Goal: Task Accomplishment & Management: Manage account settings

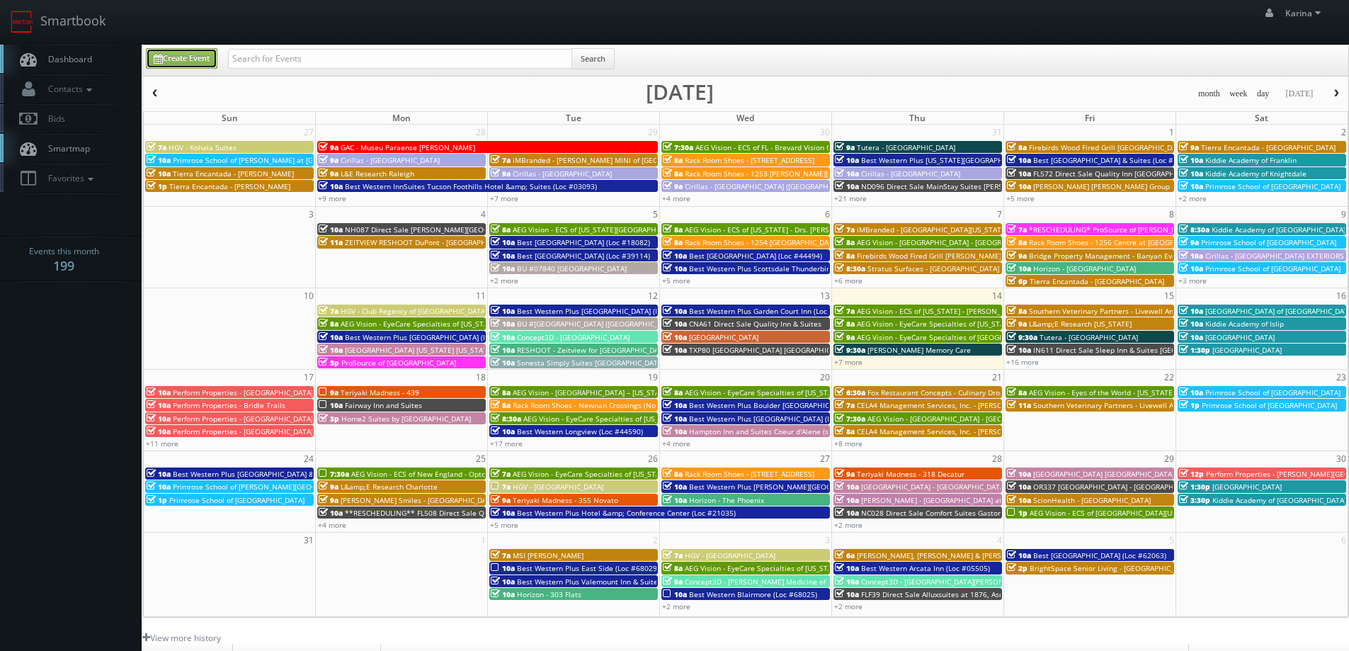
click at [183, 57] on link "Create Event" at bounding box center [182, 58] width 72 height 21
type input "[DATE]"
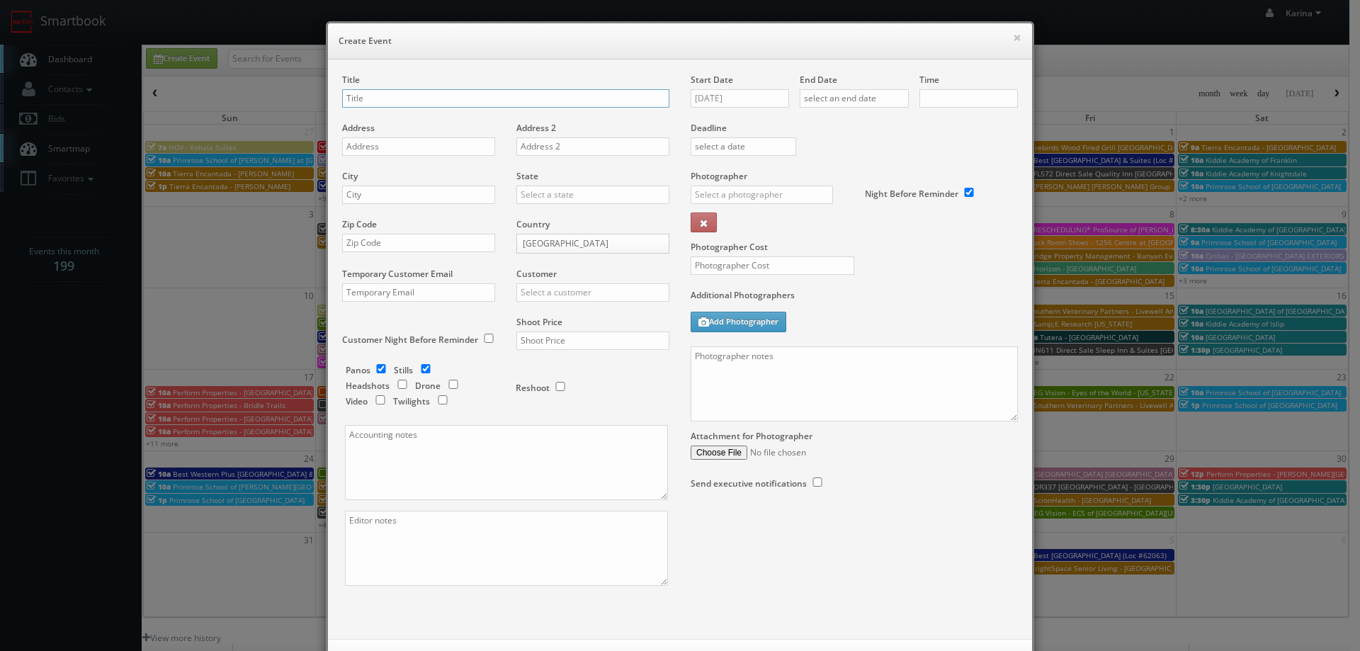
checkbox input "true"
type input "10:00am"
checkbox input "true"
paste input "AEG Vision - EyeCare Specialties of [US_STATE] – [PERSON_NAME] Vision"
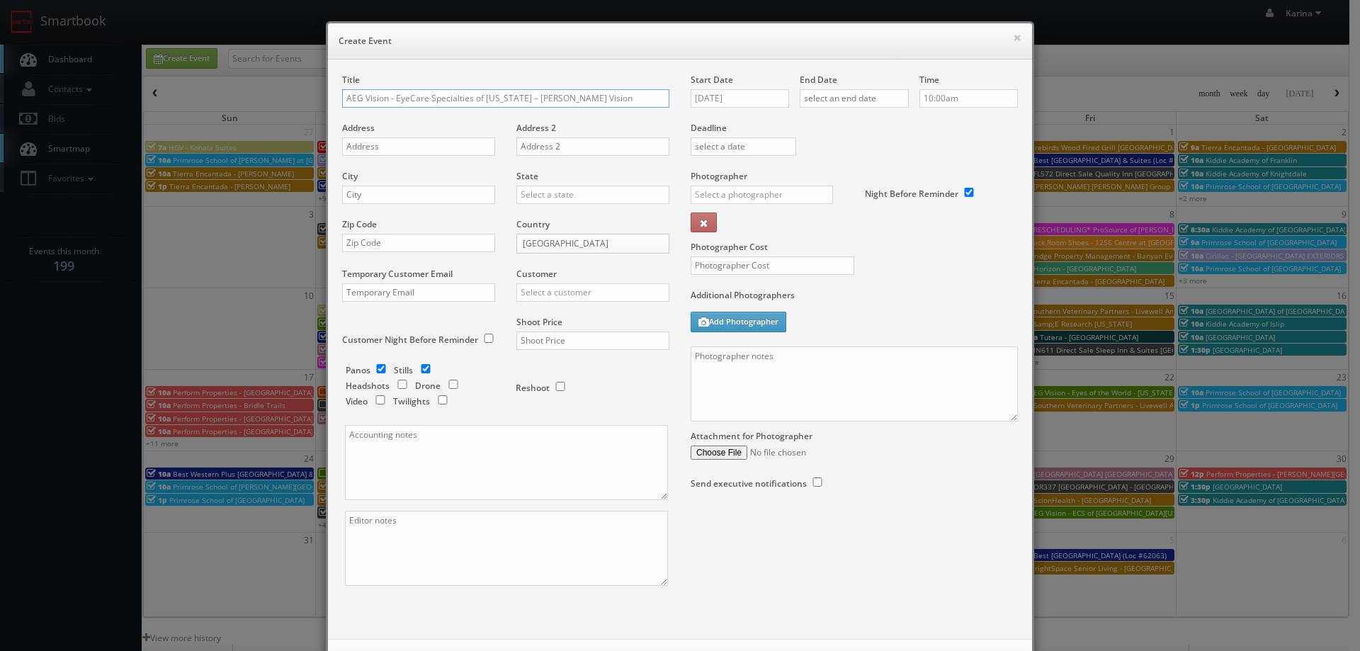
type input "AEG Vision - EyeCare Specialties of [US_STATE] – [PERSON_NAME] Vision"
click at [387, 146] on input "text" at bounding box center [418, 146] width 153 height 18
paste input "8136 SE Foster Road Ste 260"
type input "8136 SE Foster Road Ste 260"
click at [385, 195] on input "text" at bounding box center [418, 195] width 153 height 18
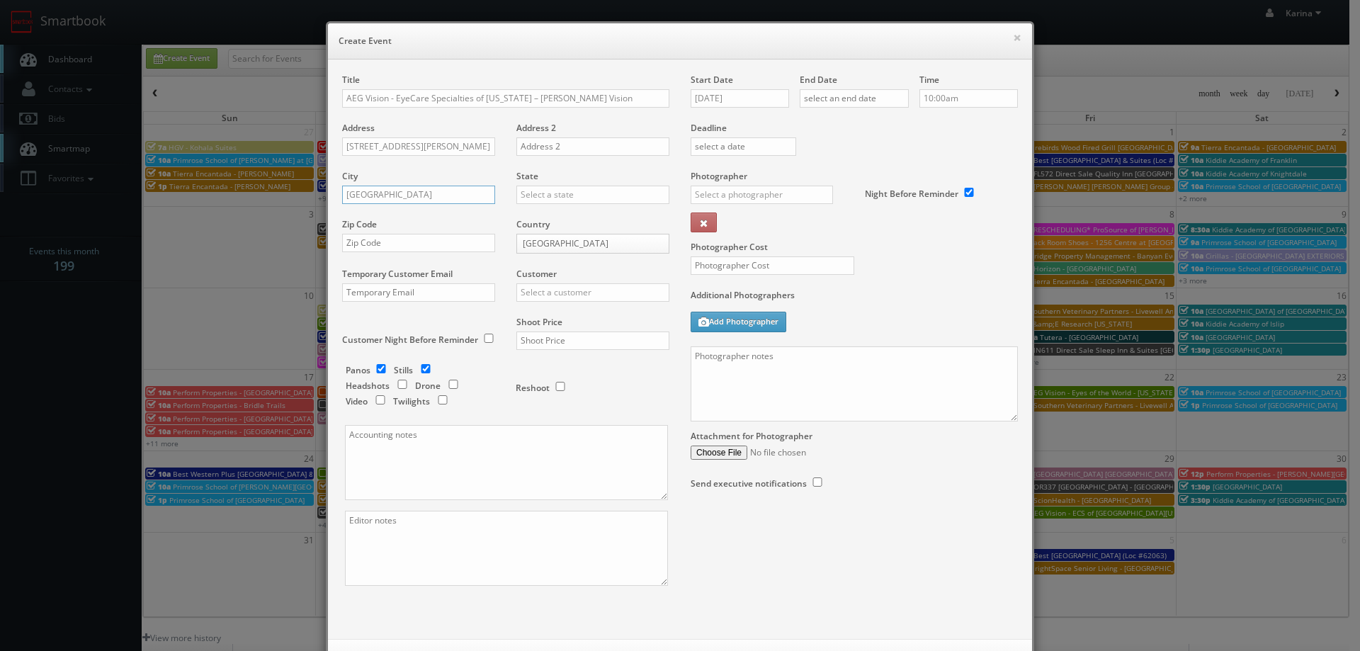
type input "Portland"
click at [565, 220] on div "[US_STATE]" at bounding box center [593, 217] width 152 height 23
type input "[US_STATE]"
click at [387, 240] on input "text" at bounding box center [418, 243] width 153 height 18
paste input "97206"
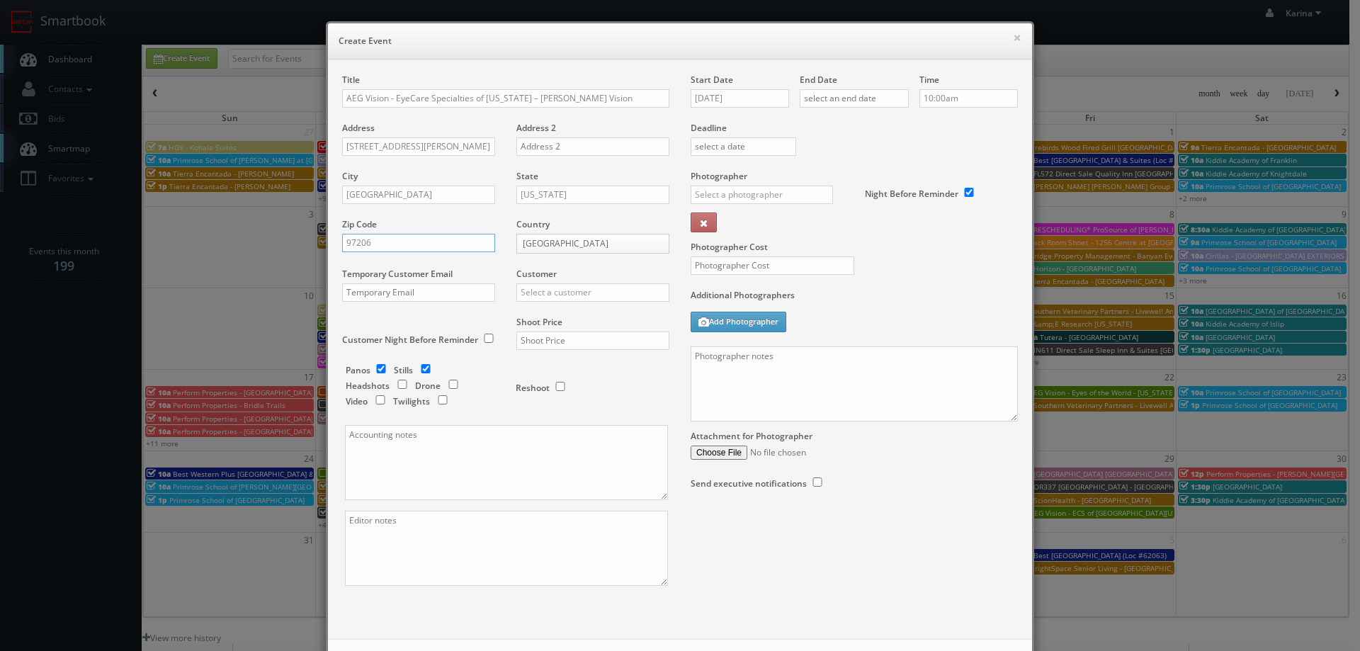
type input "97206"
click at [580, 299] on div "Customer Choice Hotels ACC Concept3D Firebirds GBV Choice Hotels Canada Heartla…" at bounding box center [588, 292] width 164 height 48
click at [592, 295] on input "text" at bounding box center [592, 292] width 153 height 18
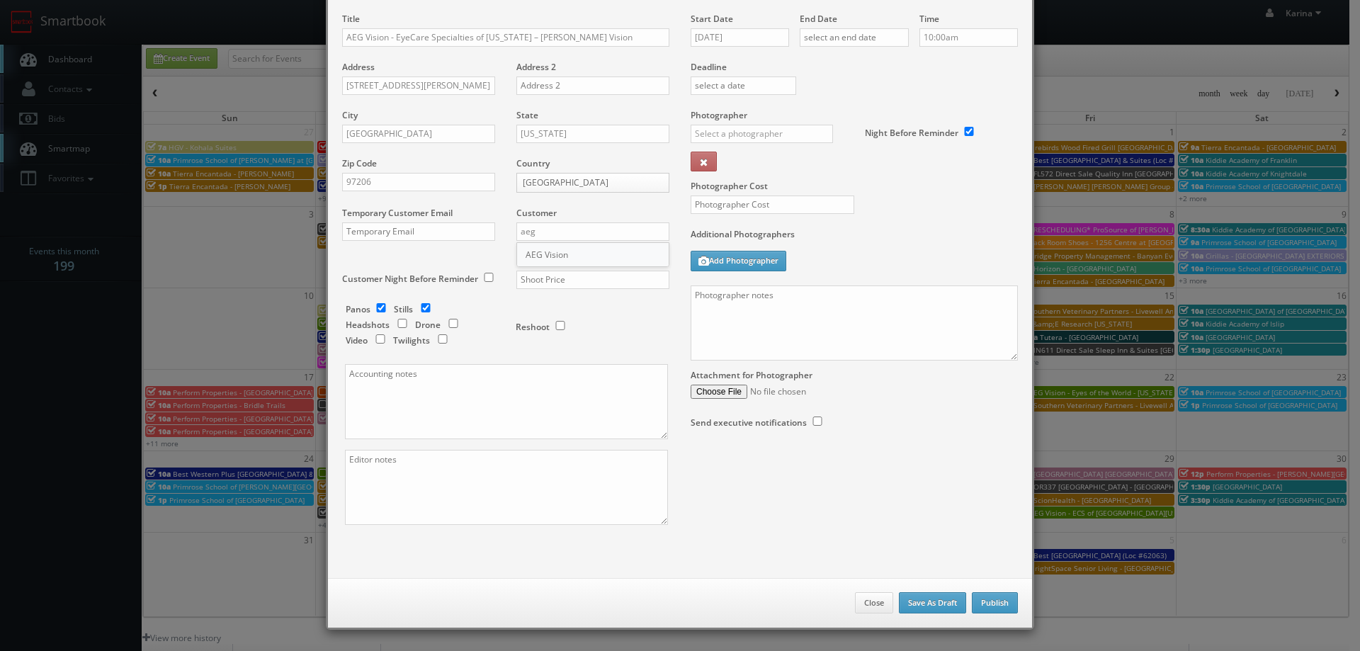
click at [553, 249] on div "AEG Vision" at bounding box center [593, 254] width 152 height 23
type input "AEG Vision"
click at [375, 305] on input "checkbox" at bounding box center [380, 307] width 21 height 9
checkbox input "false"
click at [395, 323] on input "checkbox" at bounding box center [402, 323] width 21 height 9
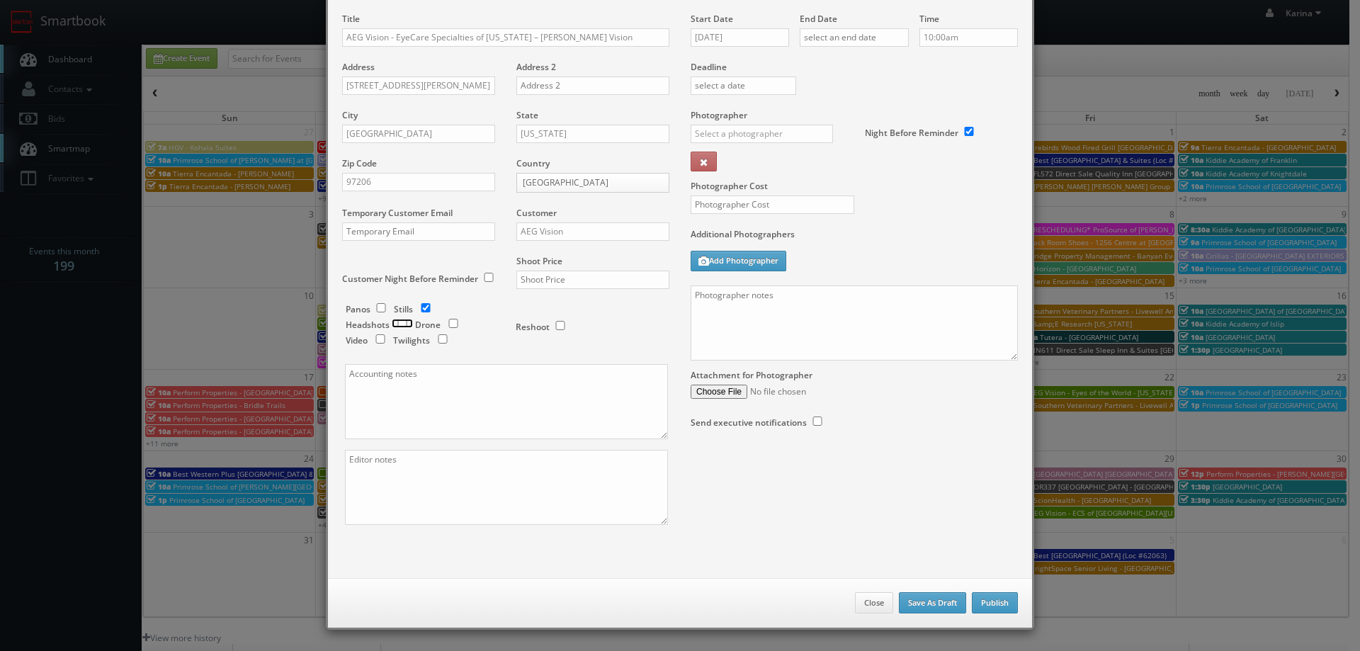
checkbox input "true"
click at [548, 281] on input "text" at bounding box center [592, 280] width 153 height 18
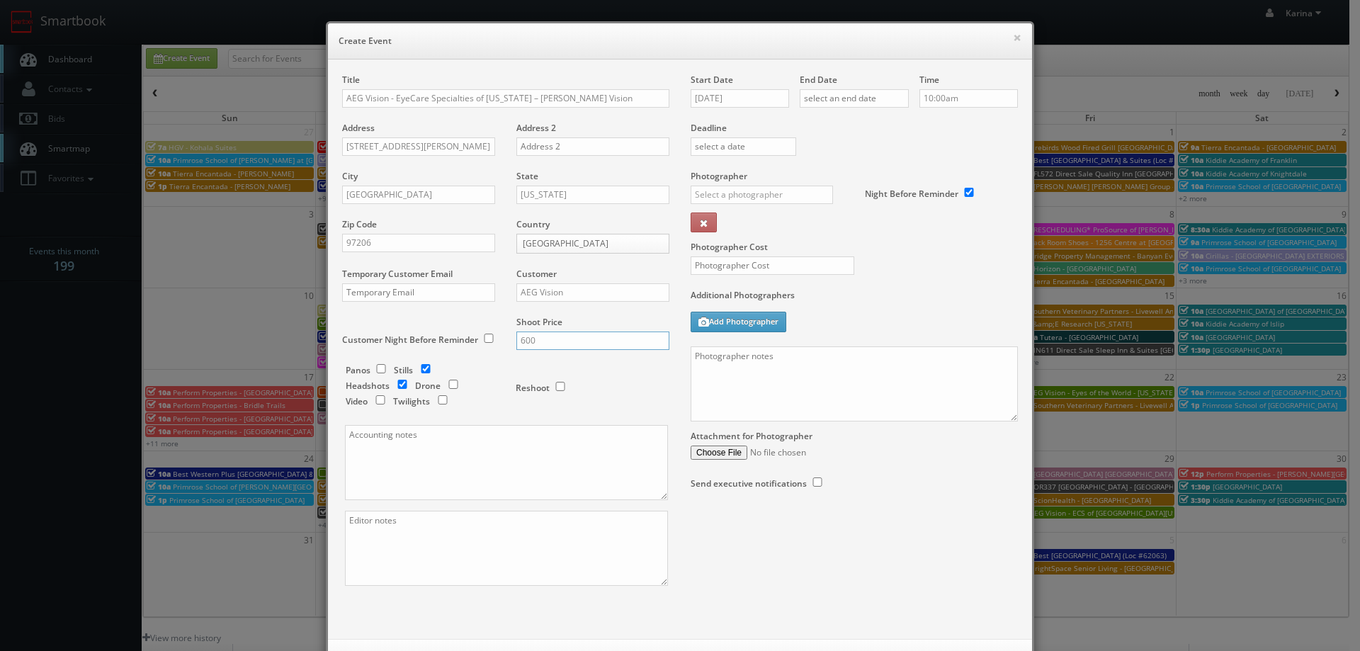
type input "600"
click at [741, 103] on input "08/14/2025" at bounding box center [740, 98] width 98 height 18
click at [805, 270] on td "5" at bounding box center [802, 268] width 18 height 21
type input "09/05/2025"
click at [867, 100] on input "text" at bounding box center [854, 98] width 109 height 18
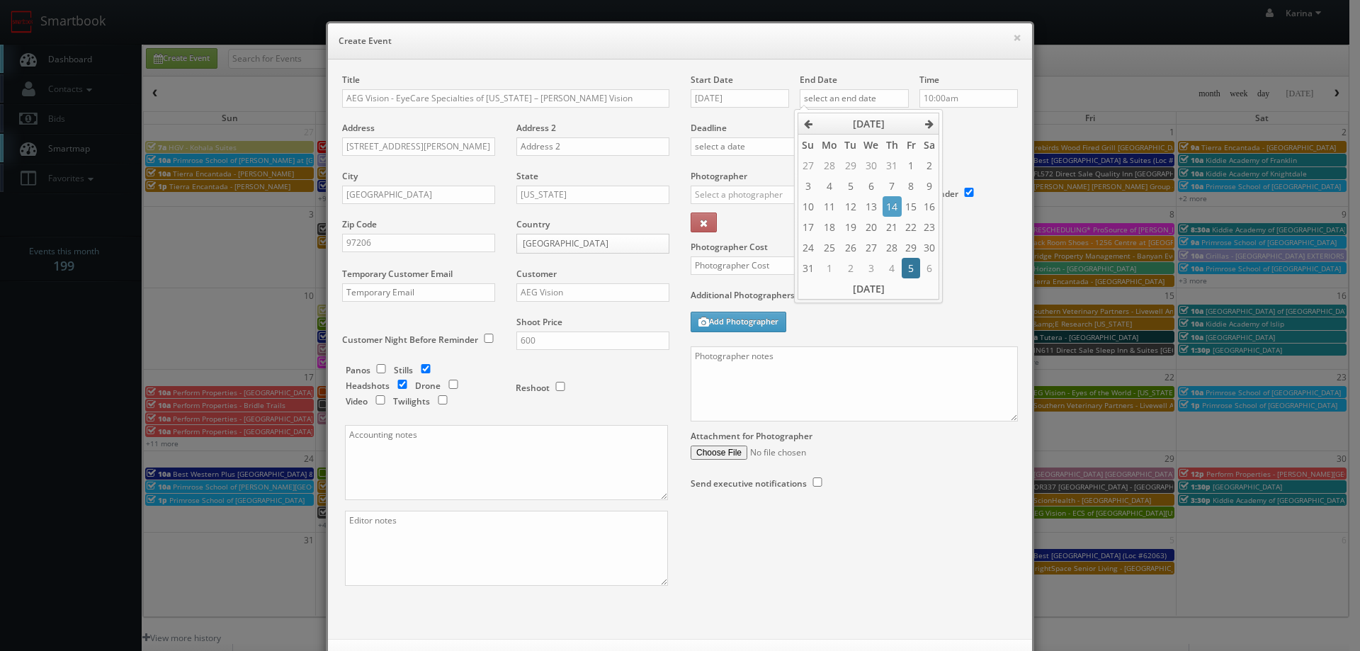
click at [907, 266] on td "5" at bounding box center [911, 268] width 18 height 21
type input "09/05/2025"
click at [962, 92] on input "10:00am" at bounding box center [968, 98] width 98 height 18
type input "7:30am"
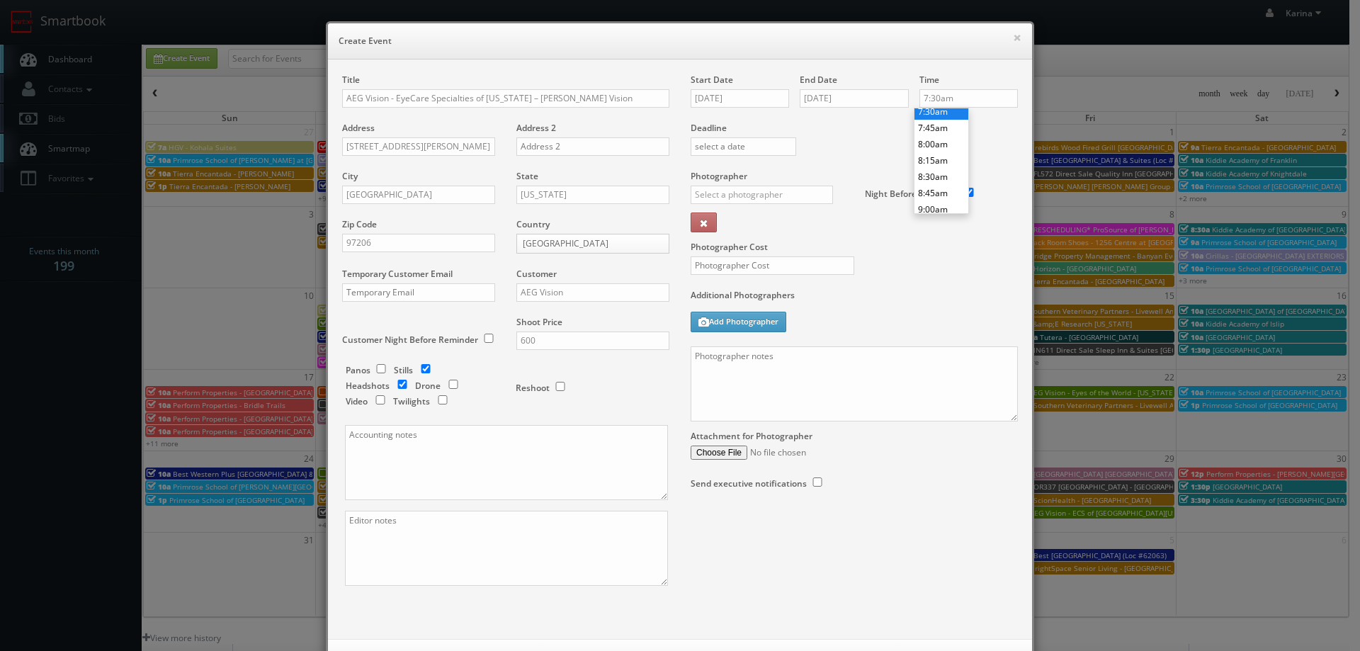
click at [944, 115] on li "7:30am" at bounding box center [941, 111] width 54 height 16
click at [735, 196] on input "text" at bounding box center [762, 195] width 142 height 18
click at [734, 229] on div "[PERSON_NAME]" at bounding box center [767, 226] width 152 height 23
type input "[PERSON_NAME]"
click at [761, 263] on input "text" at bounding box center [773, 265] width 164 height 18
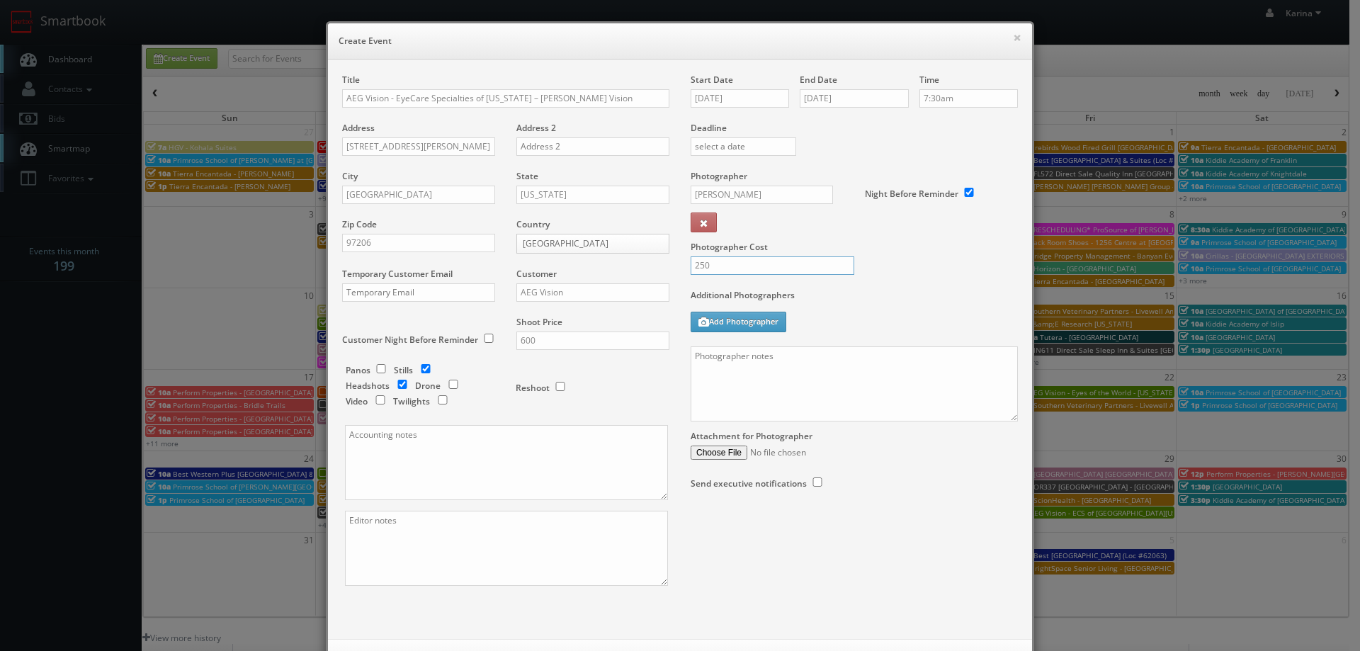
type input "250"
click at [739, 359] on textarea at bounding box center [854, 383] width 327 height 75
paste textarea "503-419-8279"
click at [701, 353] on textarea "ON site cotnact: Sky at 503-419-8279" at bounding box center [854, 383] width 327 height 75
click at [903, 366] on textarea "On site cotnact: Sky at 503-419-8279" at bounding box center [854, 383] width 327 height 75
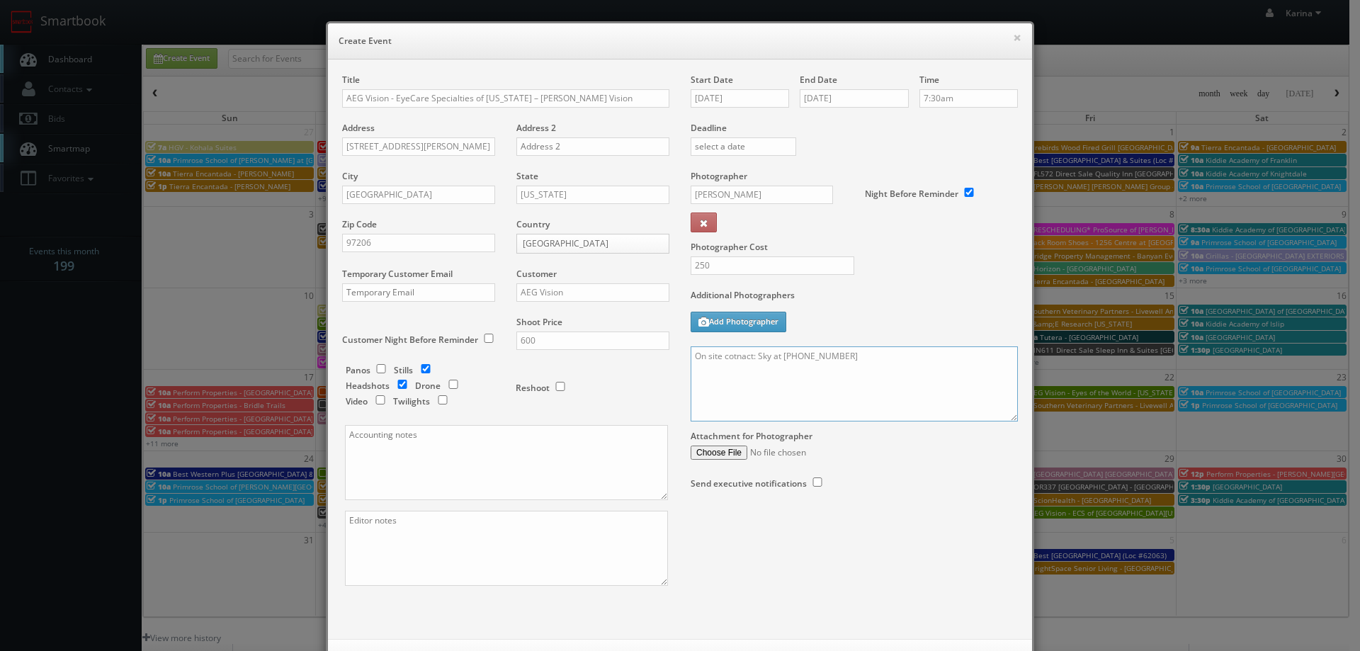
paste textarea "Stills only. We need to deliver 5 stills to the client so we ask that you captu…"
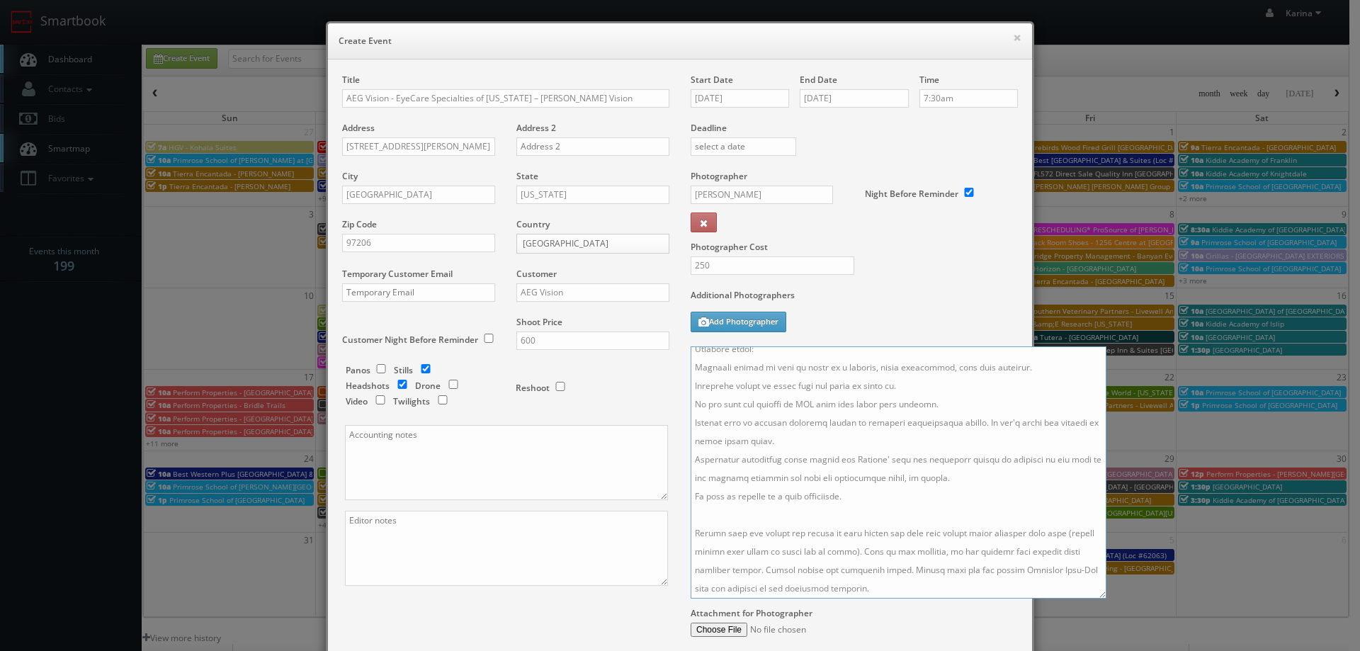
scroll to position [339, 0]
drag, startPoint x: 1008, startPoint y: 418, endPoint x: 1097, endPoint y: 595, distance: 198.0
click at [1097, 595] on textarea at bounding box center [899, 472] width 416 height 252
drag, startPoint x: 1050, startPoint y: 412, endPoint x: 1071, endPoint y: 422, distance: 23.5
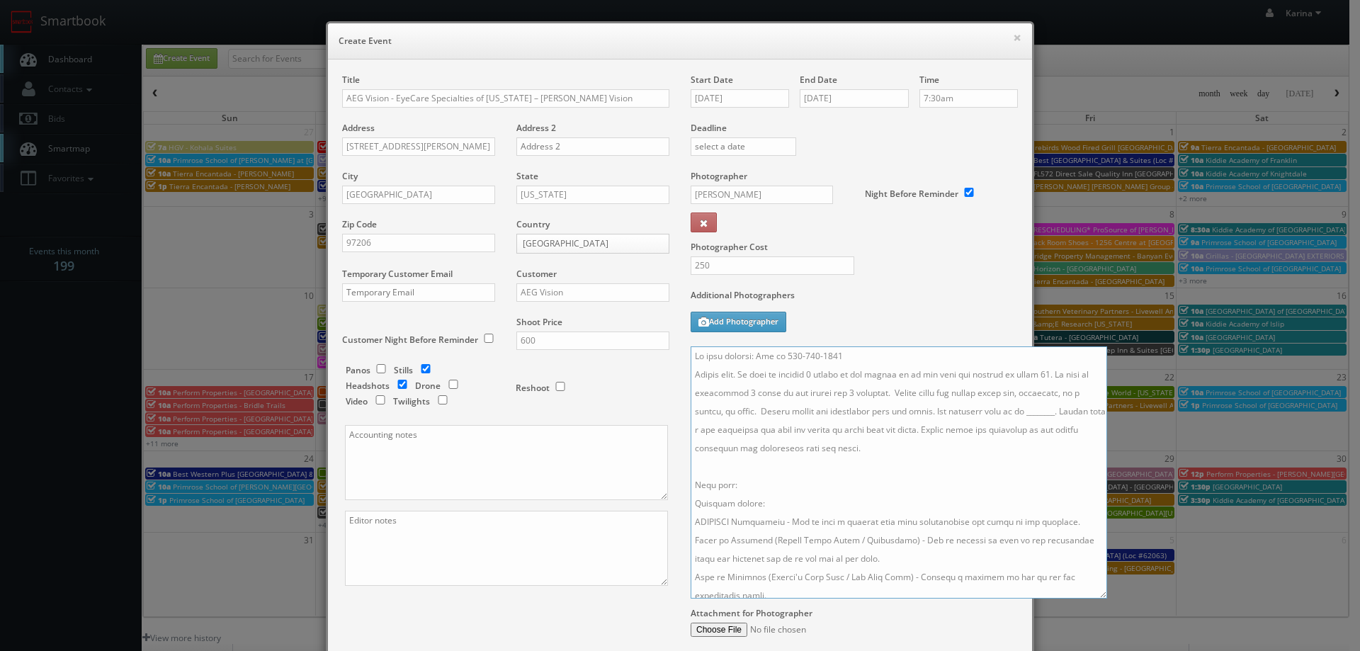
click at [1053, 414] on textarea at bounding box center [899, 472] width 417 height 252
click at [760, 438] on textarea at bounding box center [899, 472] width 417 height 252
click at [737, 356] on textarea at bounding box center [899, 472] width 417 height 252
click at [824, 472] on textarea at bounding box center [899, 472] width 417 height 252
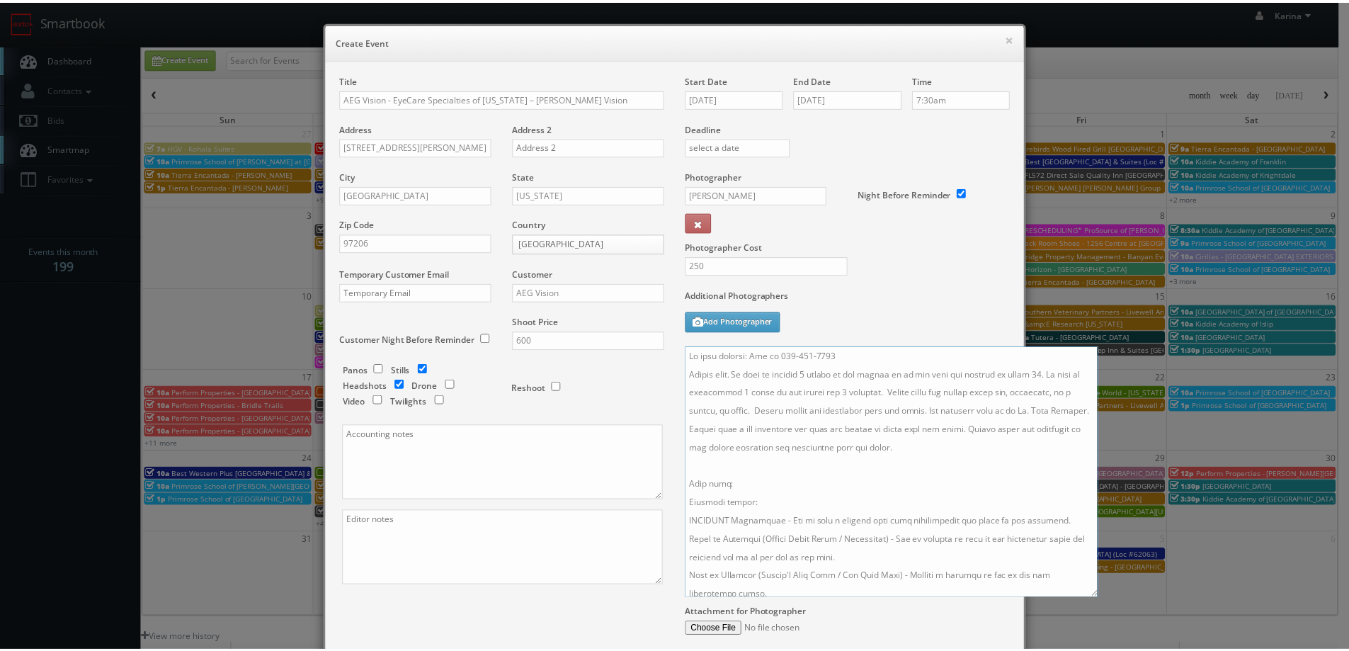
scroll to position [145, 0]
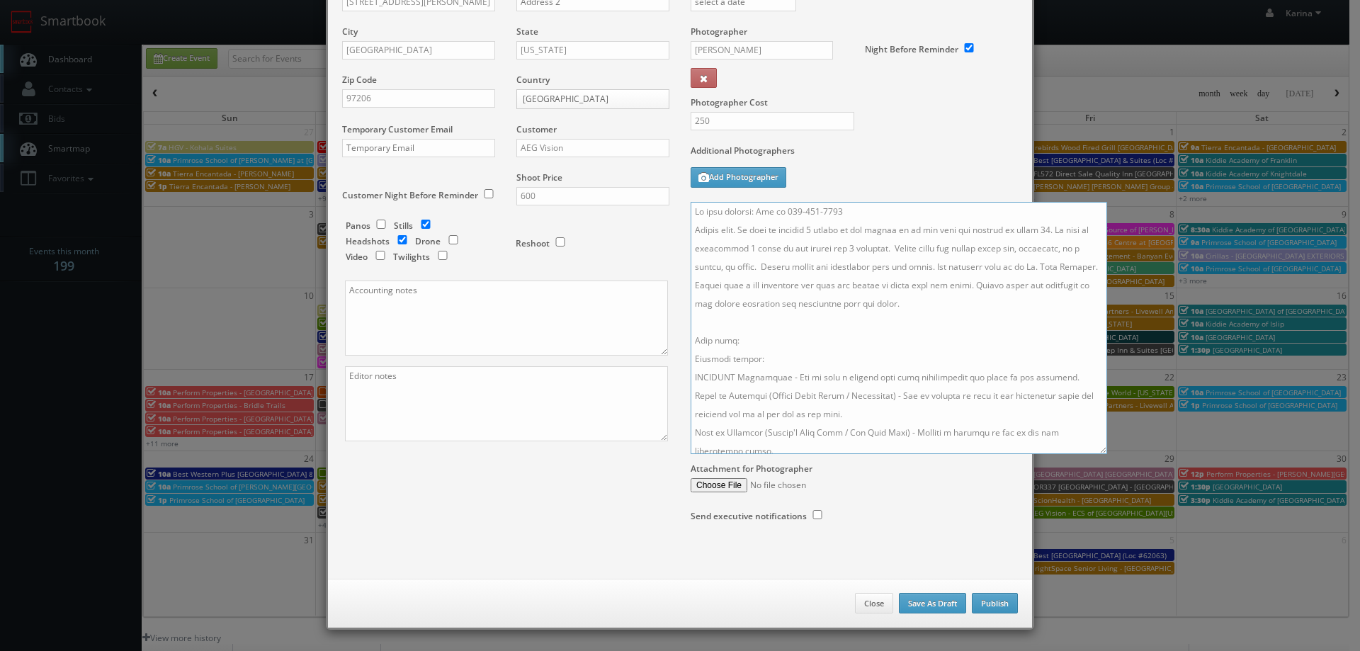
type textarea "On site contact: Sky at 503-419-8279 Stills only. We need to deliver 5 stills t…"
click at [989, 601] on button "Publish" at bounding box center [995, 603] width 46 height 21
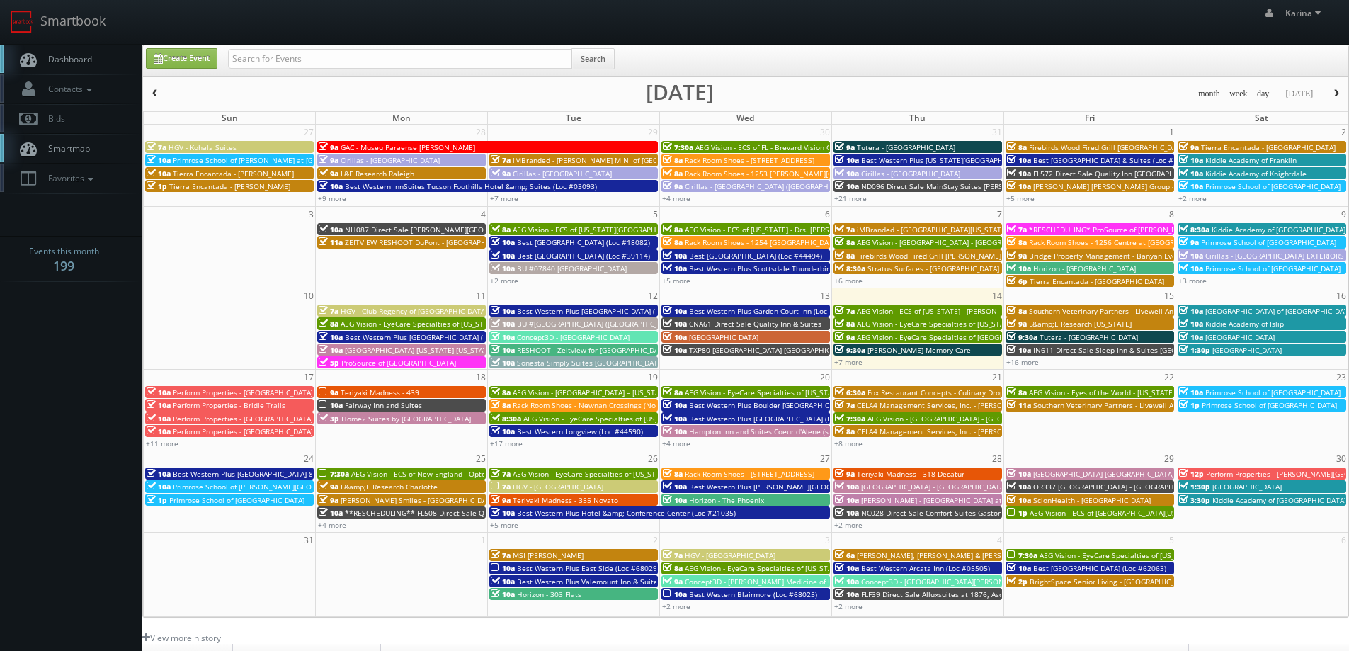
click at [70, 60] on span "Dashboard" at bounding box center [66, 59] width 51 height 12
click at [74, 64] on span "Dashboard" at bounding box center [66, 59] width 51 height 12
click at [902, 325] on span "AEG Vision - EyeCare Specialties of [US_STATE] – [PERSON_NAME] Family EyeCare" at bounding box center [995, 324] width 276 height 10
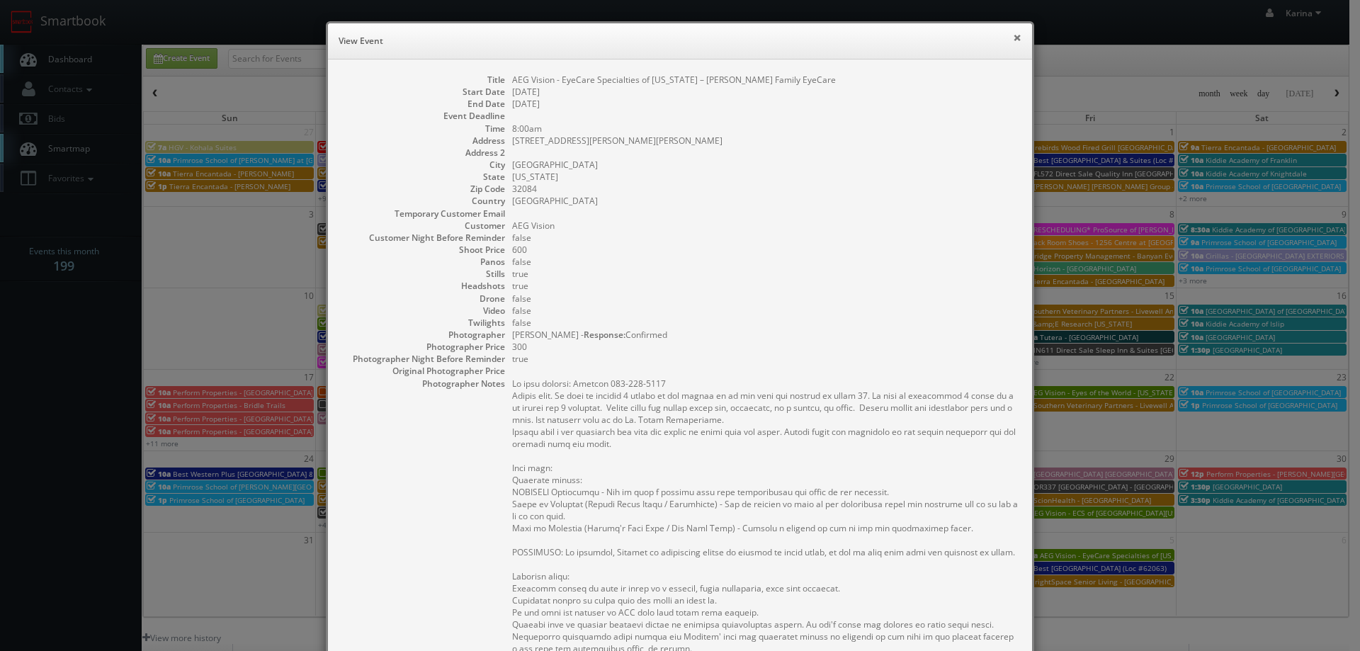
click at [1013, 35] on button "×" at bounding box center [1017, 38] width 9 height 10
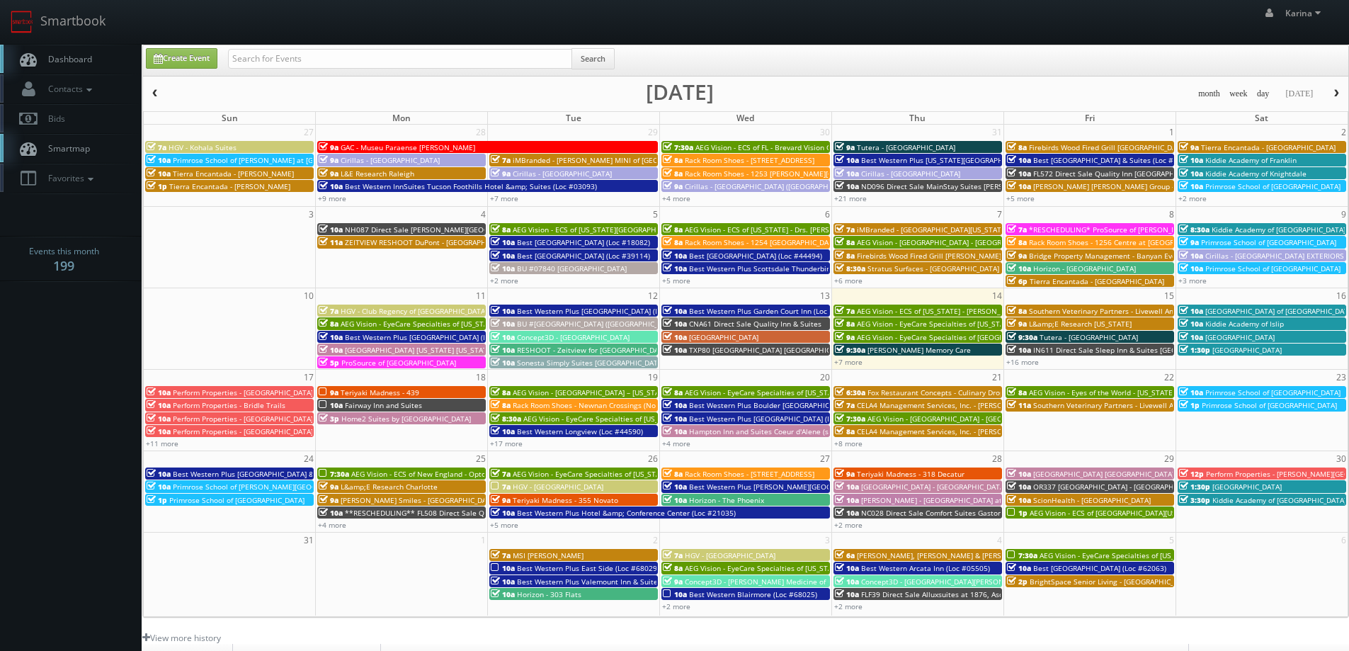
click at [929, 310] on span "AEG Vision - ECS of [US_STATE] - [PERSON_NAME] EyeCare - [GEOGRAPHIC_DATA] ([GE…" at bounding box center [1030, 311] width 347 height 10
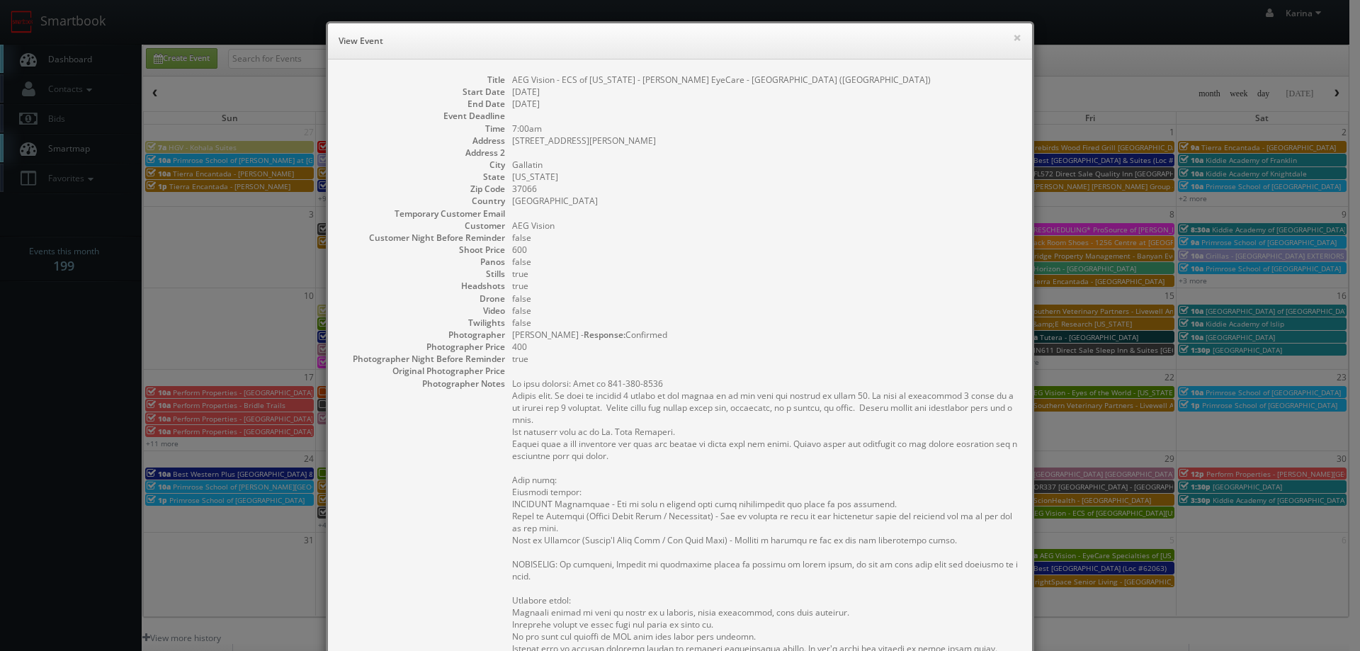
drag, startPoint x: 778, startPoint y: 81, endPoint x: 674, endPoint y: 89, distance: 104.5
click at [676, 86] on dl "Title AEG Vision - ECS of Tennessee - Sumner EyeCare - Gallatin (Nashville) Sta…" at bounding box center [680, 507] width 676 height 866
click at [720, 166] on dd "Gallatin" at bounding box center [765, 165] width 506 height 12
click at [1013, 40] on button "×" at bounding box center [1017, 38] width 9 height 10
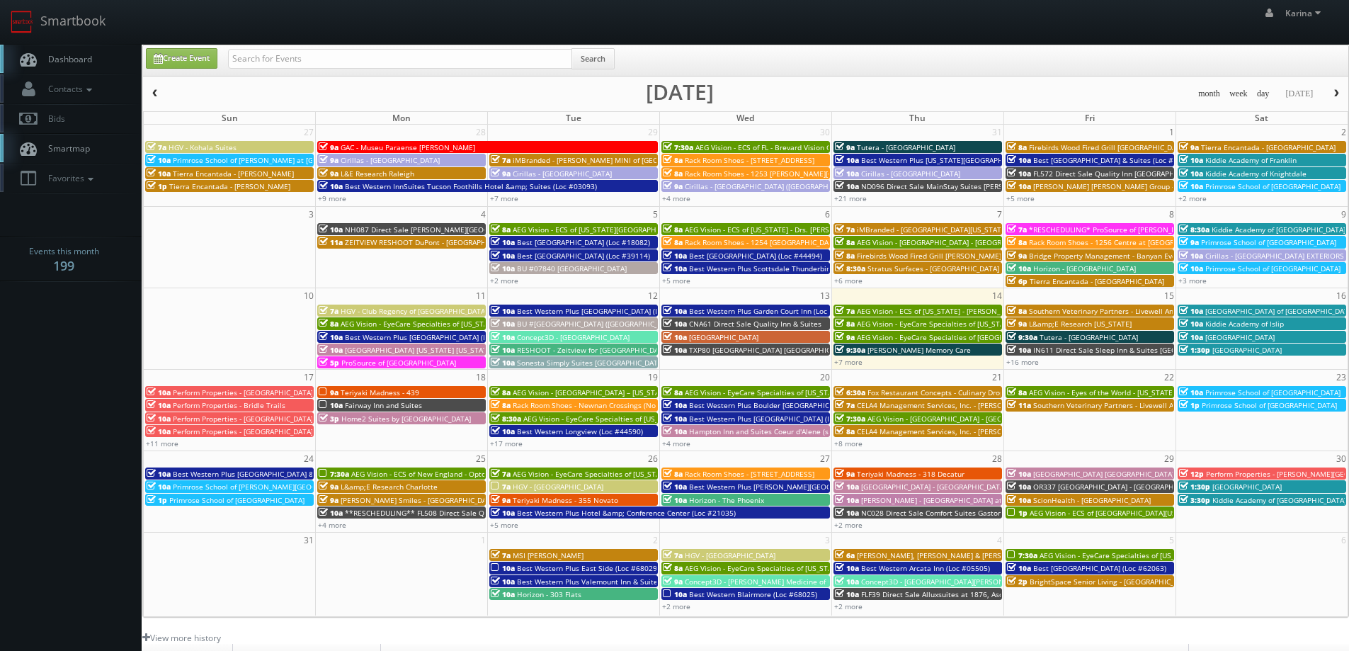
click at [84, 57] on span "Dashboard" at bounding box center [66, 59] width 51 height 12
click at [375, 390] on span "Teriyaki Madness - 439" at bounding box center [380, 392] width 79 height 10
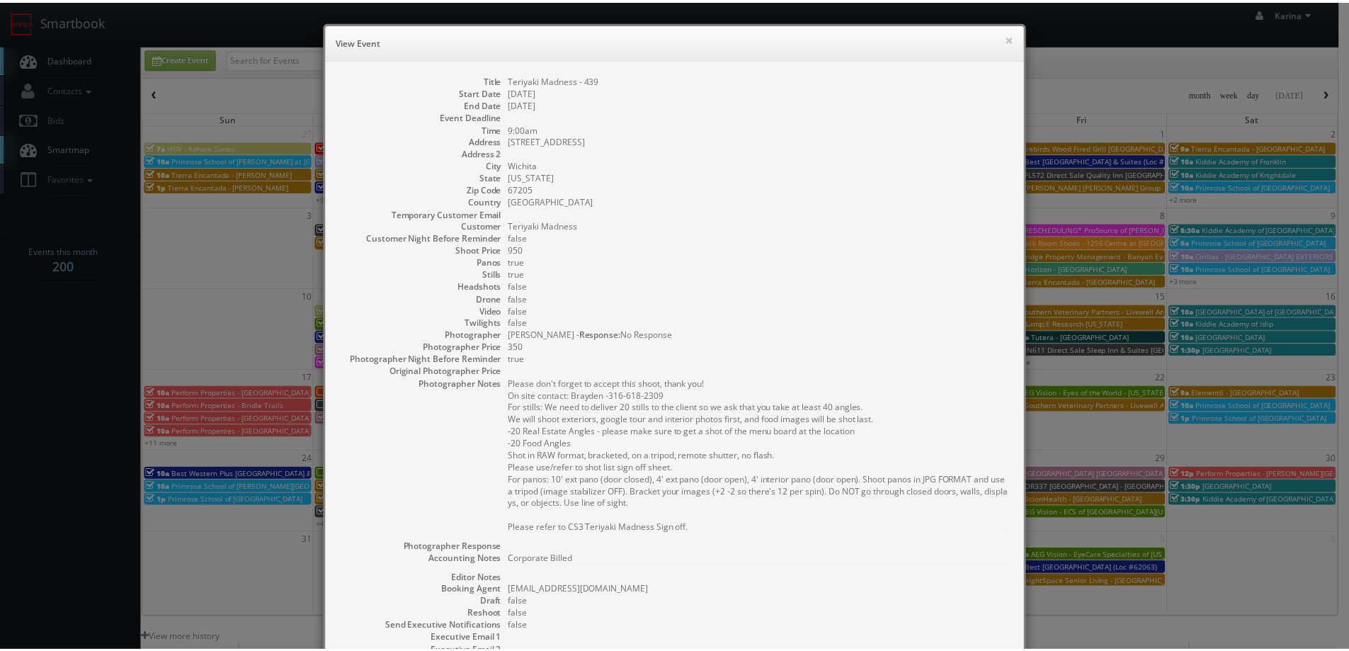
scroll to position [192, 0]
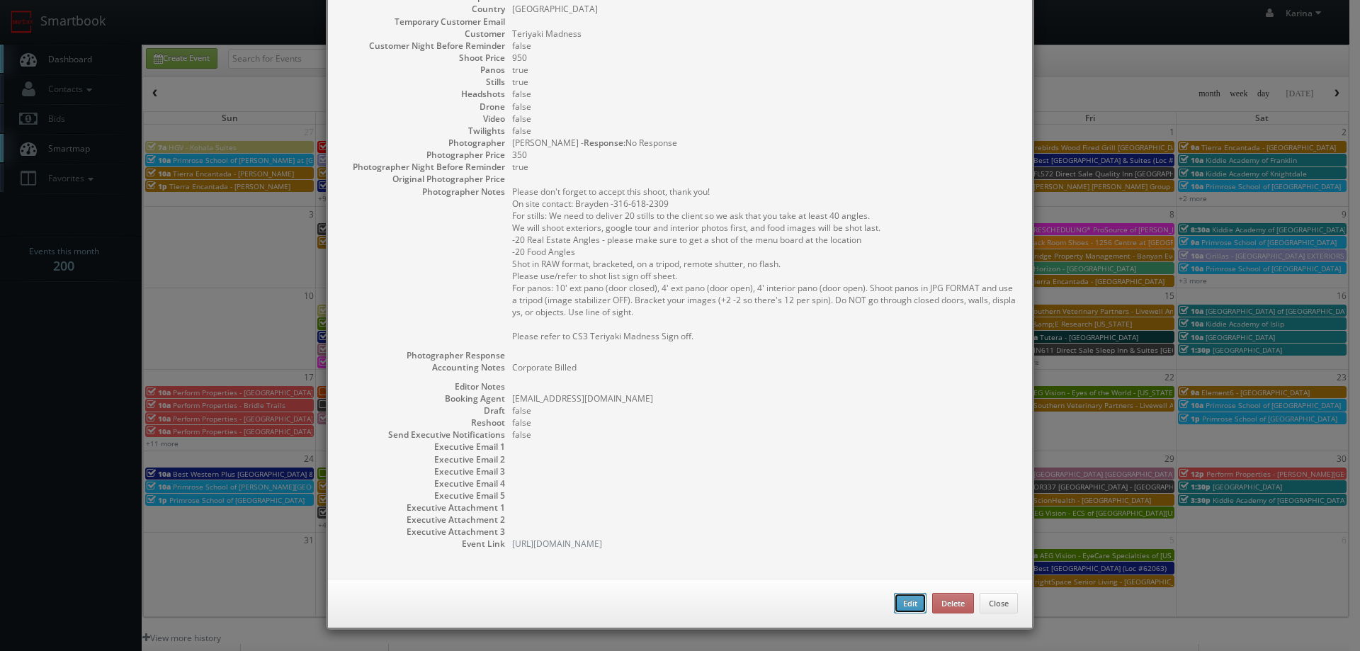
click at [904, 604] on button "Edit" at bounding box center [910, 603] width 33 height 21
type input "350"
select select "[US_STATE]"
select select "fakey123@mg.cs3calendar.com"
select select "skylerlivingston@gmail.com"
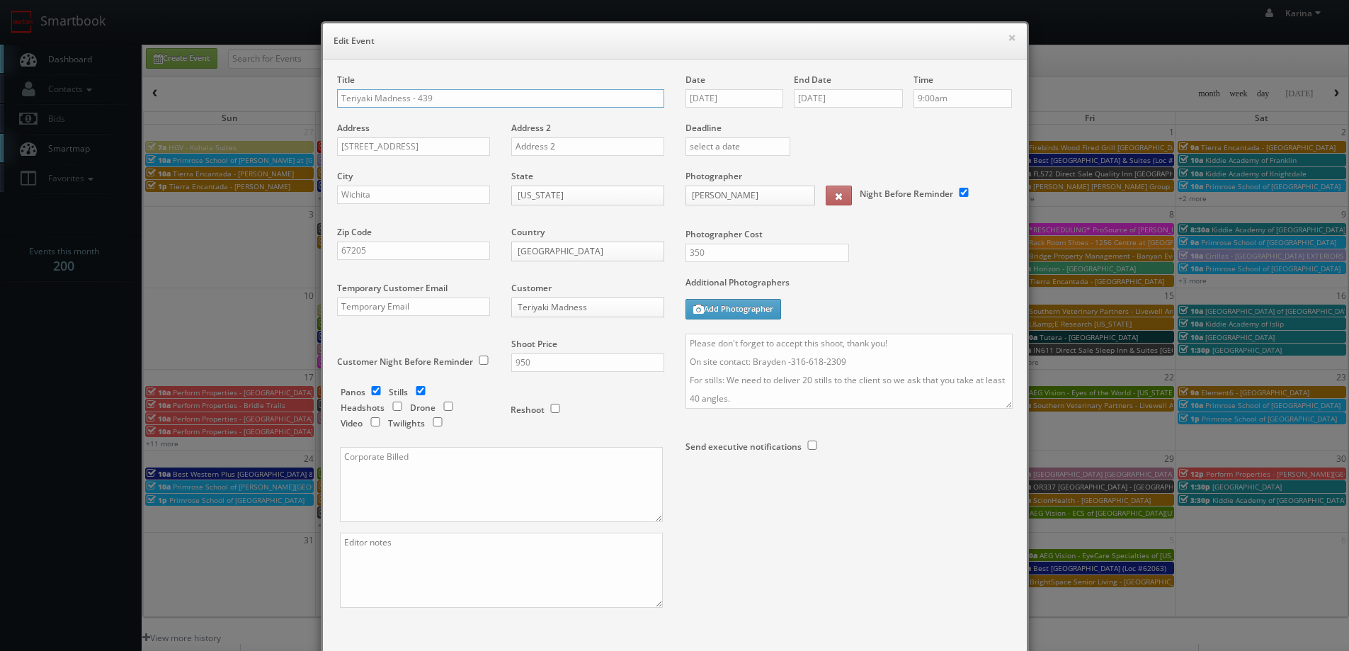
scroll to position [83, 0]
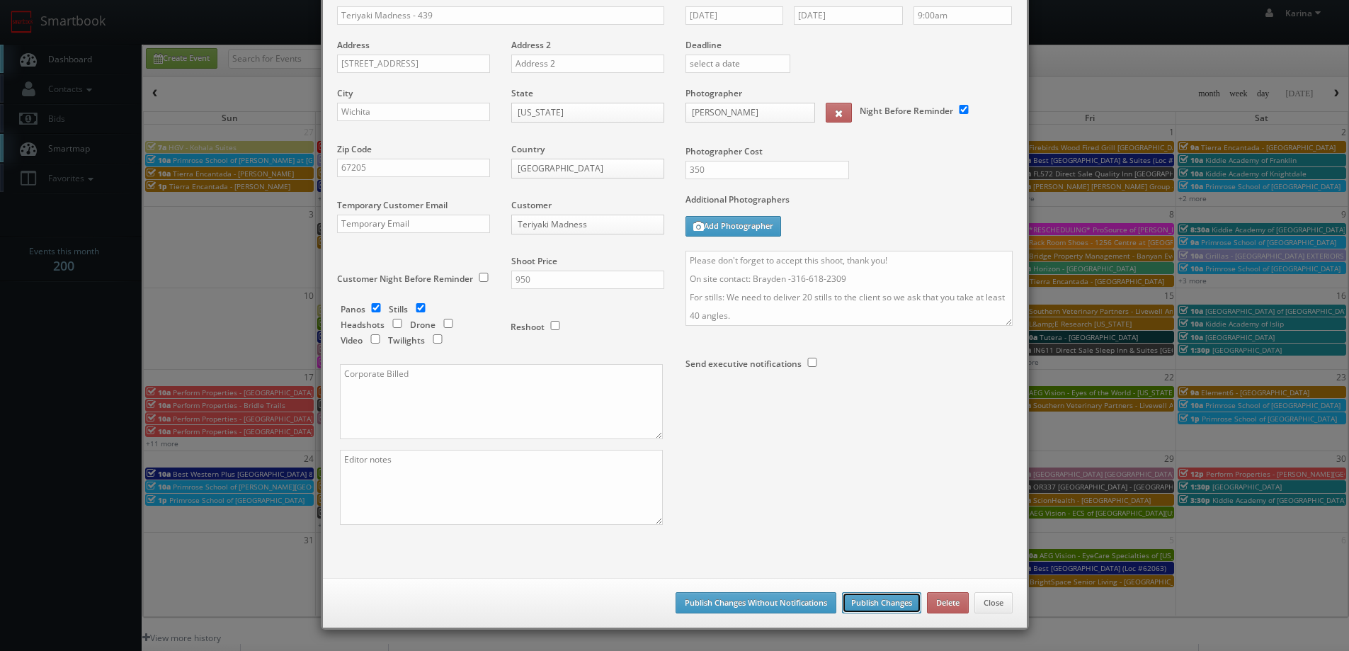
click at [879, 599] on button "Publish Changes" at bounding box center [881, 602] width 79 height 21
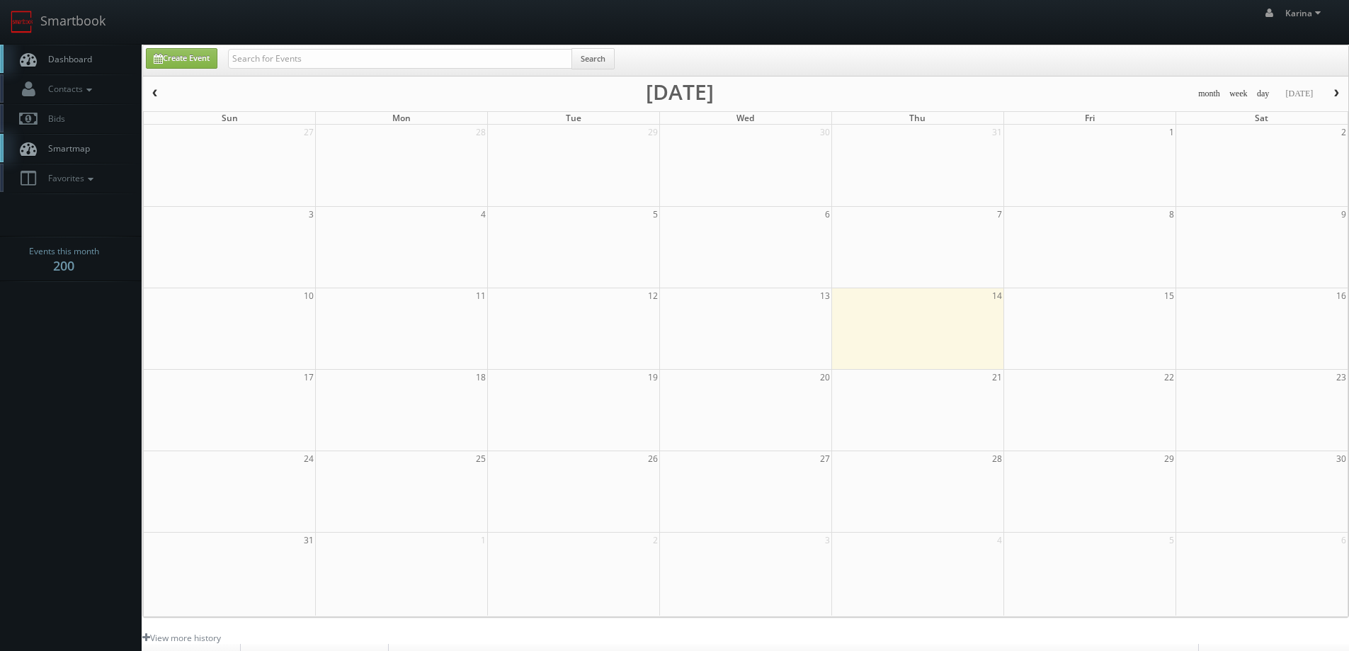
click at [66, 50] on link "Dashboard" at bounding box center [71, 59] width 142 height 29
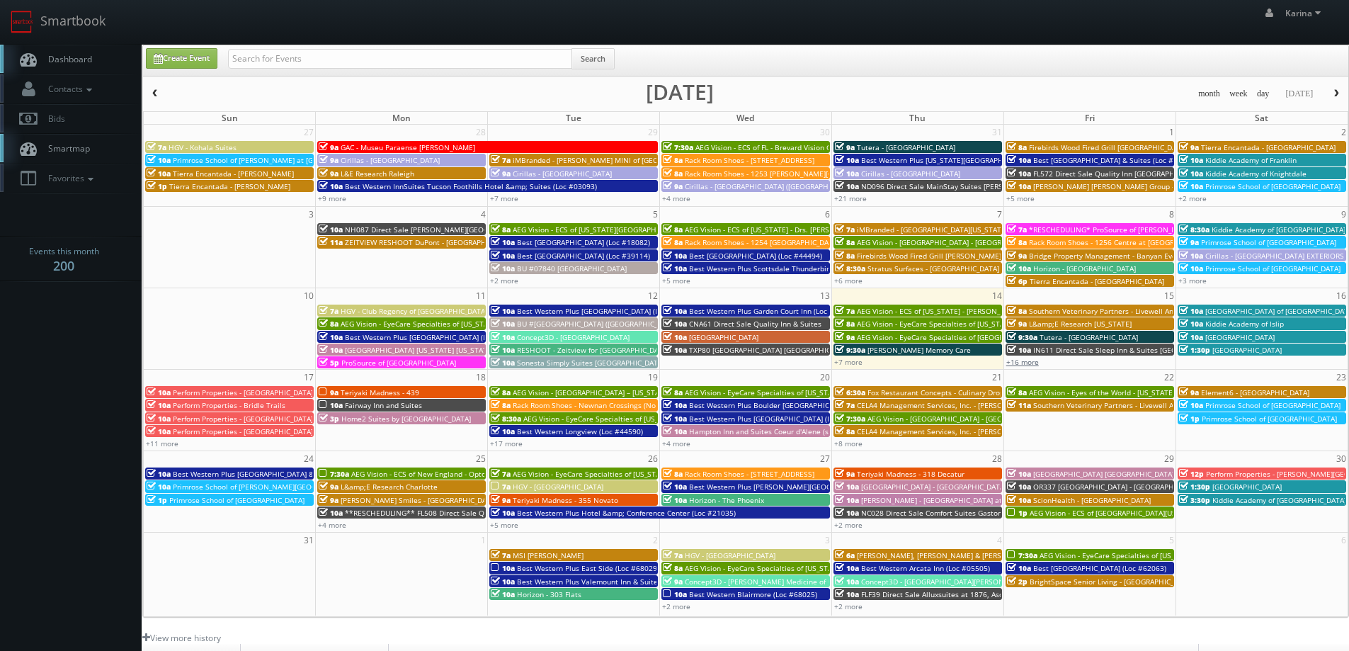
click at [1025, 361] on link "+16 more" at bounding box center [1023, 362] width 33 height 10
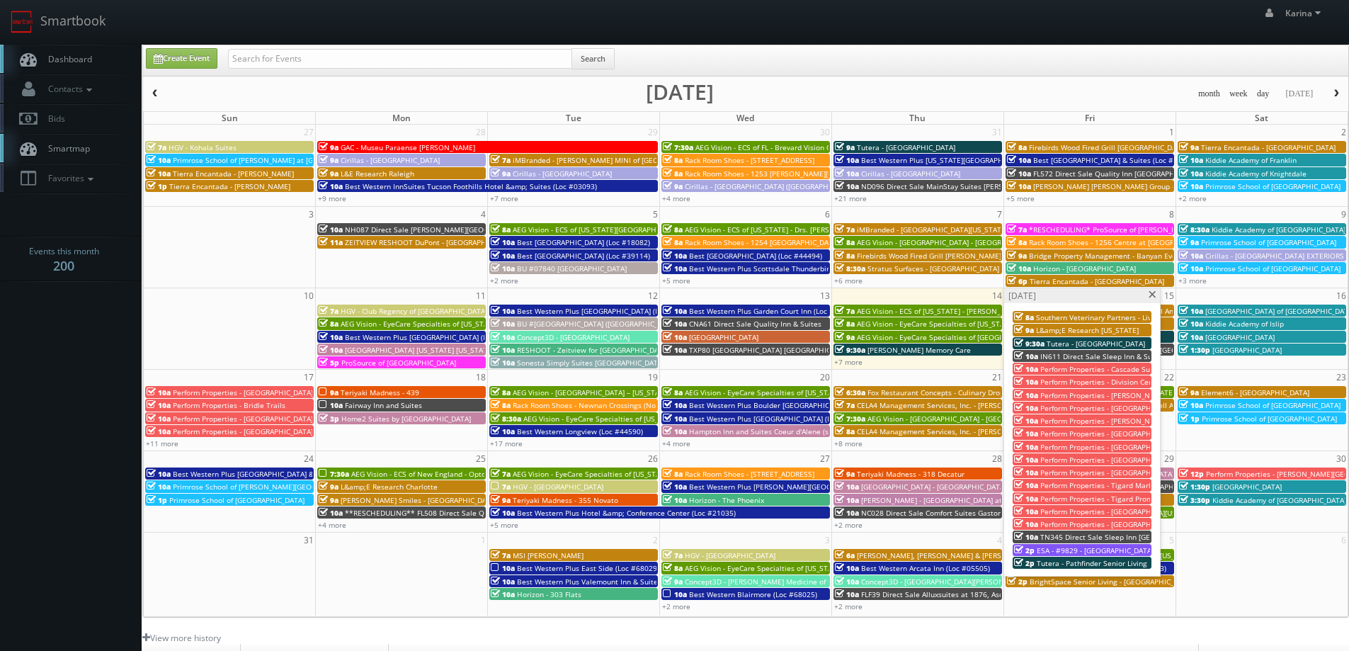
click at [1153, 295] on span at bounding box center [1152, 295] width 9 height 8
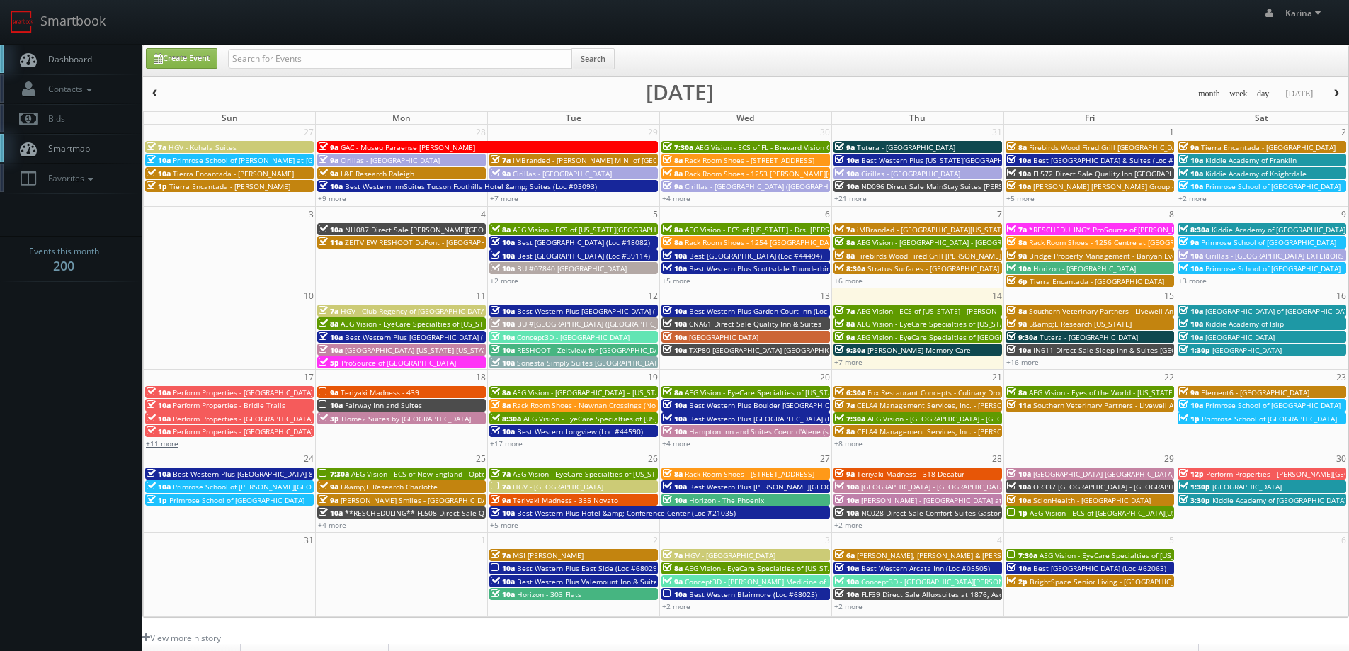
click at [161, 438] on link "+11 more" at bounding box center [162, 443] width 33 height 10
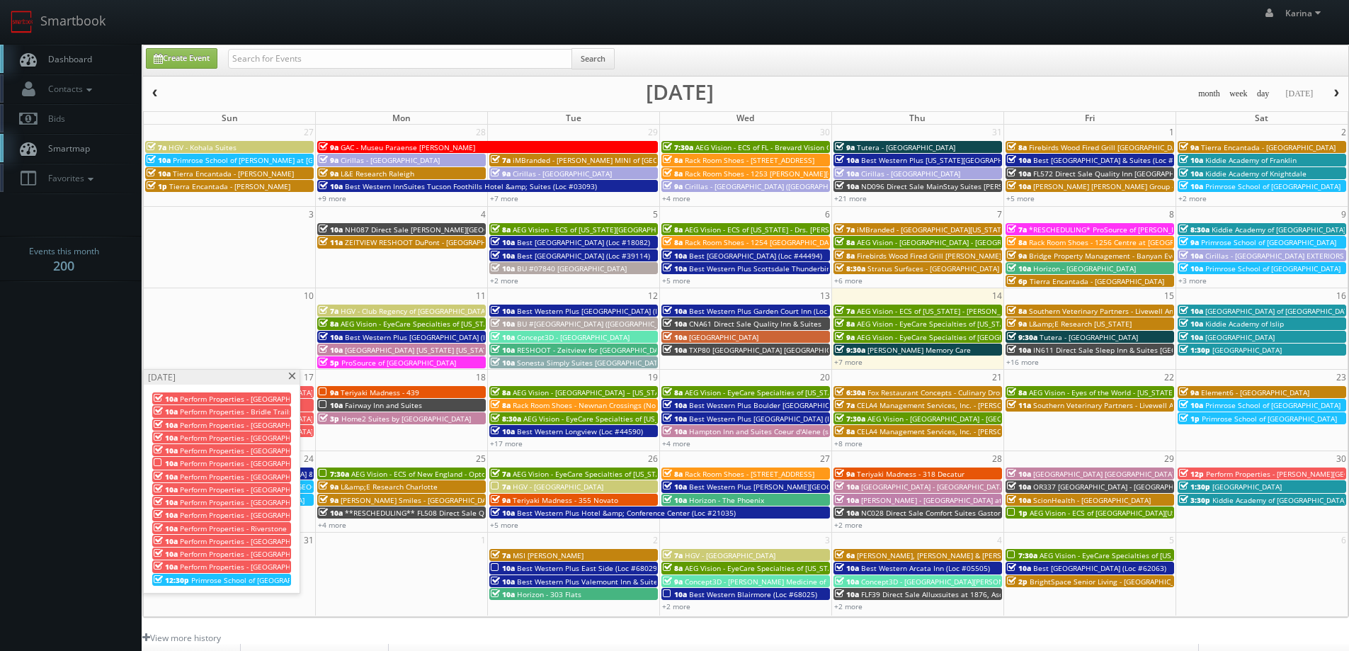
click at [293, 376] on span at bounding box center [292, 377] width 9 height 8
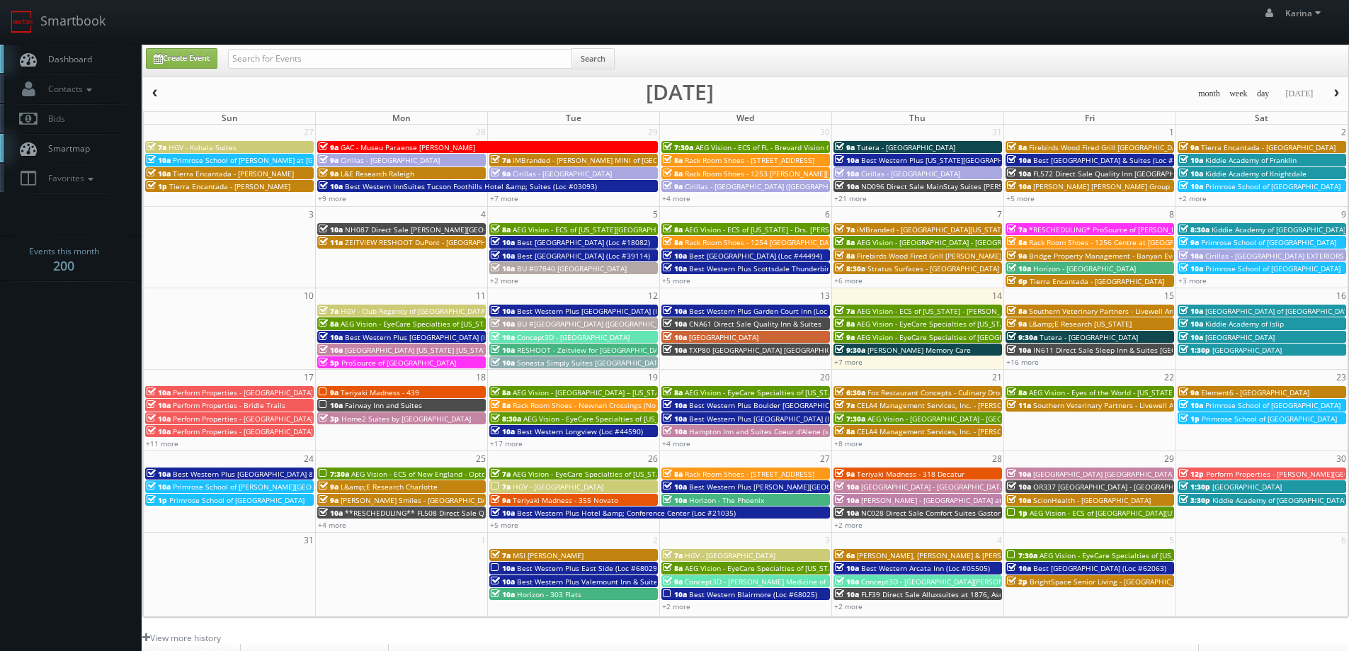
click at [367, 404] on span "Fairway Inn and Suites" at bounding box center [383, 405] width 77 height 10
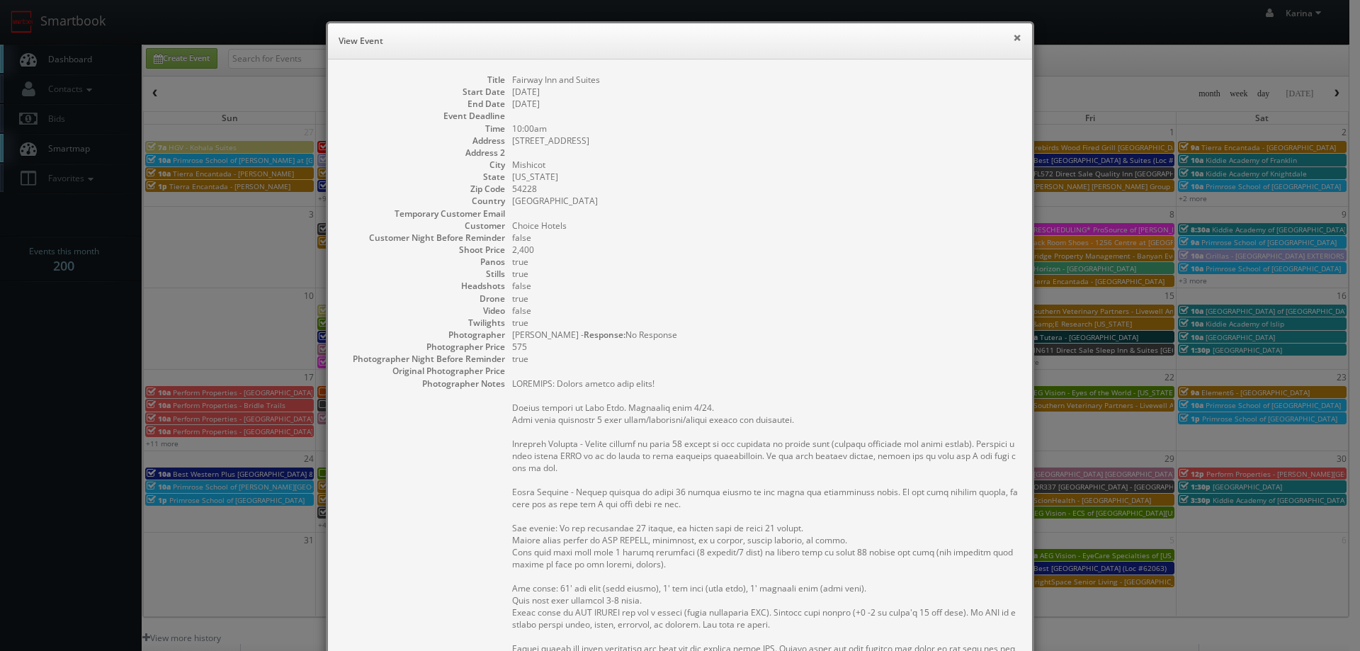
click at [1013, 41] on button "×" at bounding box center [1017, 38] width 9 height 10
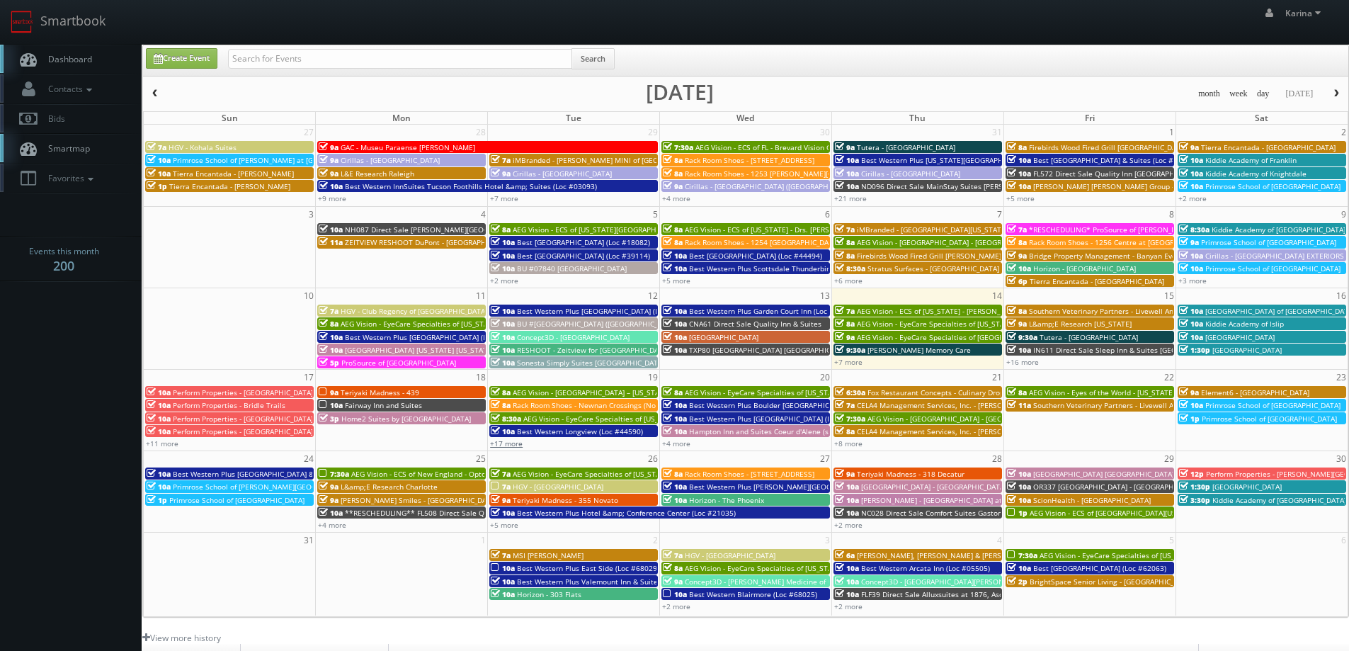
click at [511, 441] on link "+17 more" at bounding box center [506, 443] width 33 height 10
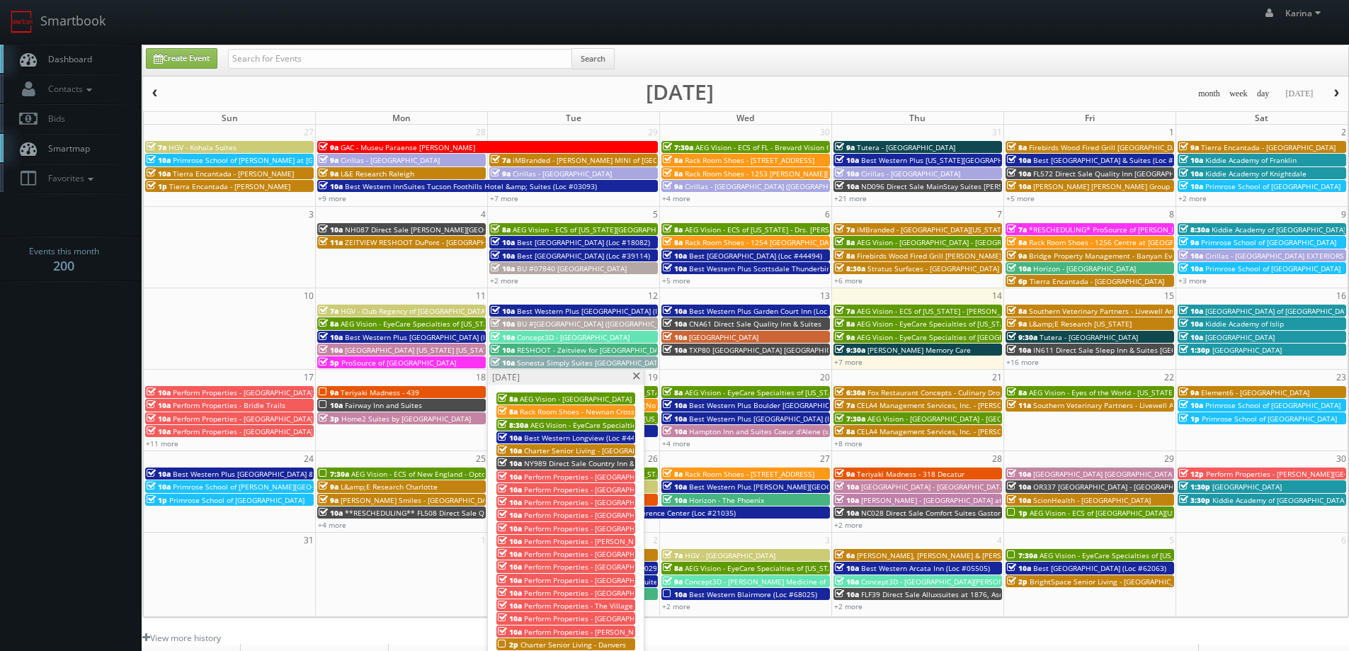
scroll to position [213, 0]
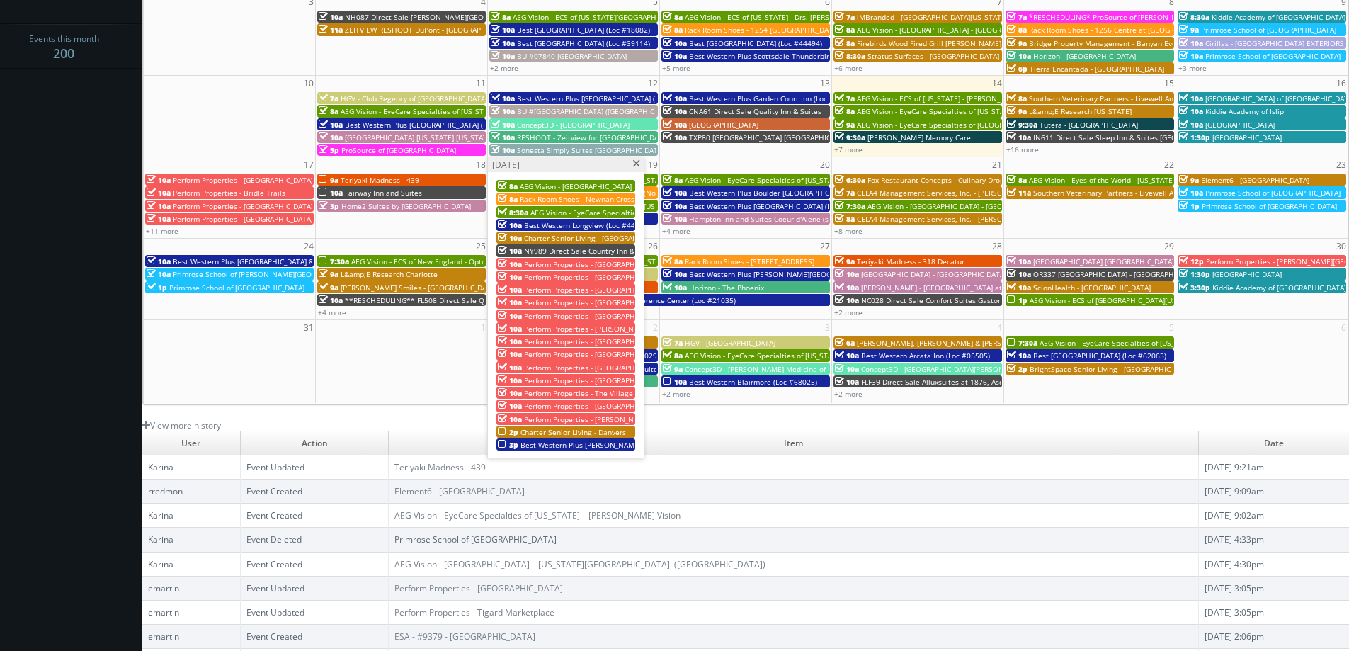
click at [637, 166] on span at bounding box center [636, 164] width 9 height 8
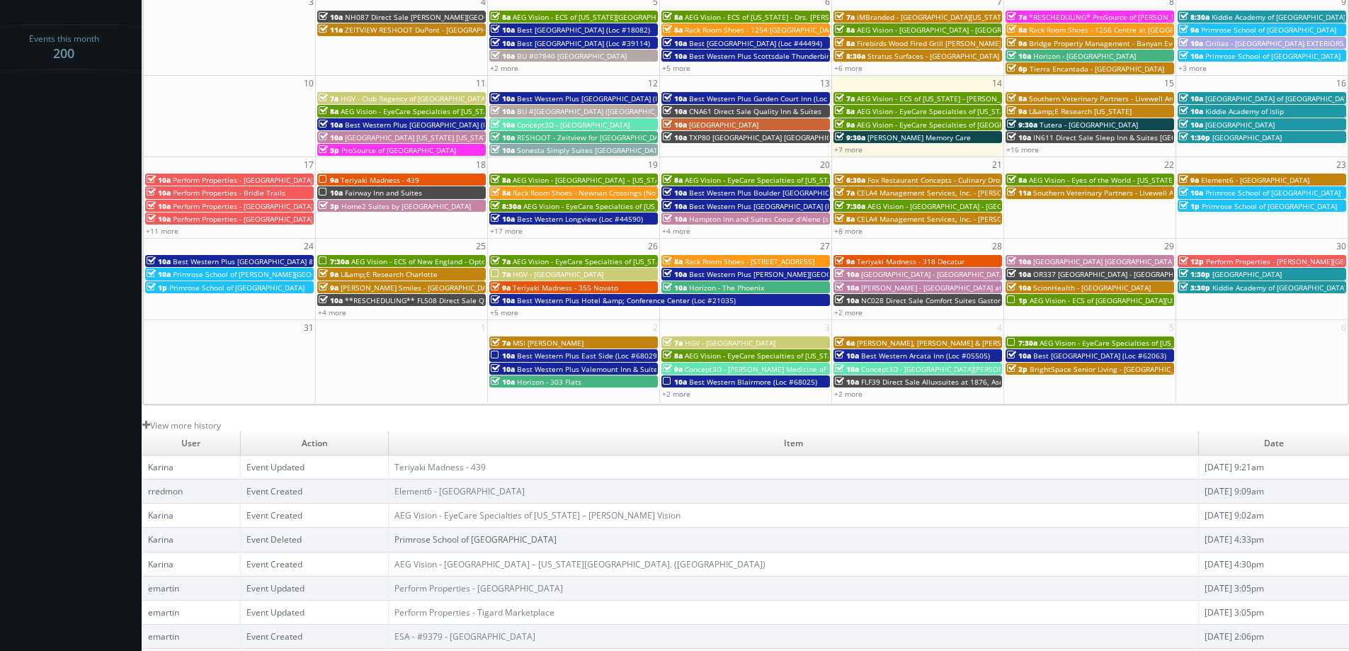
scroll to position [0, 0]
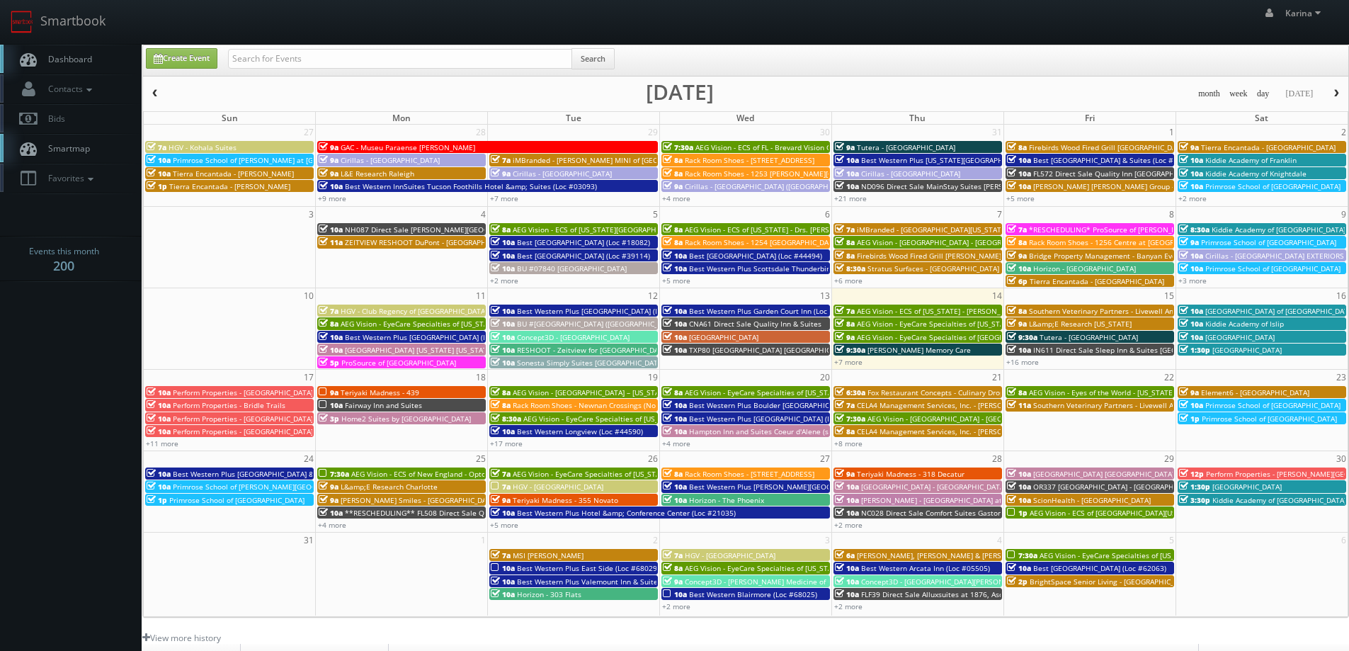
click at [84, 56] on span "Dashboard" at bounding box center [66, 59] width 51 height 12
click at [849, 365] on link "+7 more" at bounding box center [848, 362] width 28 height 10
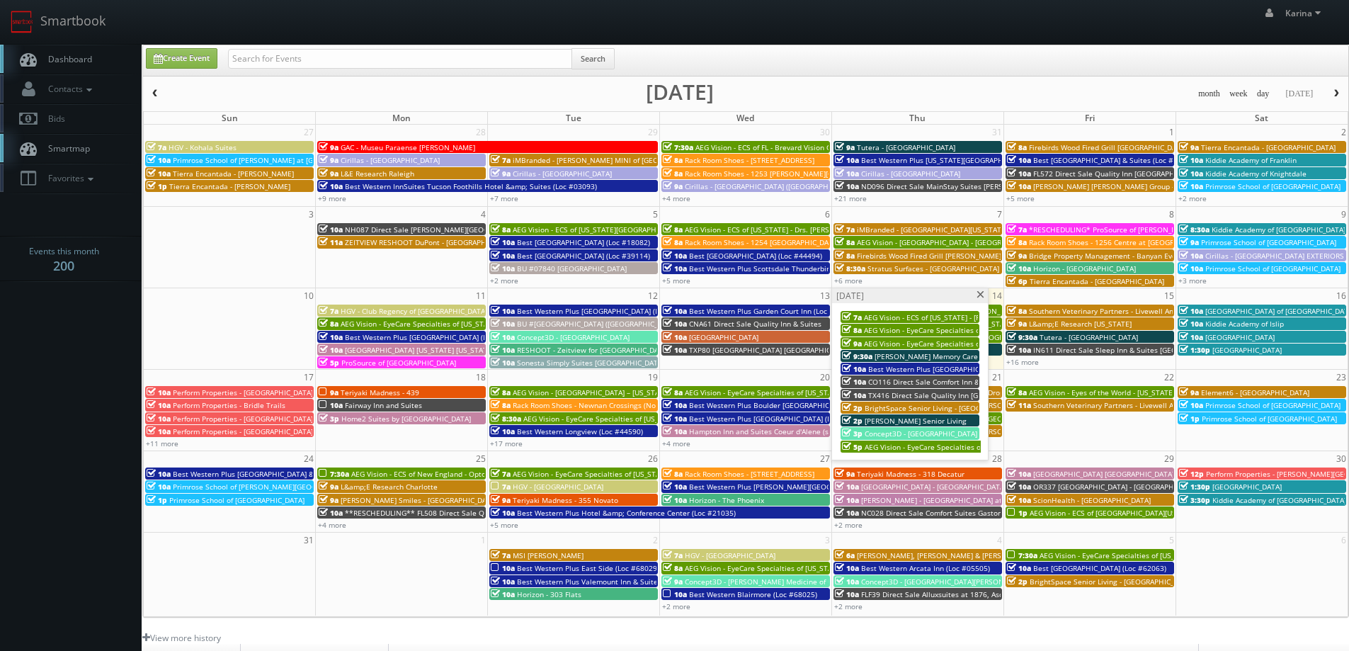
click at [982, 296] on span at bounding box center [980, 295] width 9 height 8
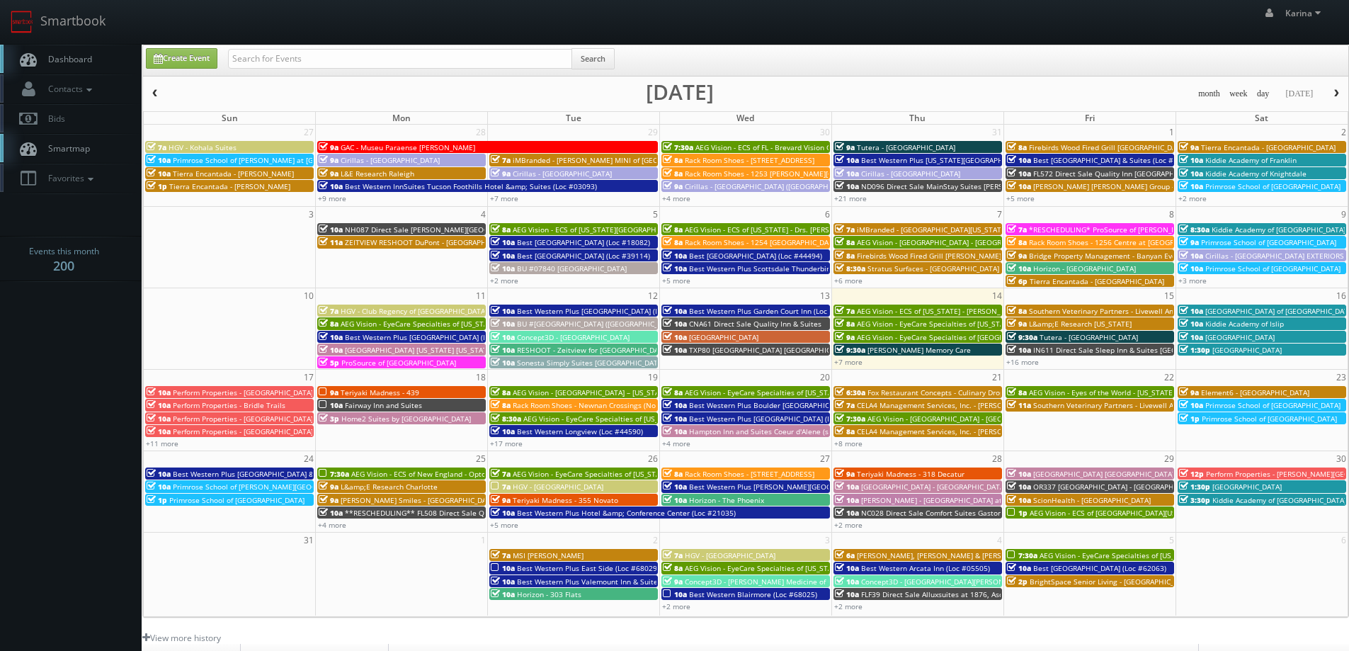
click at [89, 64] on span "Dashboard" at bounding box center [66, 59] width 51 height 12
click at [852, 363] on link "+7 more" at bounding box center [848, 362] width 28 height 10
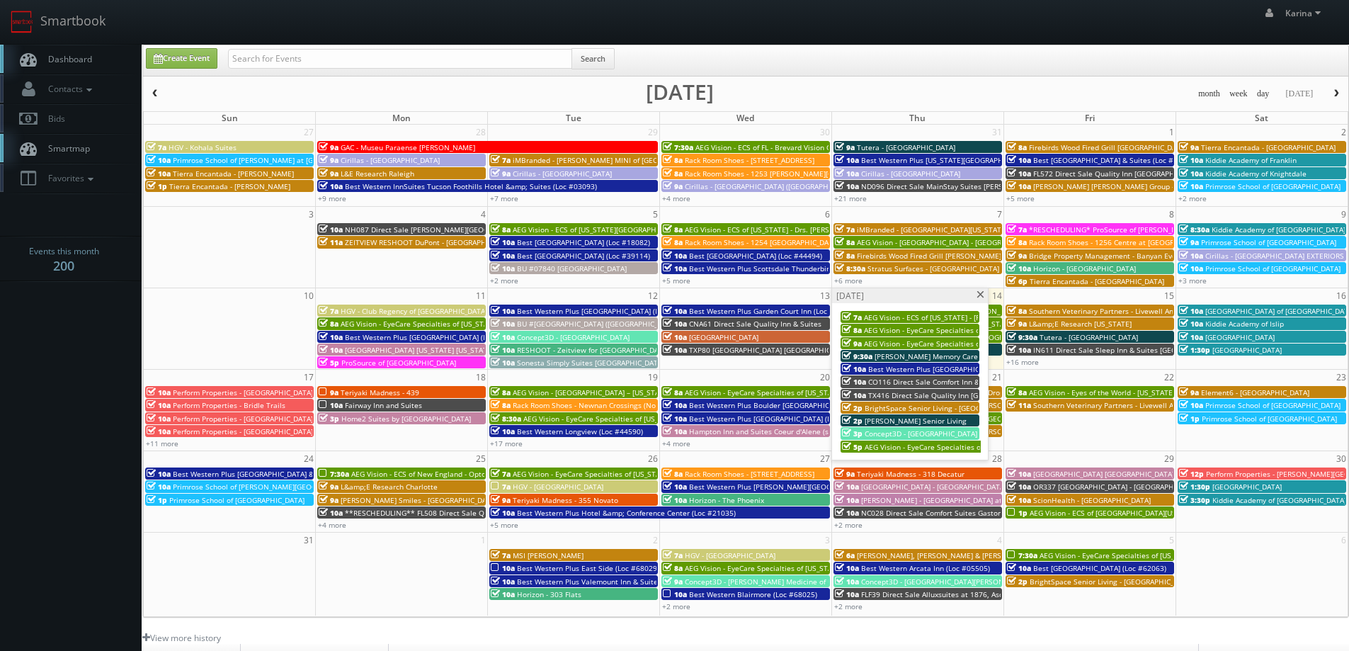
click at [921, 358] on span "[PERSON_NAME] Memory Care" at bounding box center [926, 356] width 103 height 10
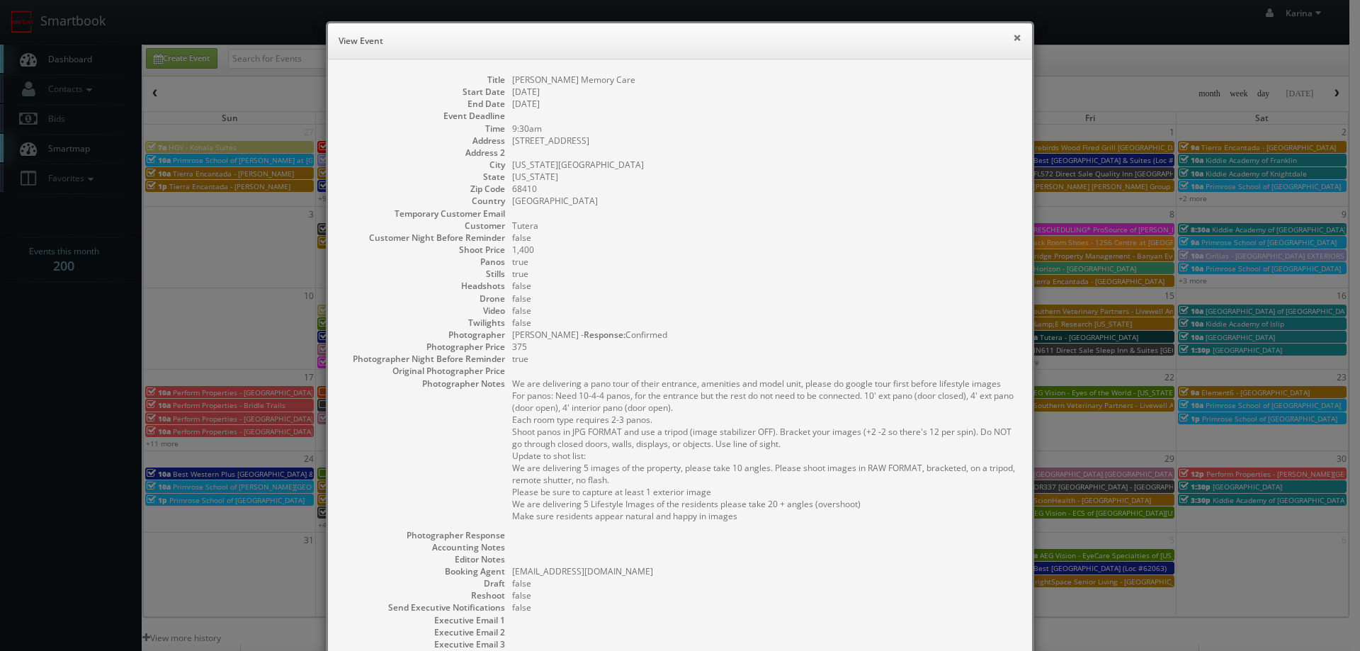
click at [1013, 38] on button "×" at bounding box center [1017, 38] width 9 height 10
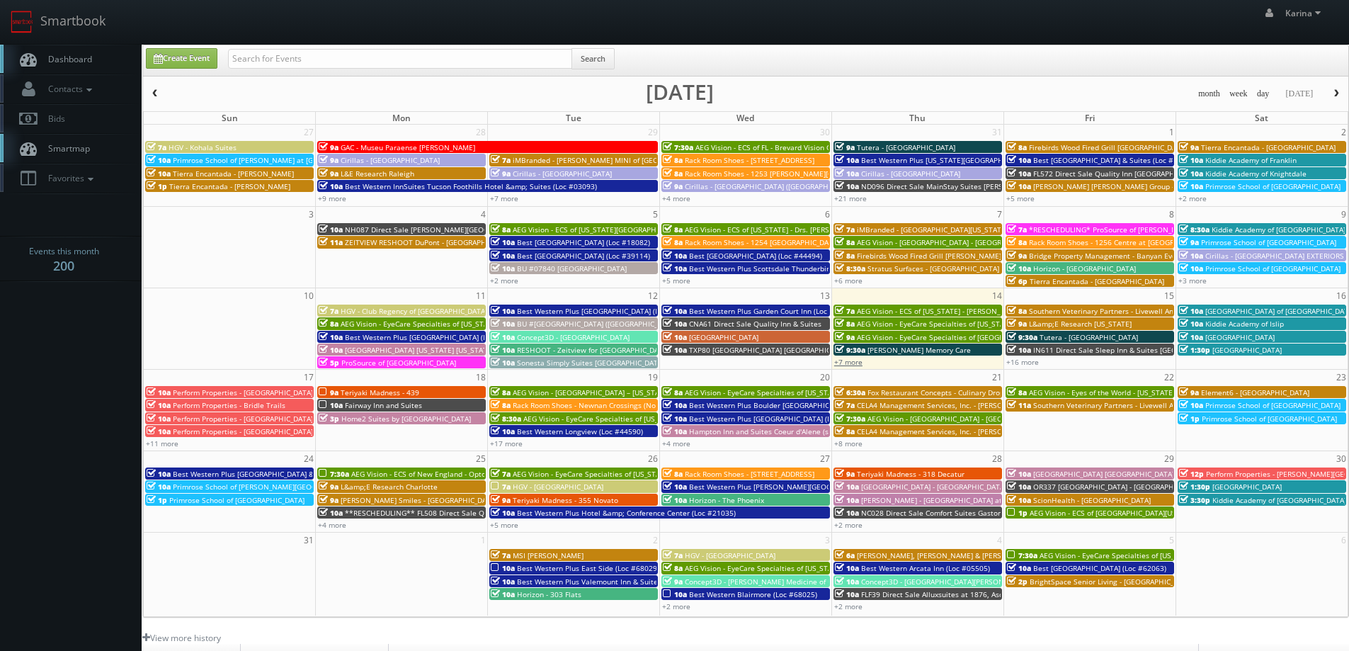
click at [853, 363] on link "+7 more" at bounding box center [848, 362] width 28 height 10
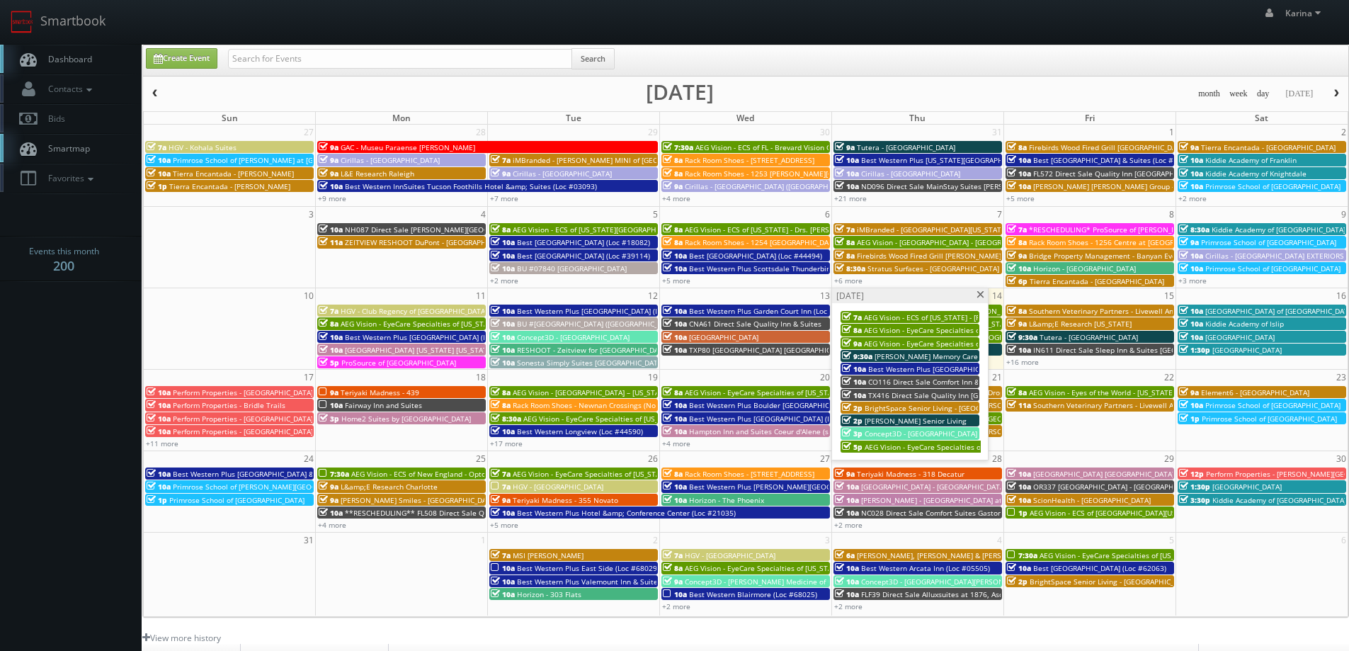
click at [897, 420] on span "[PERSON_NAME] Senior Living" at bounding box center [916, 421] width 102 height 10
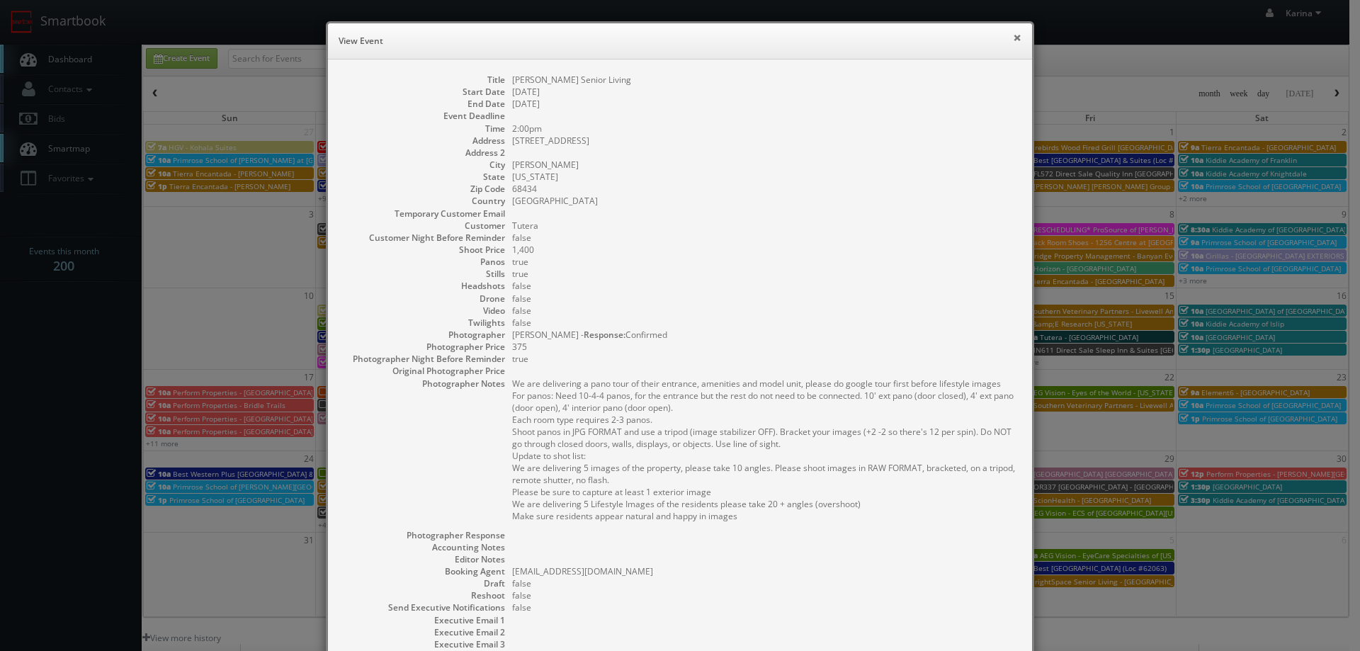
click at [1013, 35] on button "×" at bounding box center [1017, 38] width 9 height 10
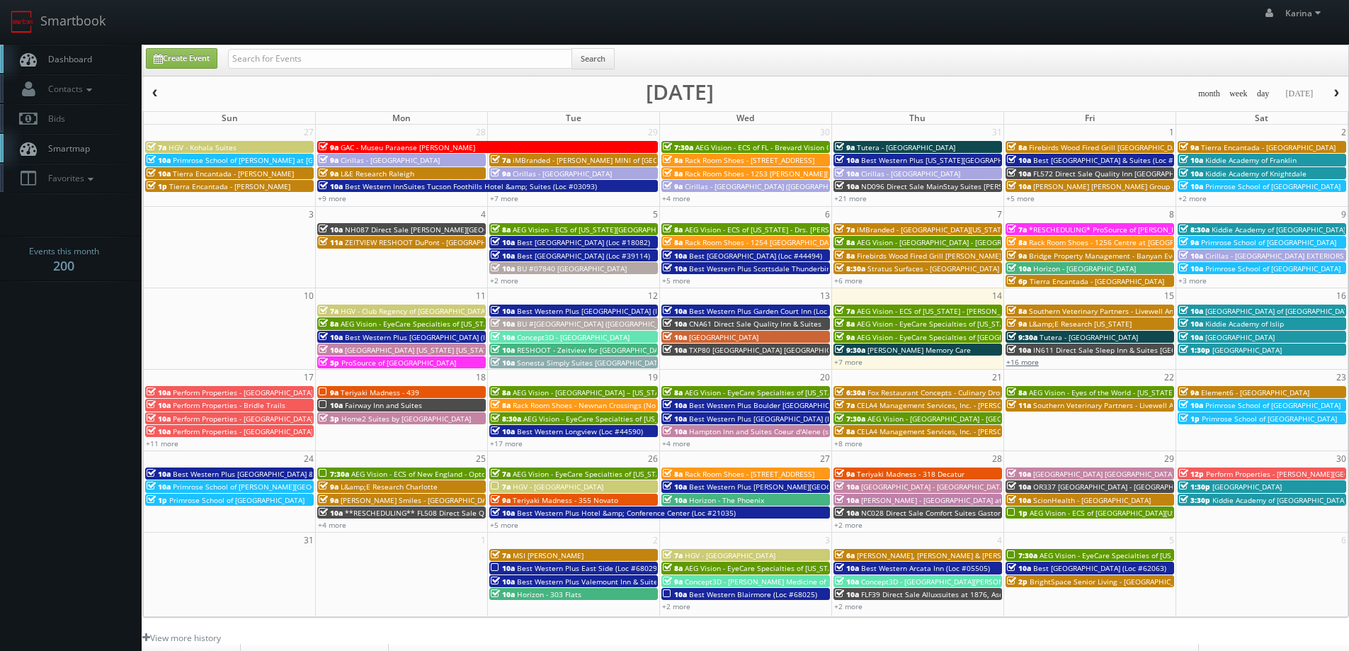
click at [1025, 360] on link "+16 more" at bounding box center [1023, 362] width 33 height 10
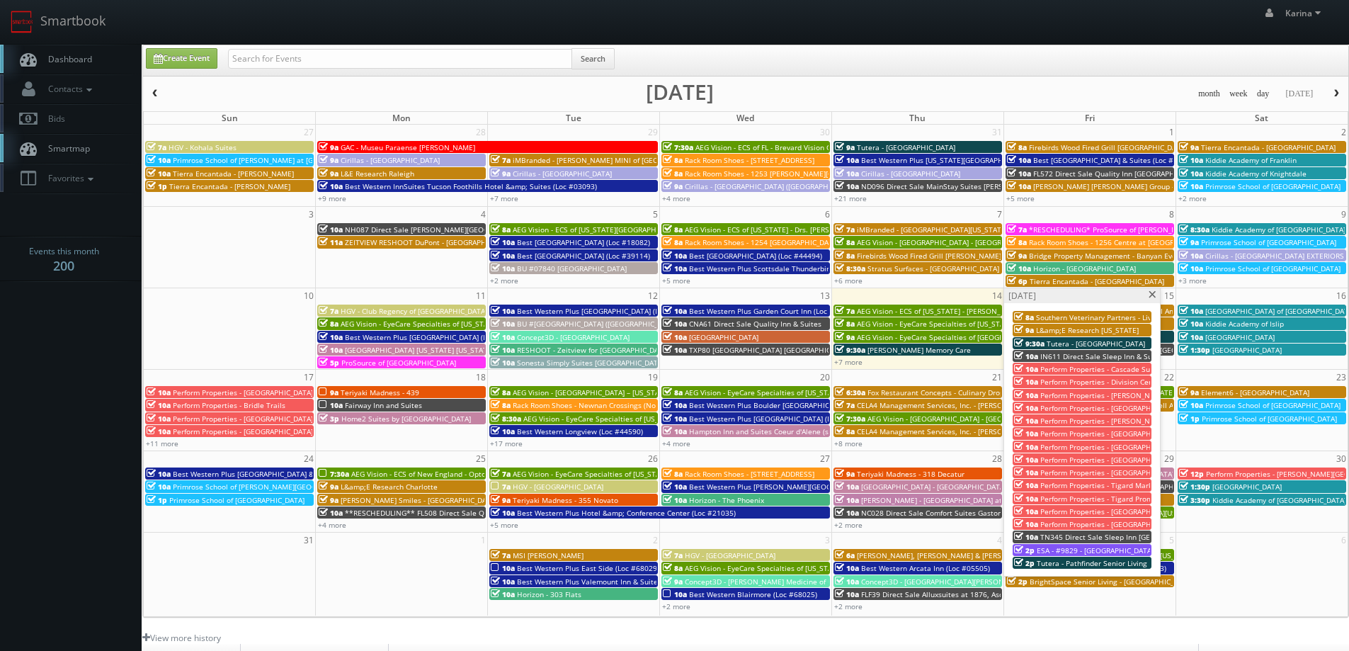
click at [1080, 341] on span "Tutera - [GEOGRAPHIC_DATA]" at bounding box center [1096, 344] width 98 height 10
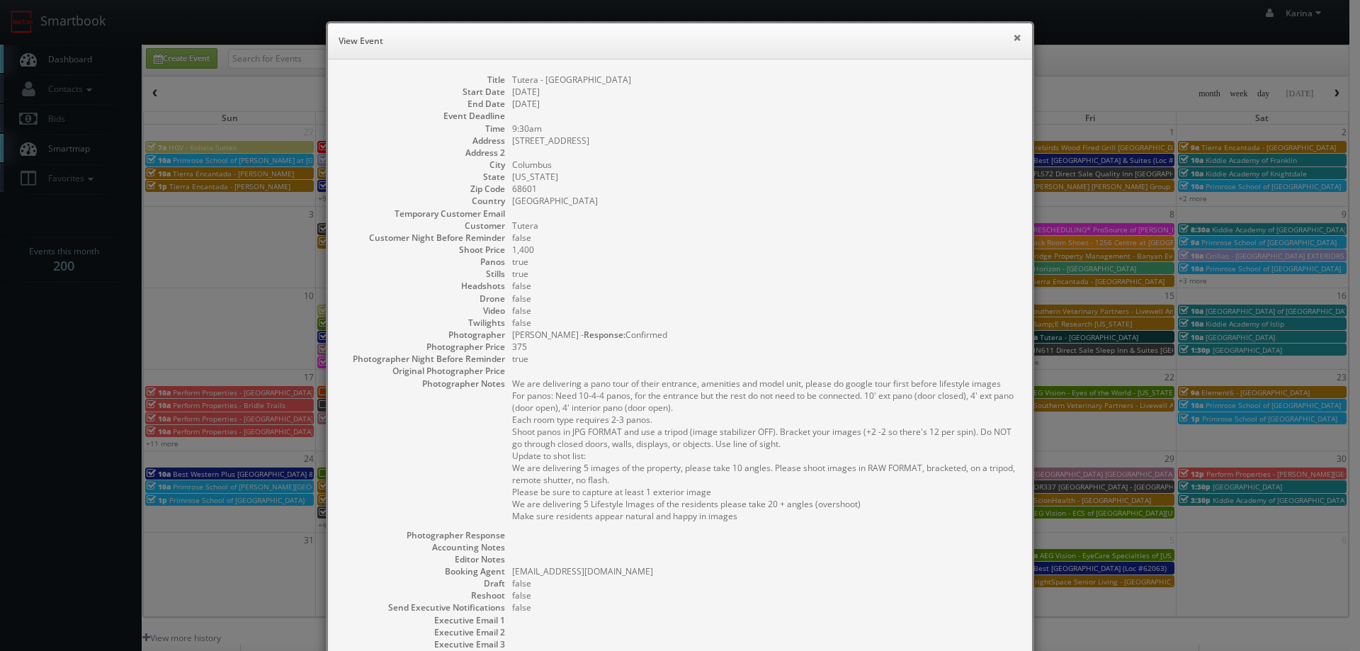
click at [1013, 35] on button "×" at bounding box center [1017, 38] width 9 height 10
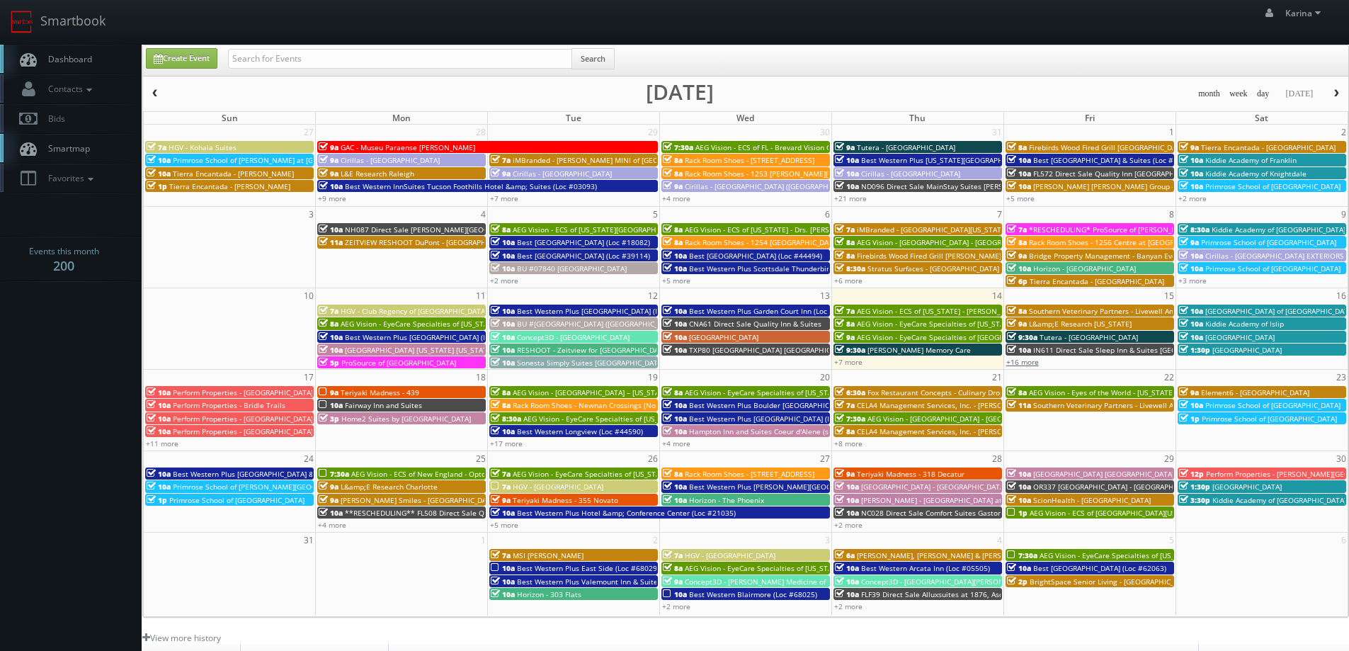
click at [1020, 357] on link "+16 more" at bounding box center [1023, 362] width 33 height 10
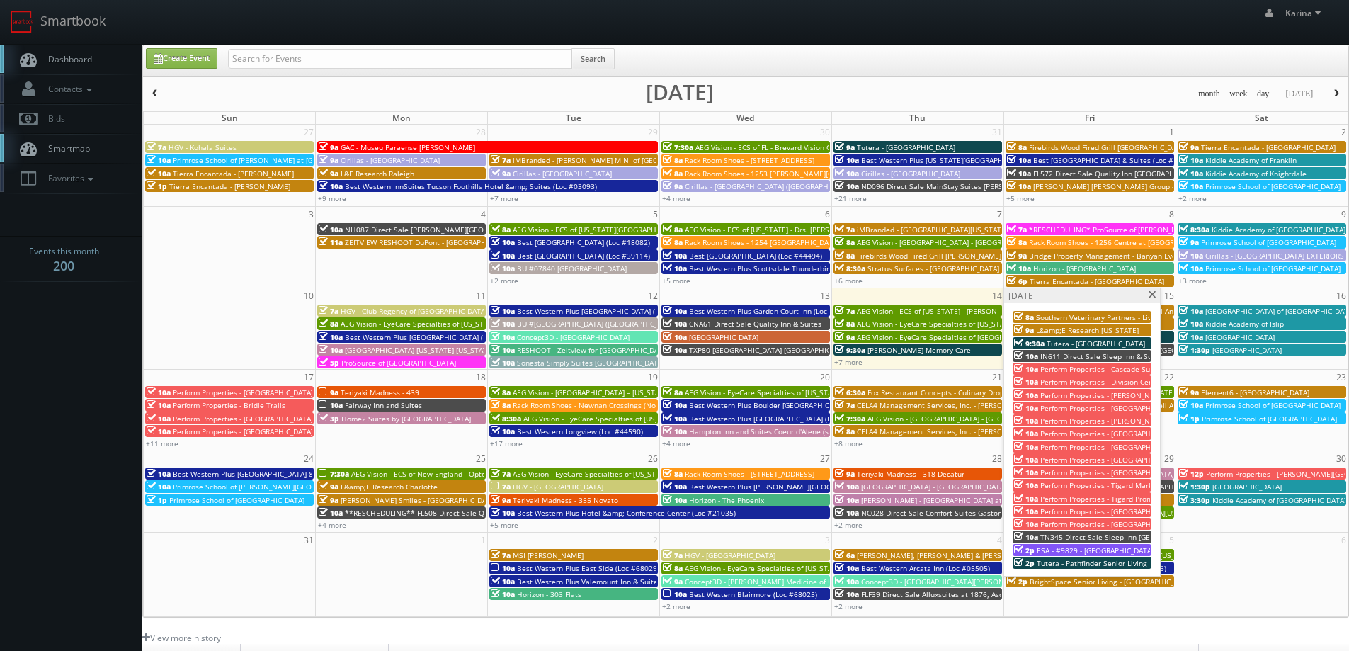
click at [1074, 562] on span "Tutera - Pathfinder Senior Living" at bounding box center [1092, 563] width 111 height 10
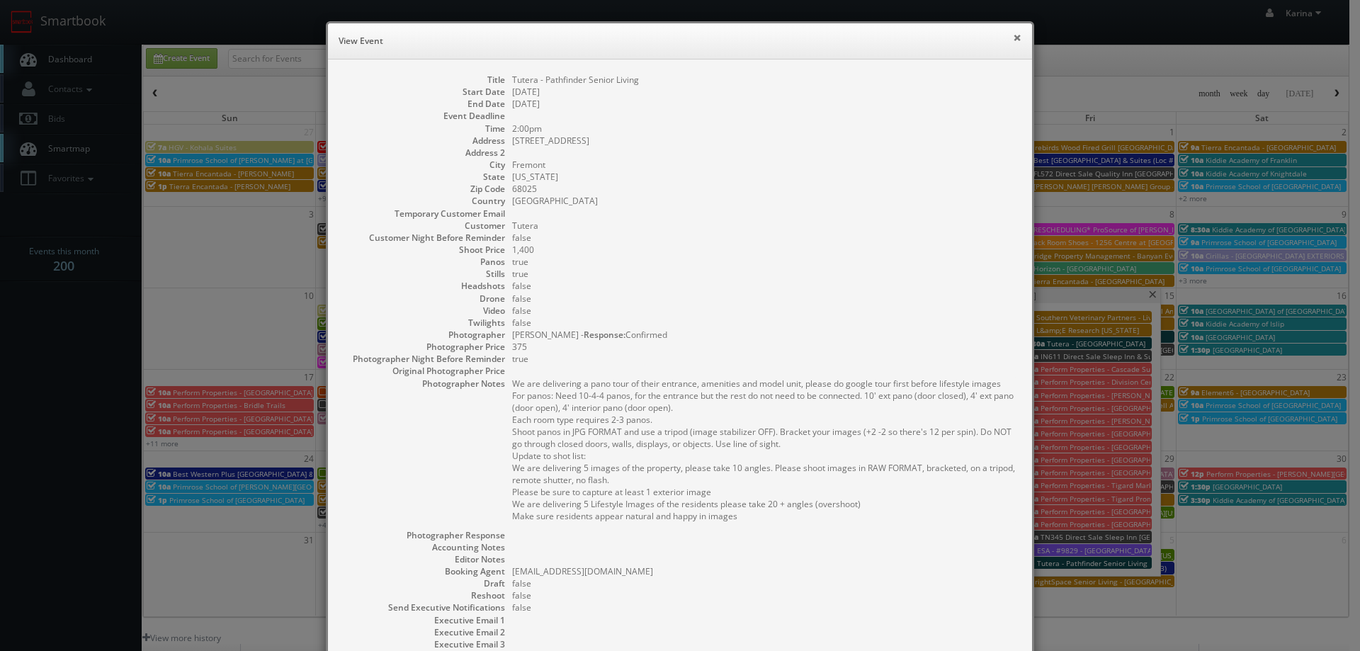
click at [1013, 35] on button "×" at bounding box center [1017, 38] width 9 height 10
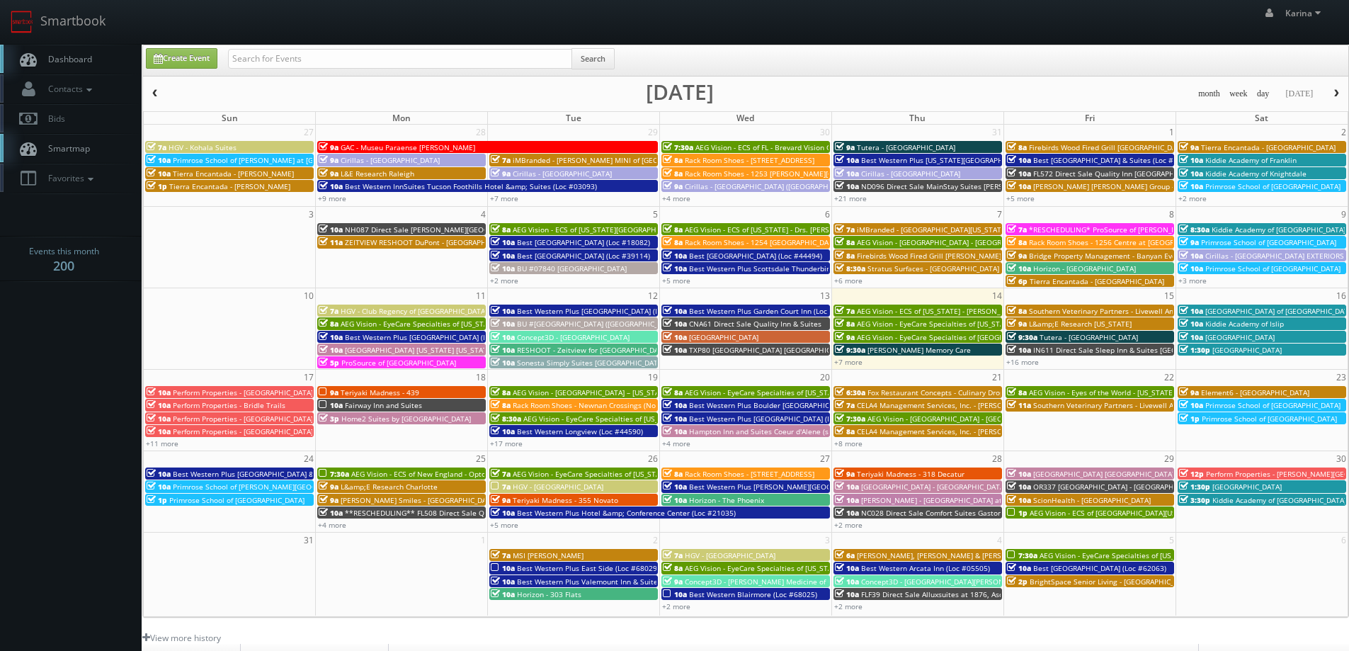
click at [1230, 310] on span "[GEOGRAPHIC_DATA] of [GEOGRAPHIC_DATA]" at bounding box center [1280, 311] width 149 height 10
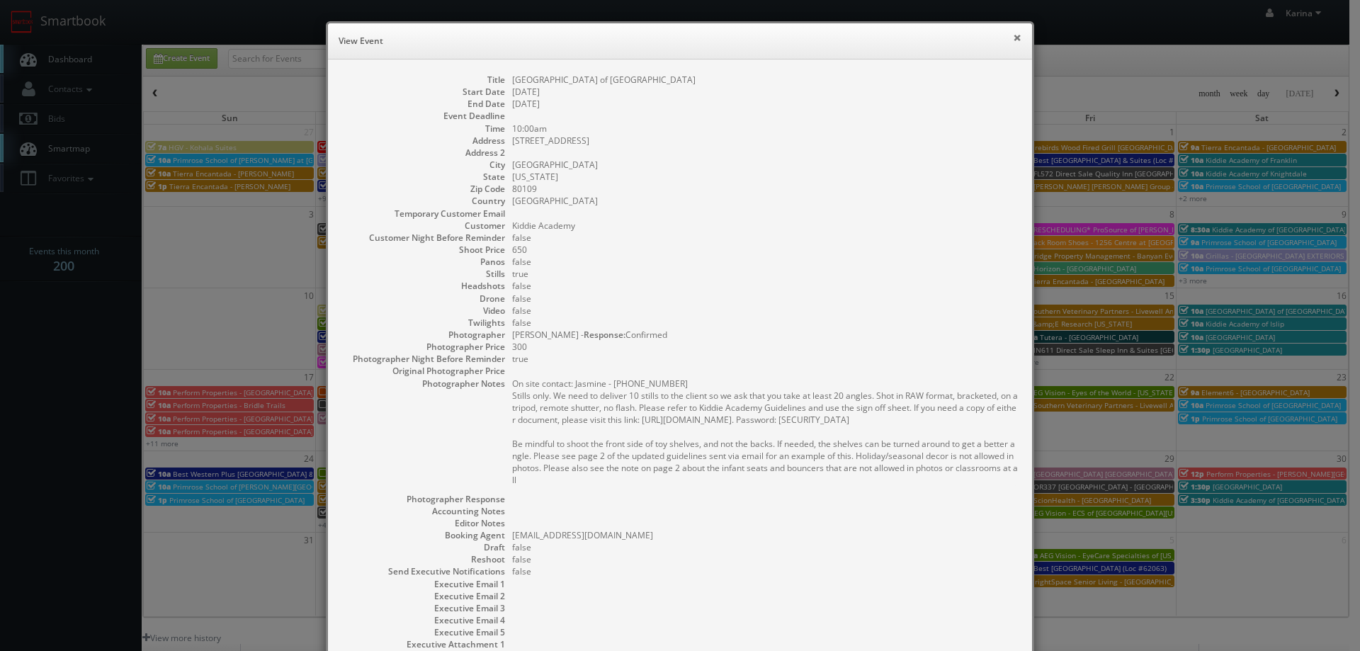
drag, startPoint x: 1015, startPoint y: 39, endPoint x: 1086, endPoint y: 114, distance: 103.2
click at [1014, 39] on button "×" at bounding box center [1017, 38] width 9 height 10
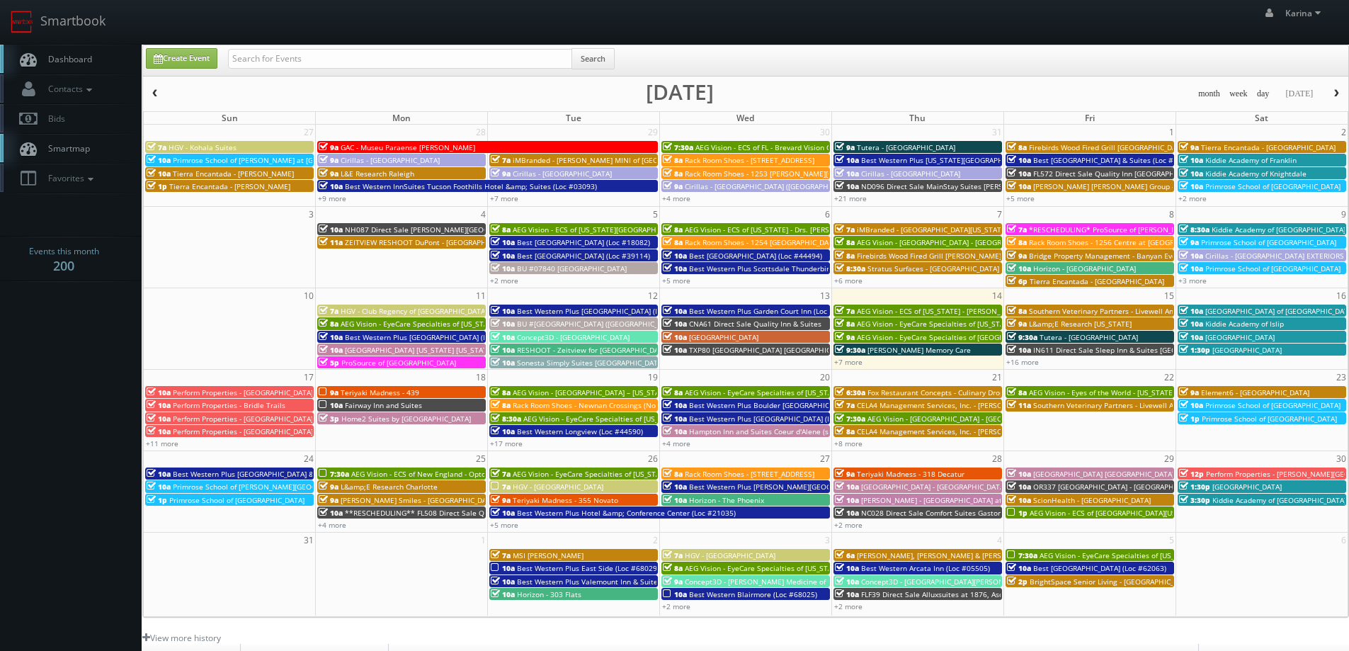
click at [1221, 325] on span "Kiddie Academy of Islip" at bounding box center [1245, 324] width 79 height 10
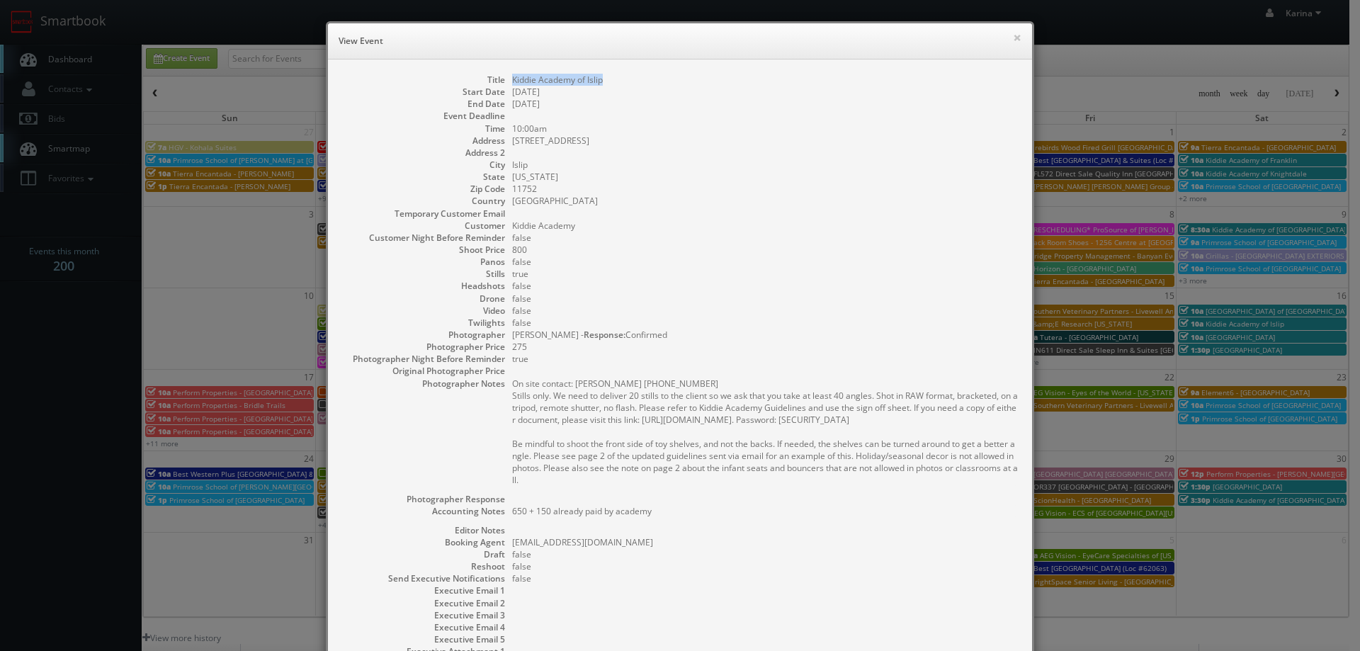
drag, startPoint x: 597, startPoint y: 80, endPoint x: 604, endPoint y: 99, distance: 20.2
click at [512, 79] on dd "Kiddie Academy of Islip" at bounding box center [765, 80] width 506 height 12
copy dd "Kiddie Academy of Islip"
click at [705, 302] on dd "false" at bounding box center [765, 299] width 506 height 12
click at [1013, 38] on button "×" at bounding box center [1017, 38] width 9 height 10
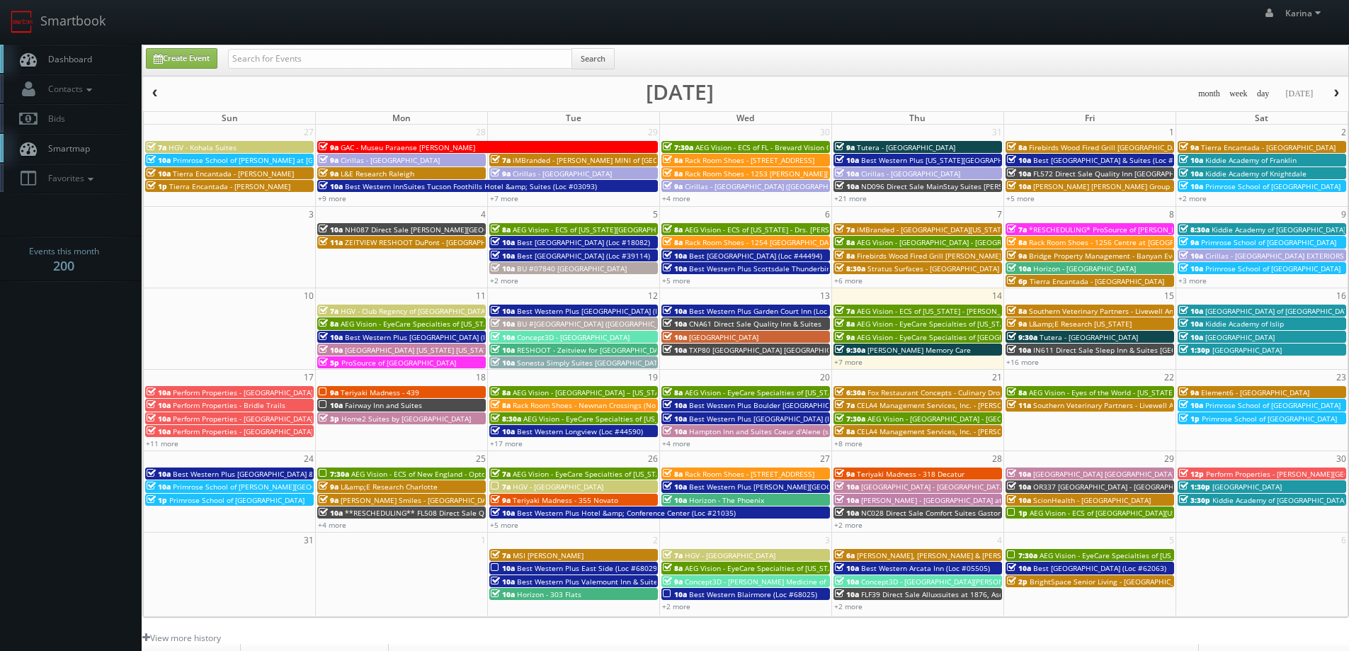
click at [101, 53] on link "Dashboard" at bounding box center [71, 59] width 142 height 29
click at [441, 475] on span "AEG Vision - ECS of New England - OptomEyes Health – [GEOGRAPHIC_DATA]" at bounding box center [480, 474] width 259 height 10
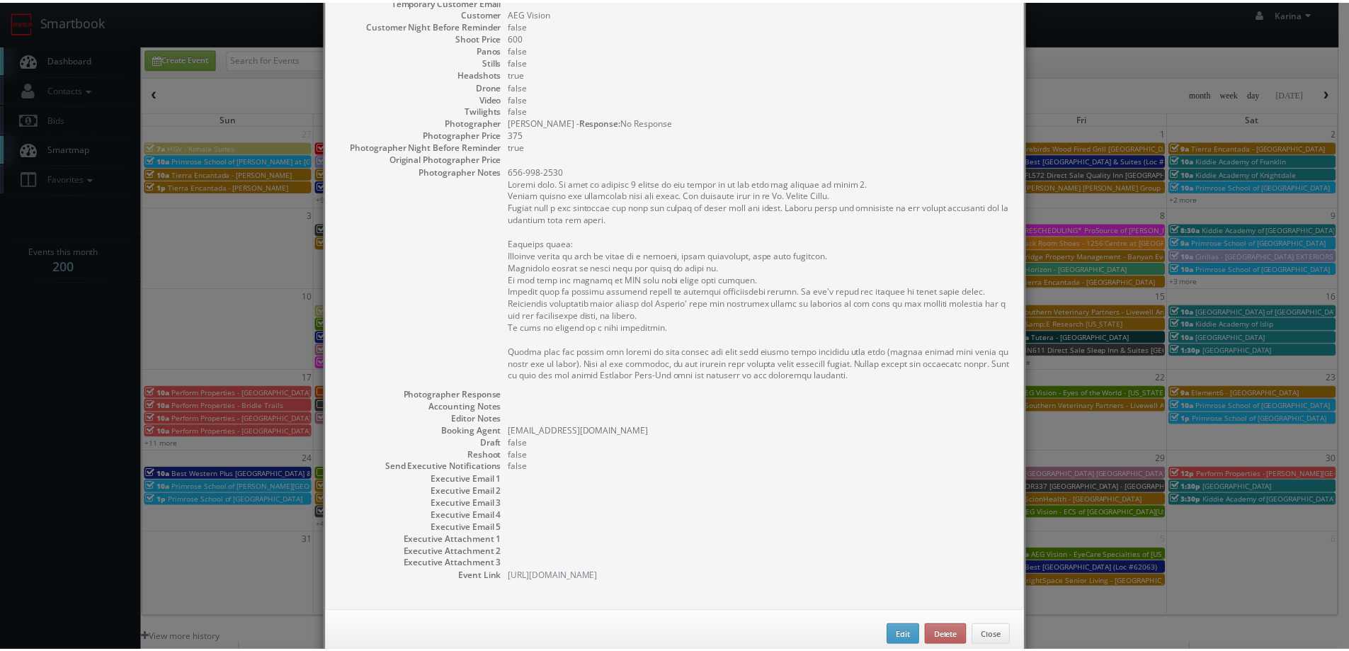
scroll to position [245, 0]
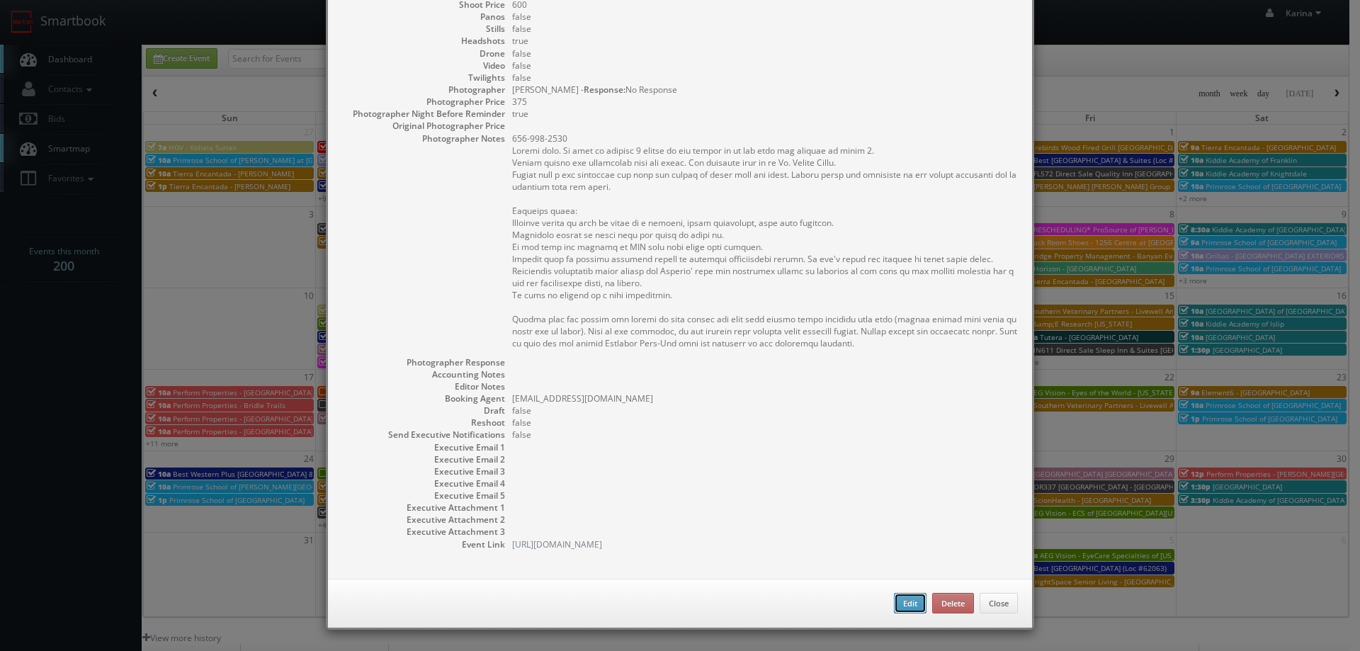
click at [914, 608] on button "Edit" at bounding box center [910, 603] width 33 height 21
type input "600"
type input "375"
select select "[US_STATE]"
select select "[EMAIL_ADDRESS][DOMAIN_NAME]"
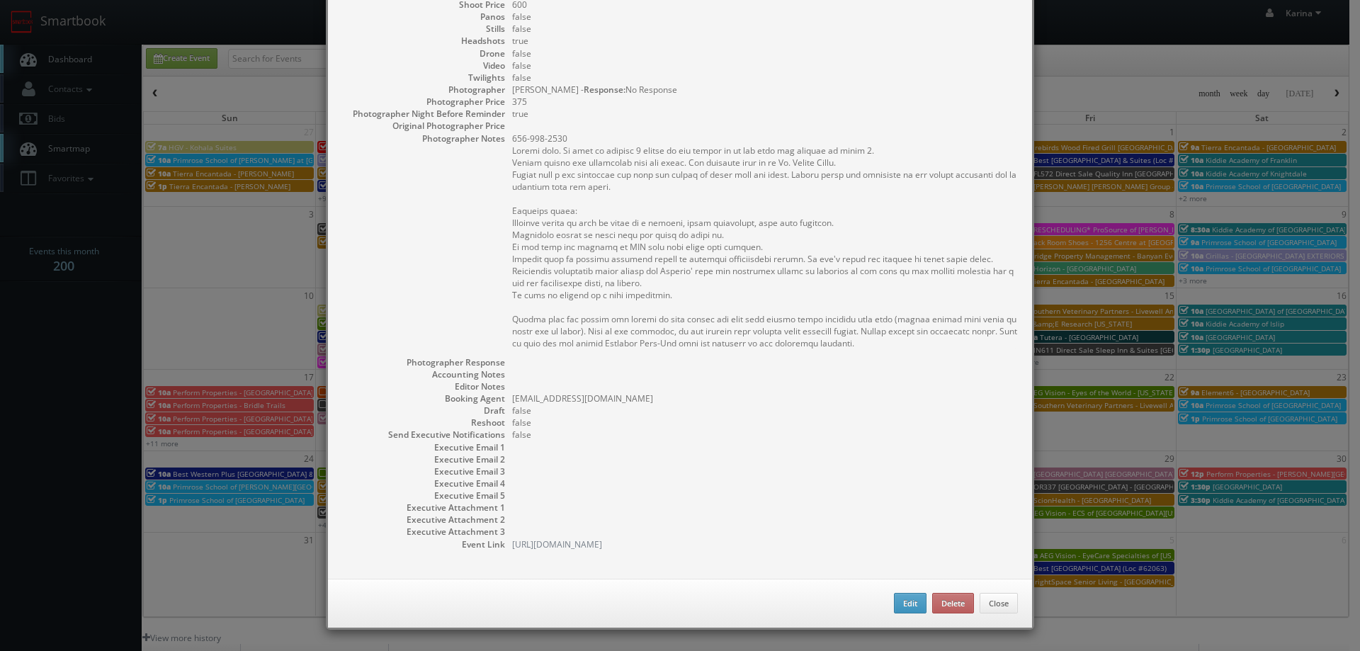
select select "[EMAIL_ADDRESS][DOMAIN_NAME]"
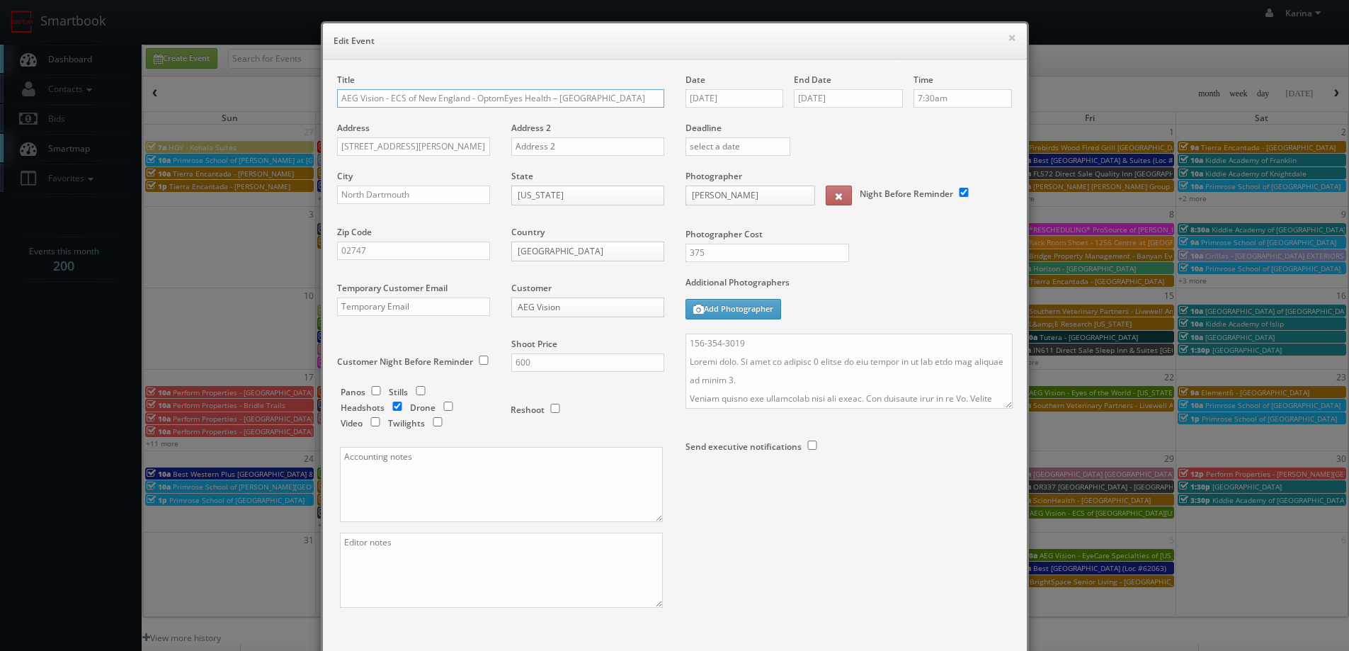
scroll to position [83, 0]
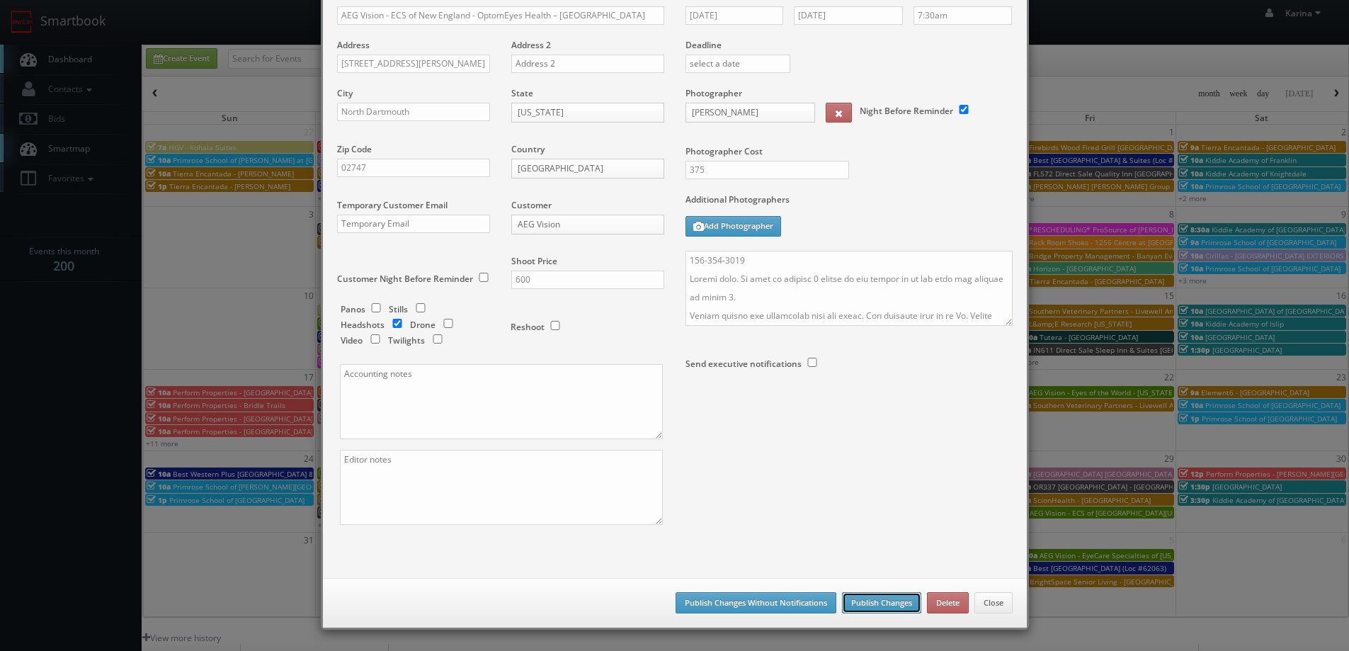
click at [881, 594] on button "Publish Changes" at bounding box center [881, 602] width 79 height 21
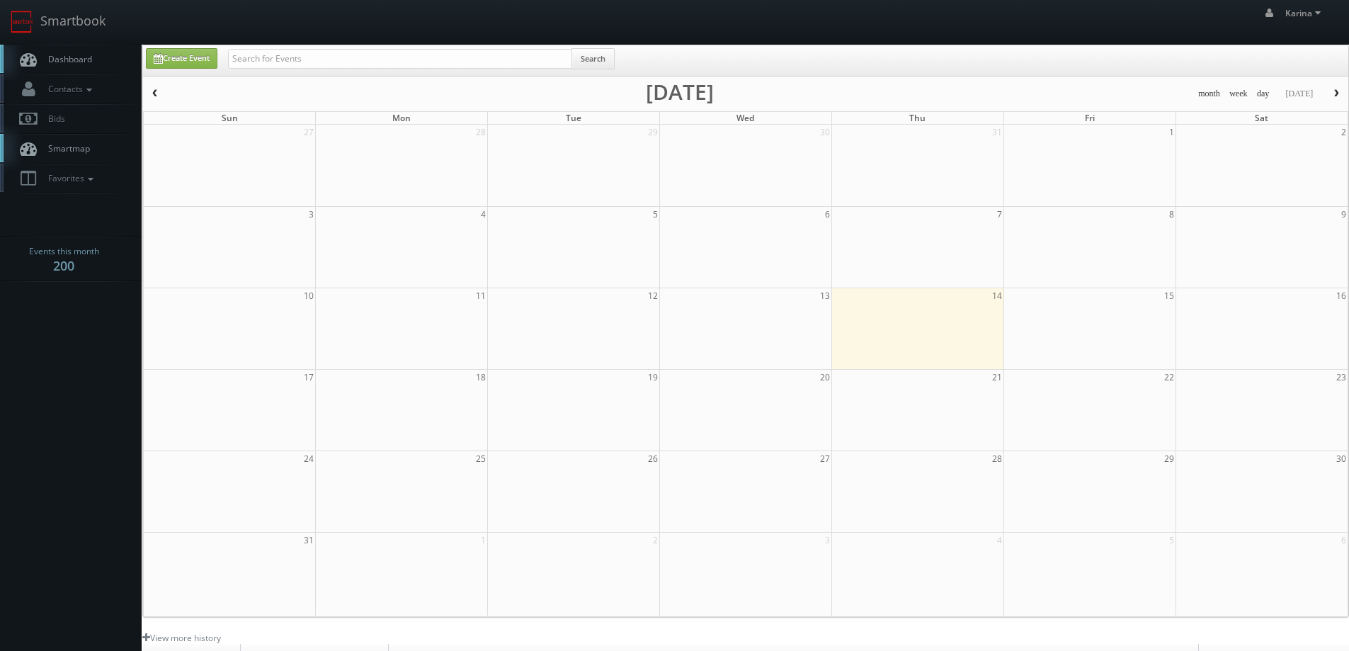
click at [80, 62] on span "Dashboard" at bounding box center [66, 59] width 51 height 12
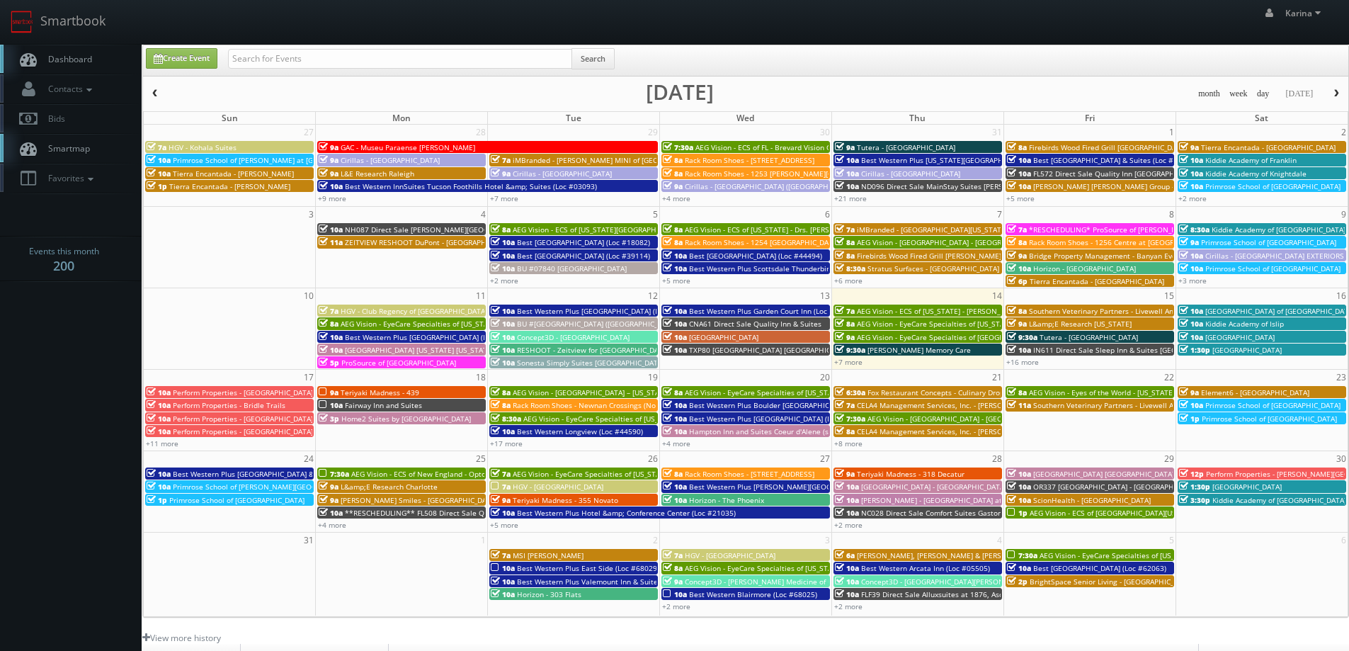
click at [1027, 514] on div "1p AEG Vision - ECS of [GEOGRAPHIC_DATA][US_STATE] - North Garland Vision (Head…" at bounding box center [1090, 512] width 166 height 11
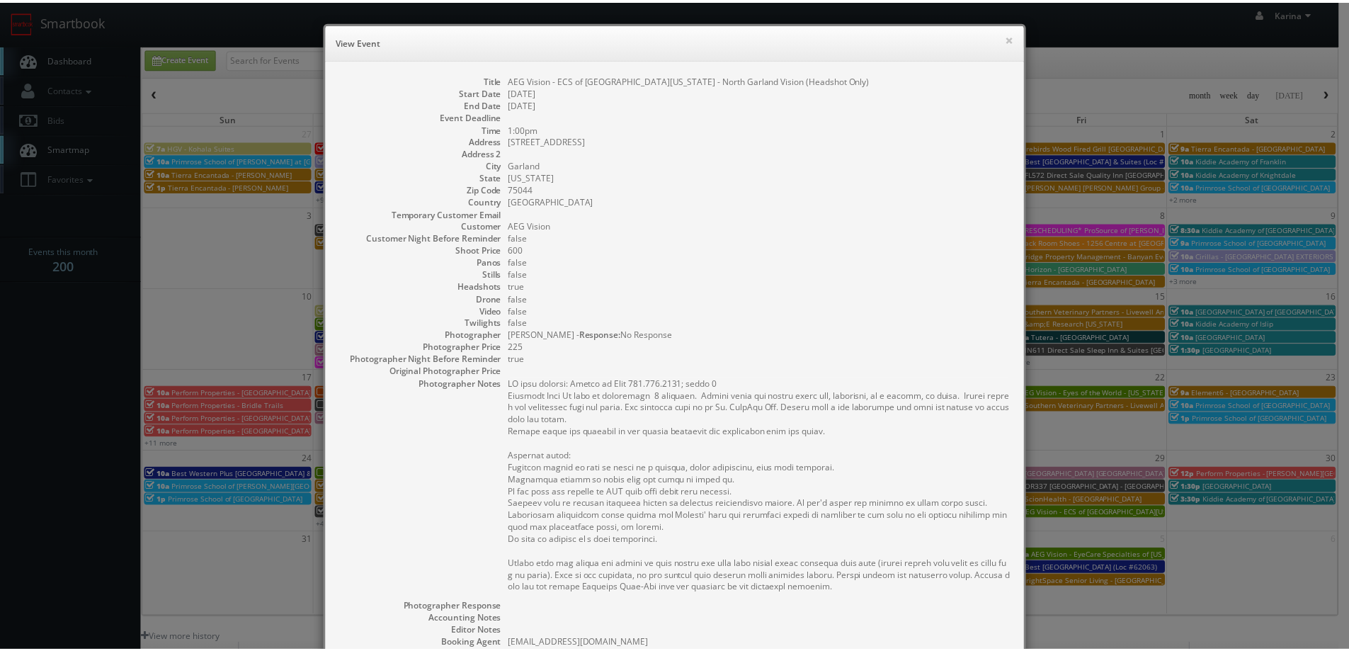
scroll to position [245, 0]
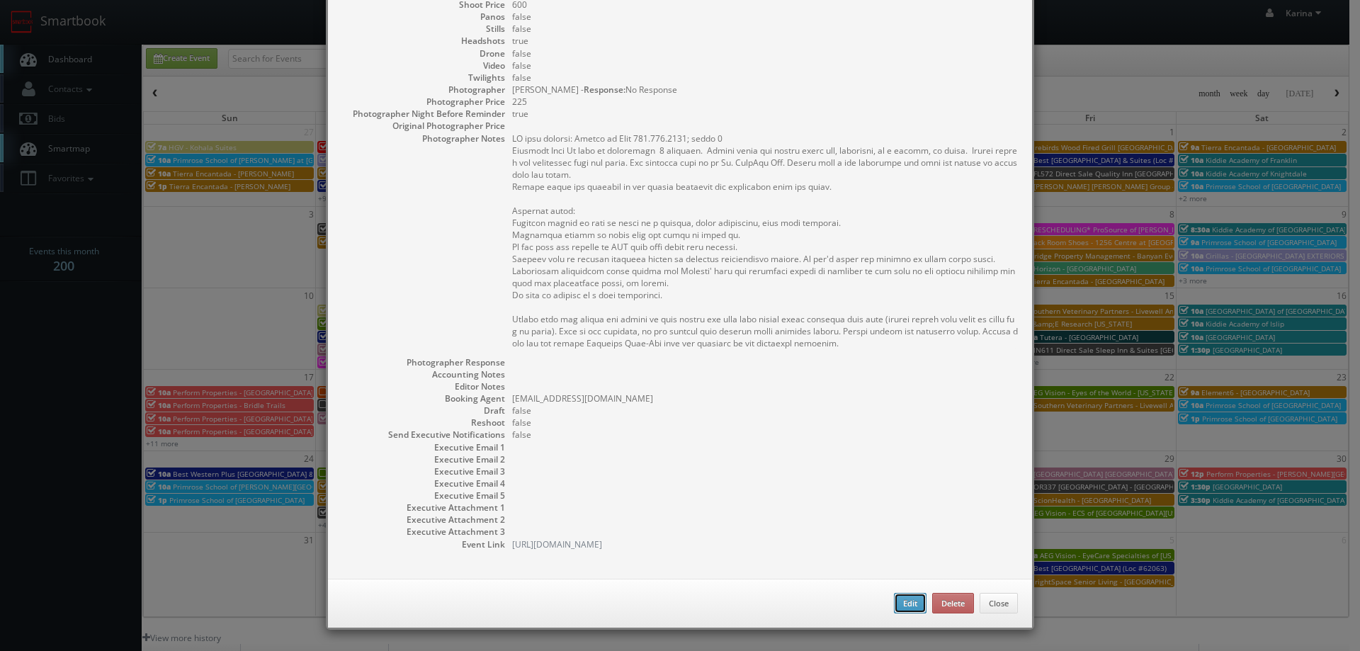
click at [913, 604] on button "Edit" at bounding box center [910, 603] width 33 height 21
type input "AEG Vision - ECS of [GEOGRAPHIC_DATA][US_STATE] - North Garland Vision (Headsho…"
type input "[STREET_ADDRESS]"
type input "Garland"
type input "75044"
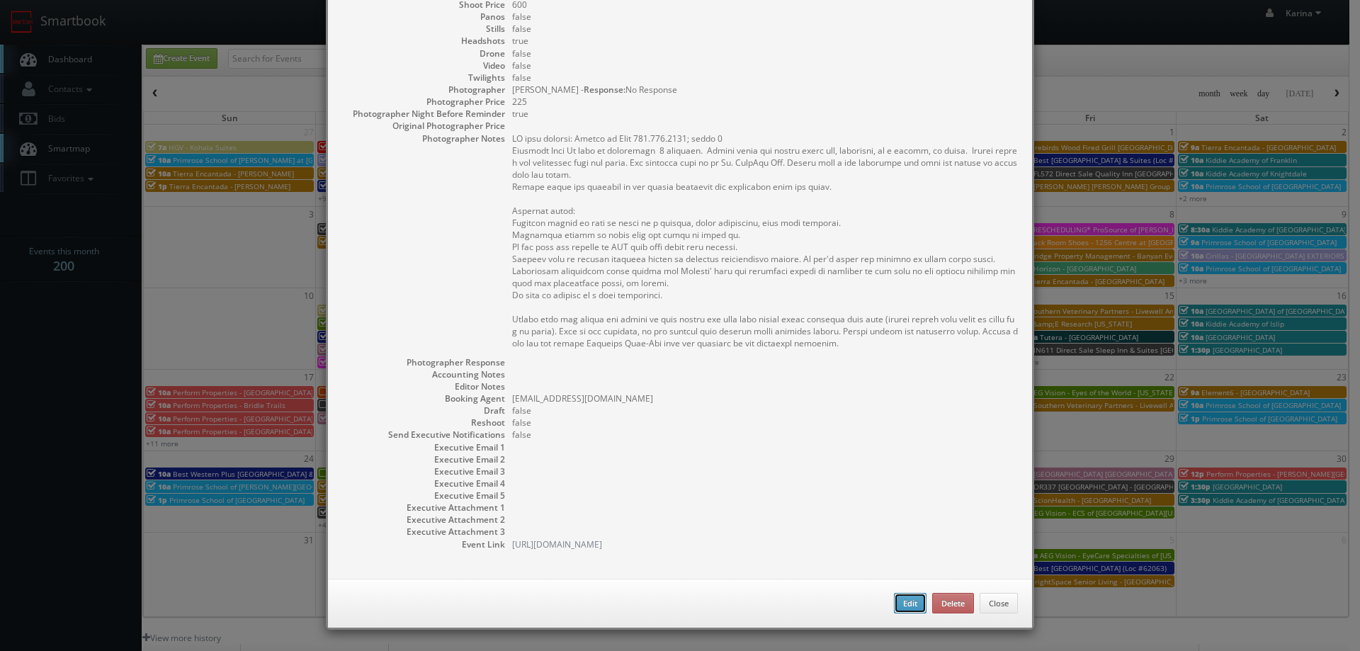
type input "600"
checkbox input "true"
type input "[DATE]"
type input "1:00pm"
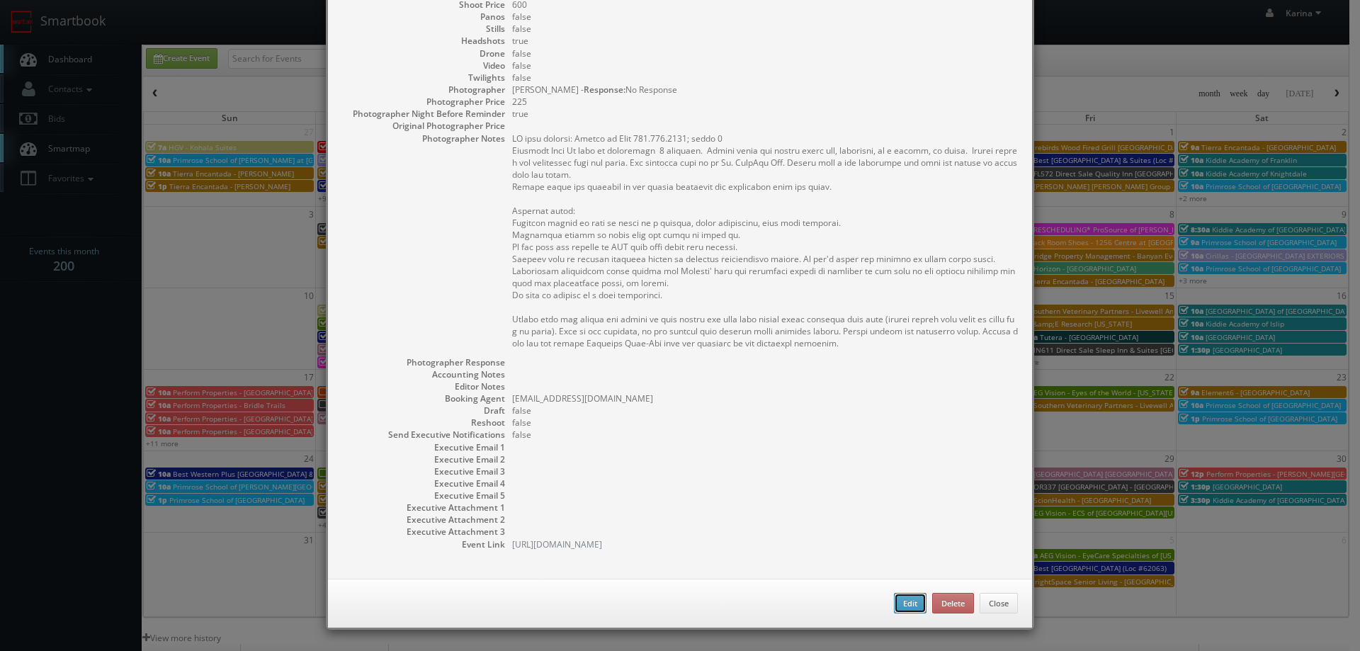
checkbox input "true"
type textarea "LO ipsu dolorsi: Ametco ad Elit 284.307.4238; seddo 9 Eiusmodt Inci Ut labo et …"
type input "600"
type input "225"
select select "[US_STATE]"
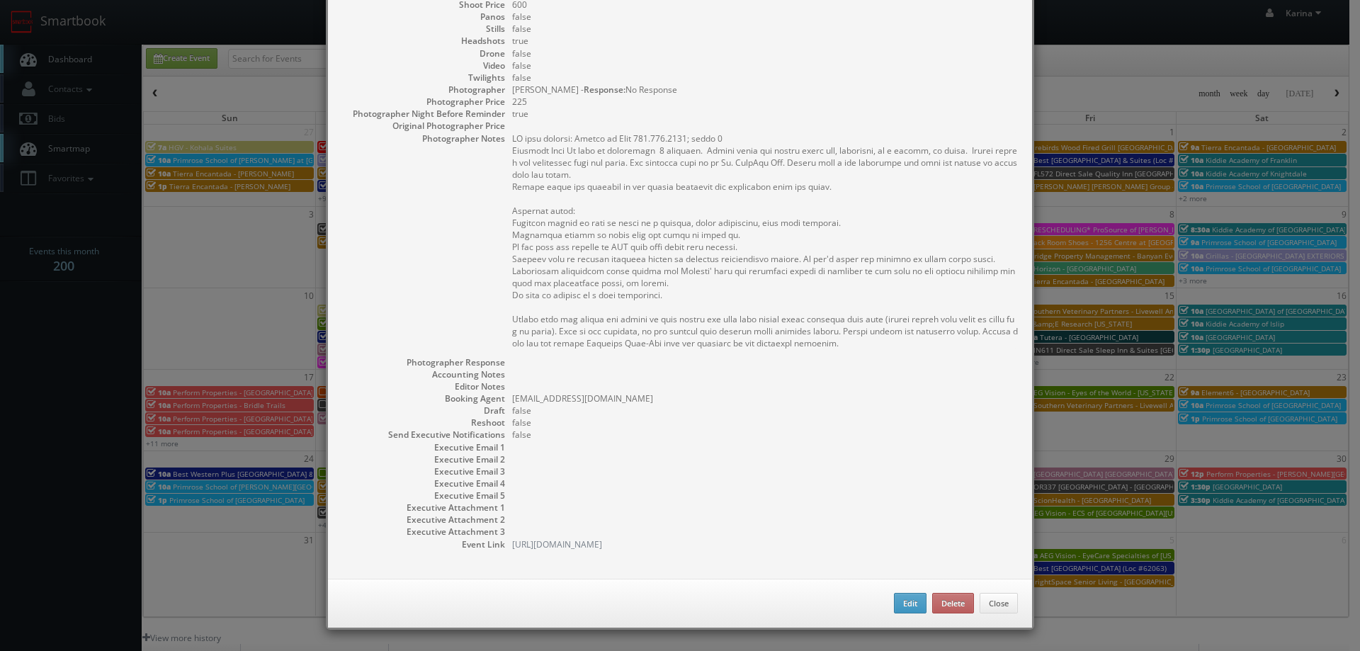
select select "[EMAIL_ADDRESS][DOMAIN_NAME]"
select select "[PERSON_NAME][EMAIL_ADDRESS][DOMAIN_NAME]"
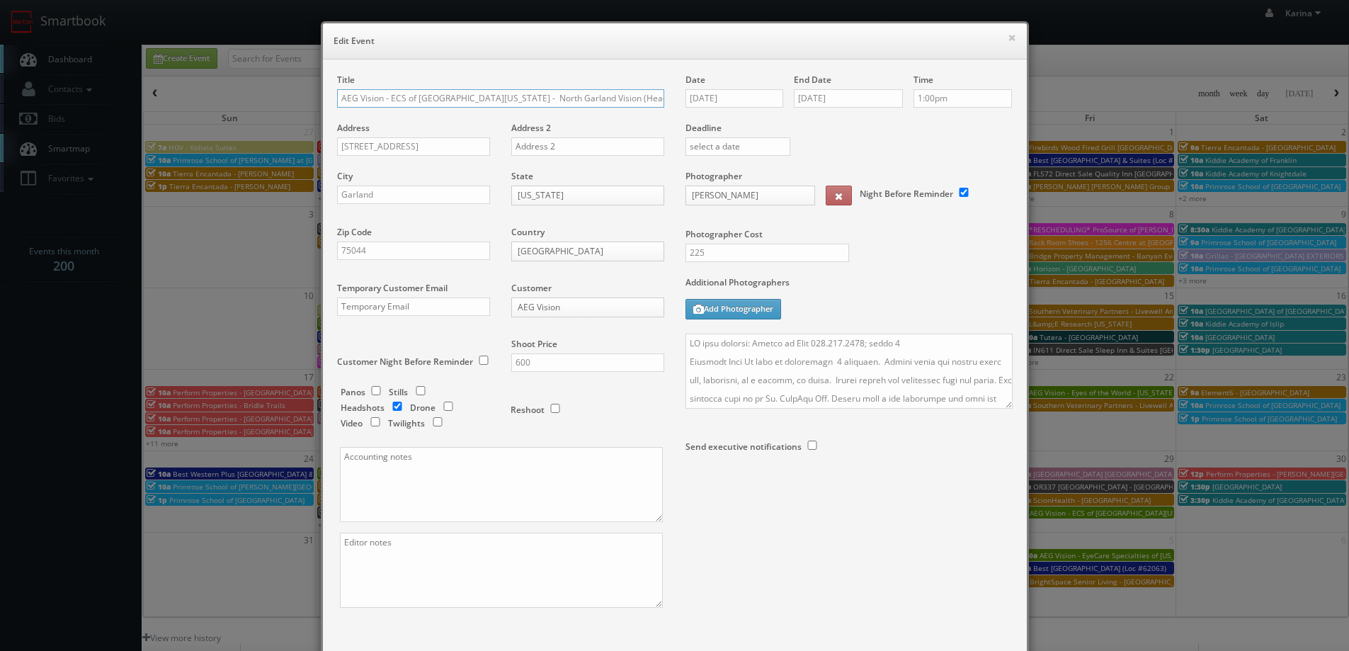
scroll to position [83, 0]
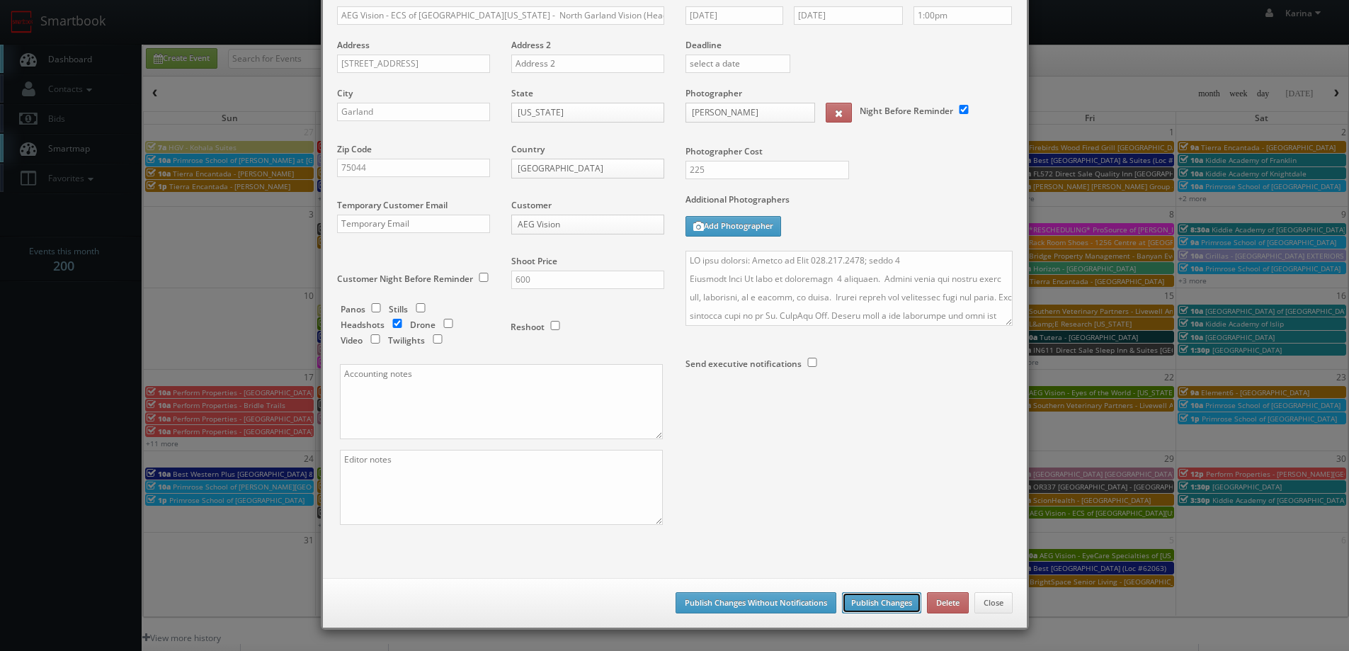
click at [896, 596] on button "Publish Changes" at bounding box center [881, 602] width 79 height 21
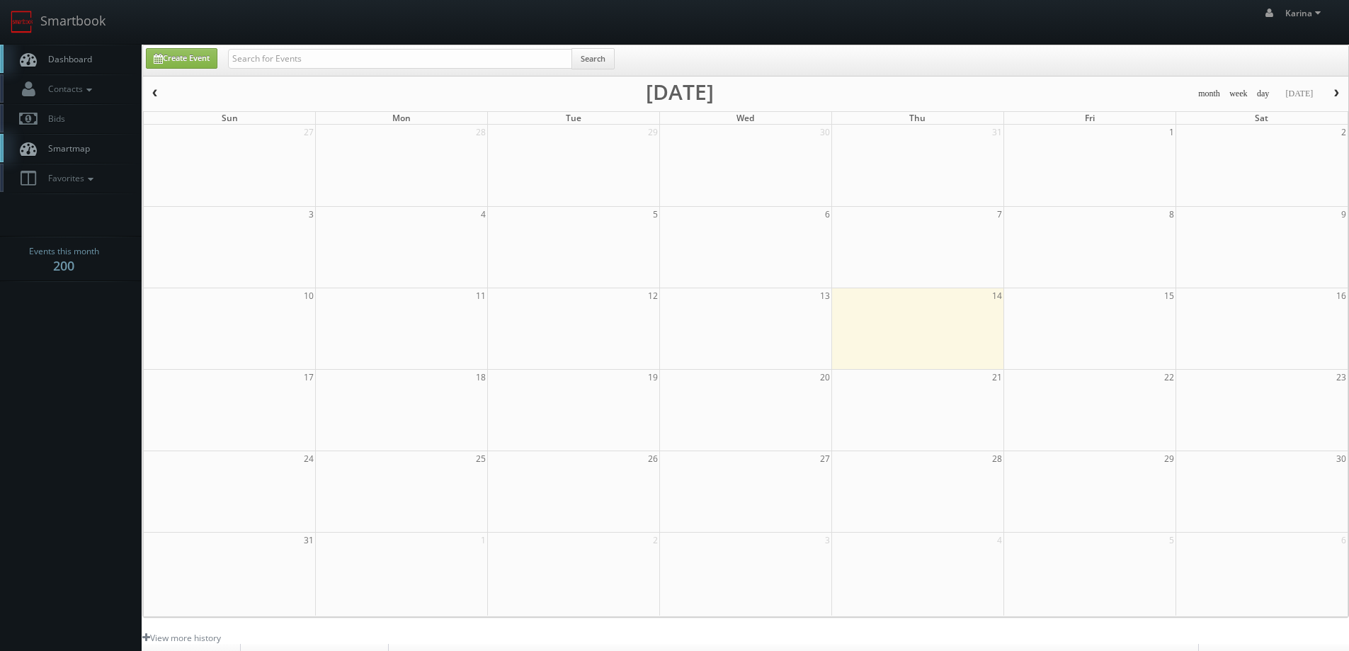
click at [78, 55] on span "Dashboard" at bounding box center [66, 59] width 51 height 12
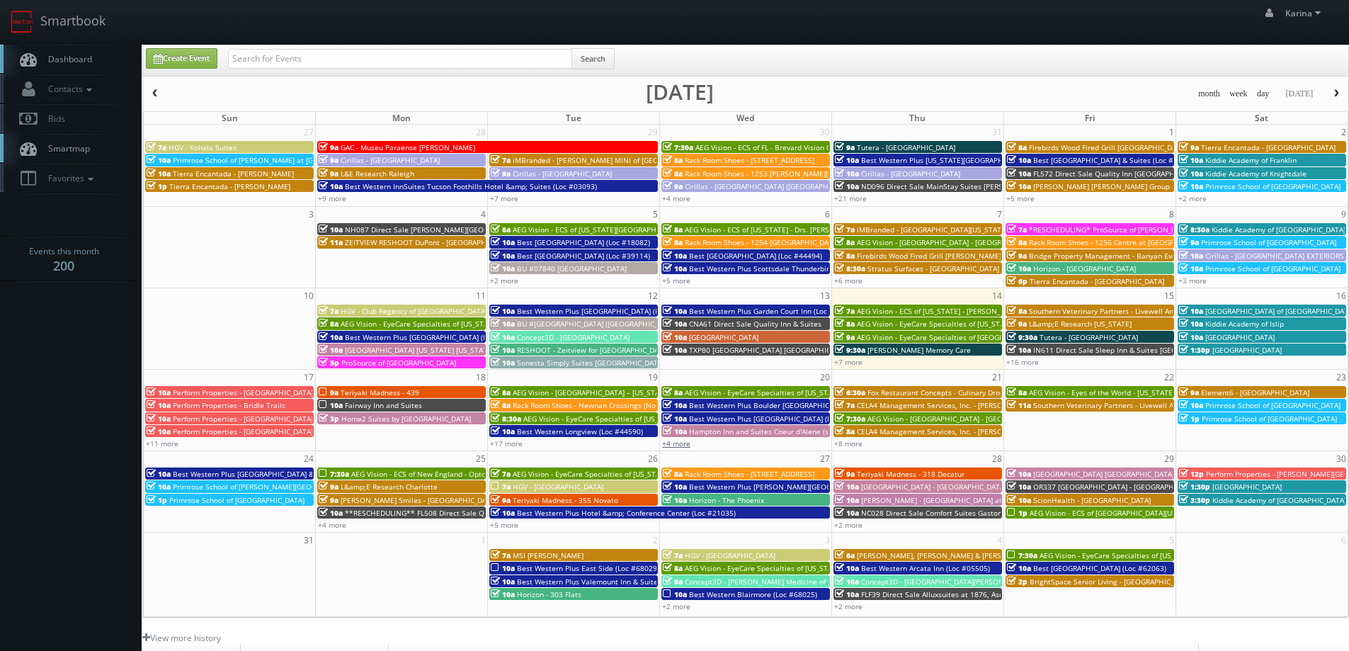
click at [675, 446] on link "+4 more" at bounding box center [676, 443] width 28 height 10
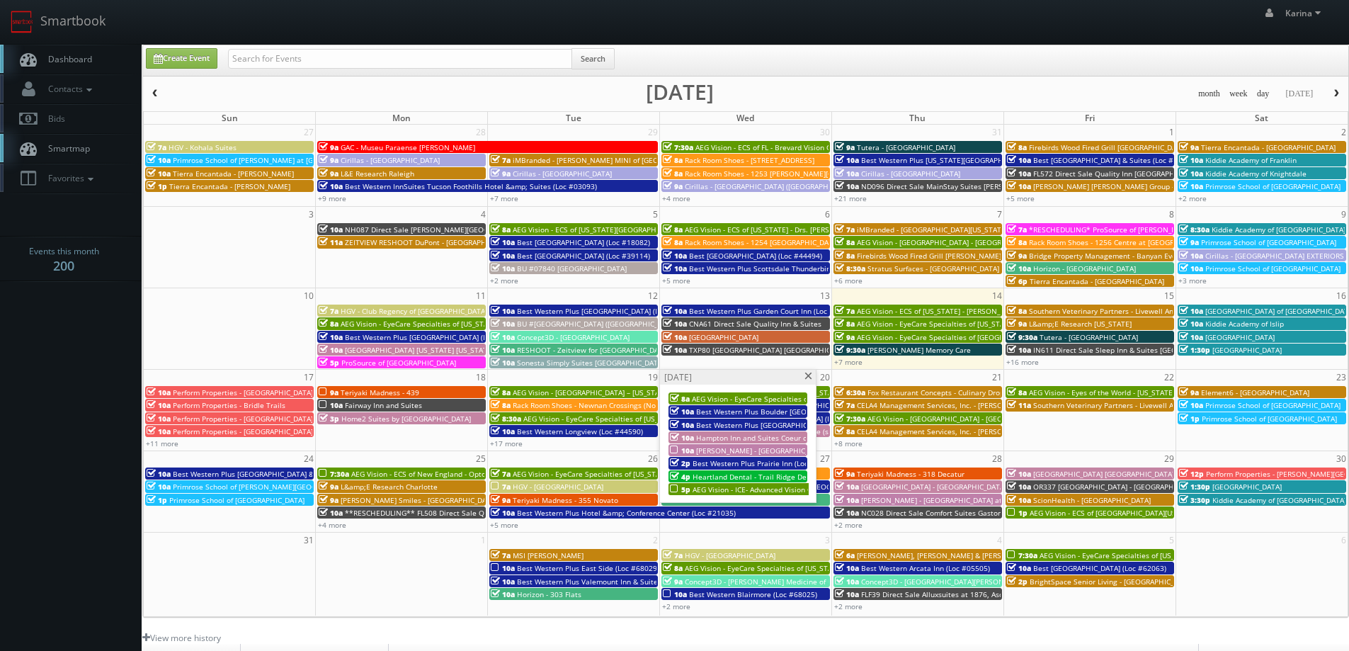
click at [757, 400] on span "AEG Vision - EyeCare Specialties of Wisconsin – Christenson Vision Care" at bounding box center [823, 399] width 262 height 10
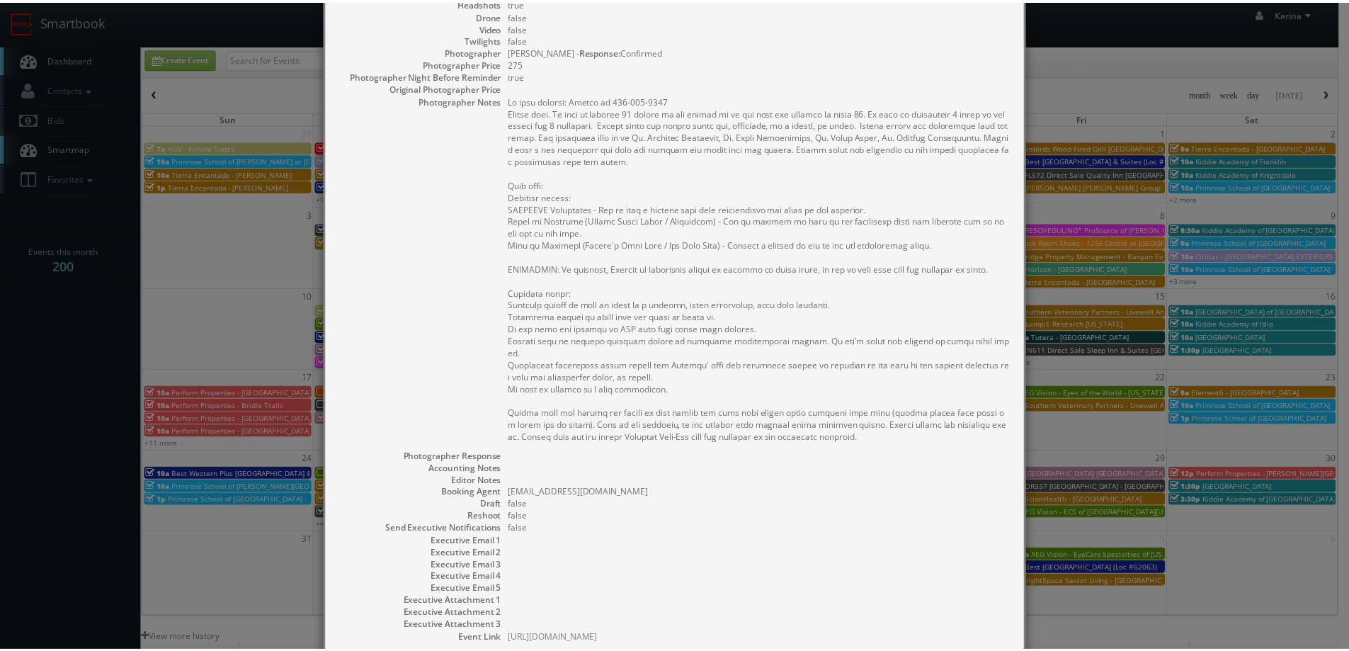
scroll to position [378, 0]
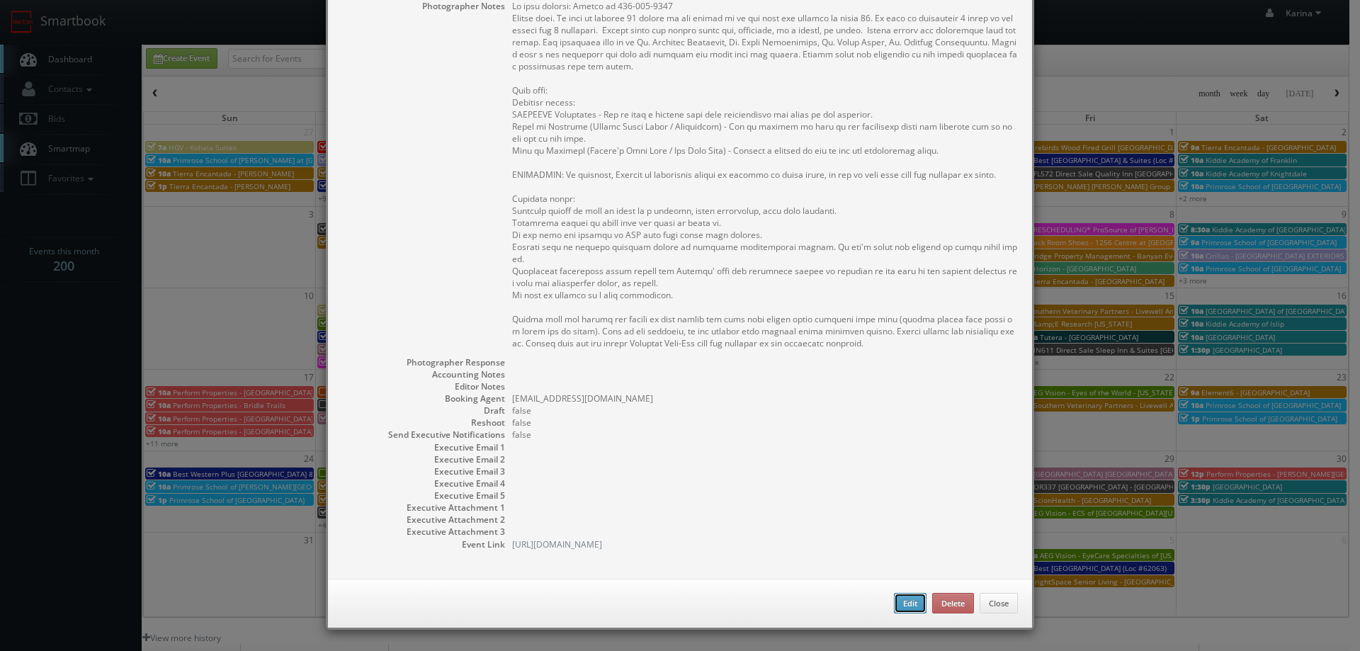
click at [894, 601] on button "Edit" at bounding box center [910, 603] width 33 height 21
type input "AEG Vision - EyeCare Specialties of Wisconsin – Christenson Vision Care"
type input "2215 Vine Street, Suite E"
type input "Hudson"
type input "54016"
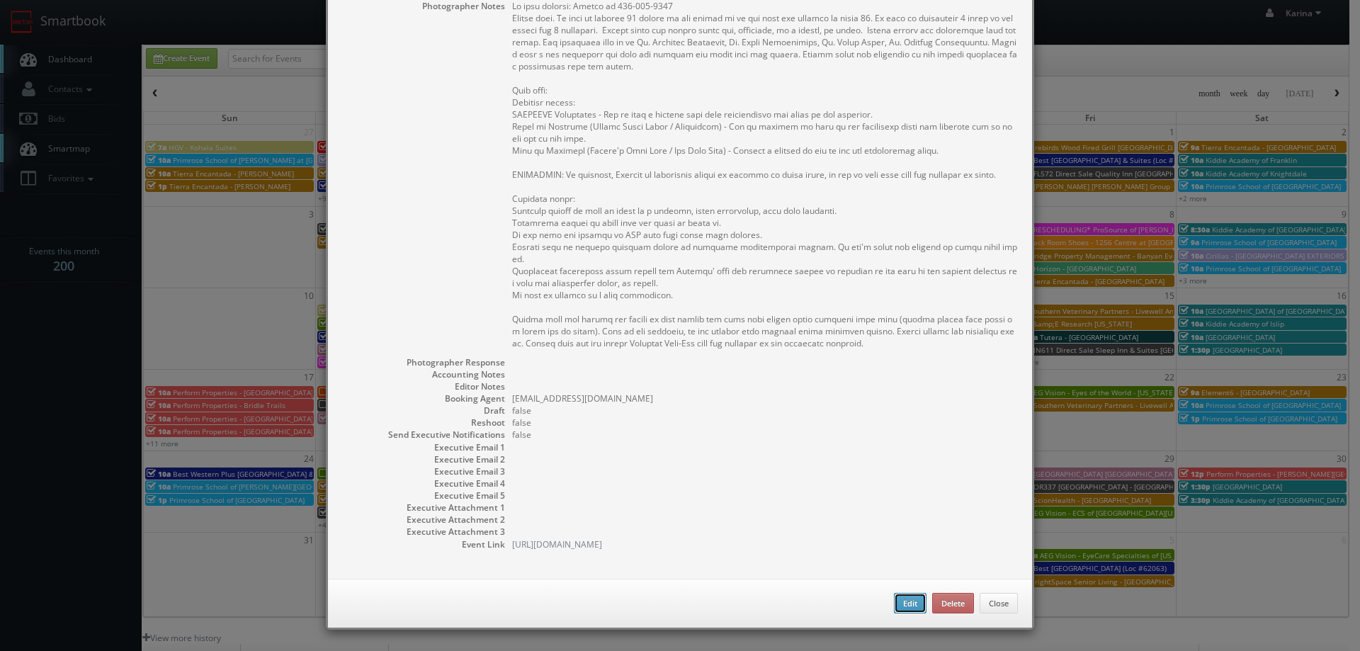
type input "675"
checkbox input "true"
type input "08/20/2025"
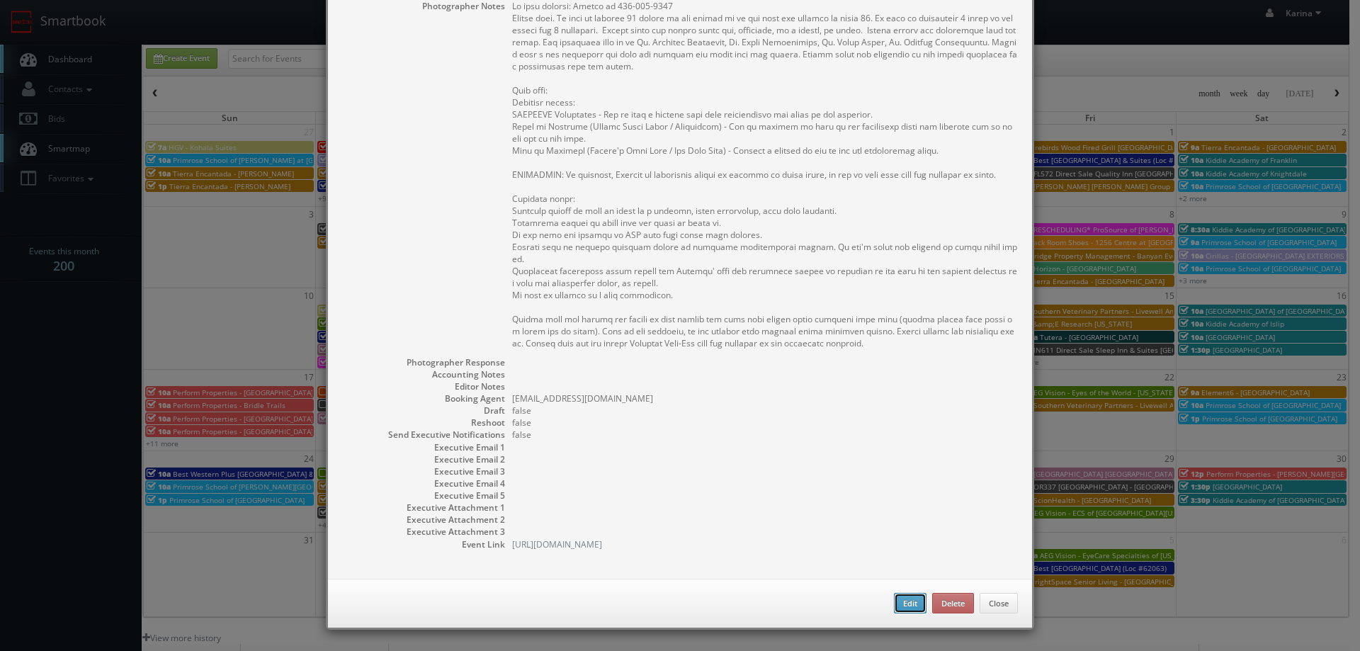
type input "8:00am"
checkbox input "true"
type textarea "On site contact: Evelyn at 715-381-1234 Stills only. We need to deliver 10 stil…"
select select "[US_STATE]"
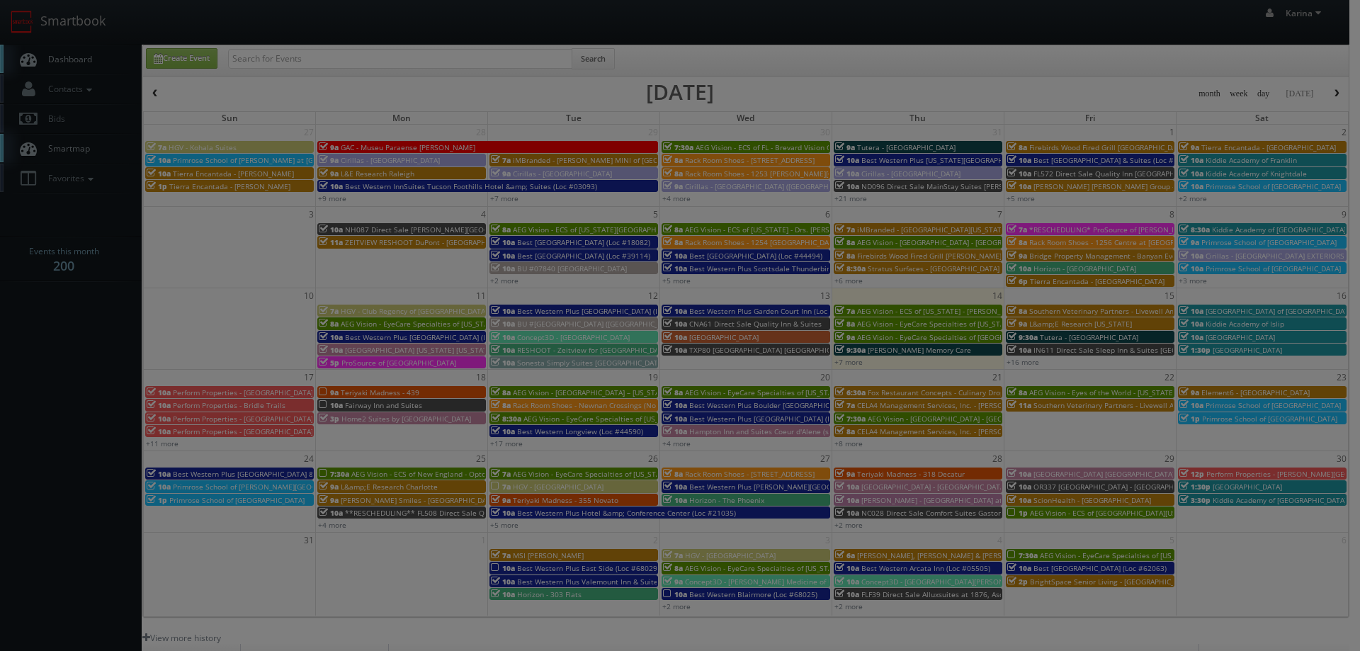
type input "675"
type input "275"
select select "fake4299@mg.cs3calendar.com"
select select "scottie.tuska@gmail.com"
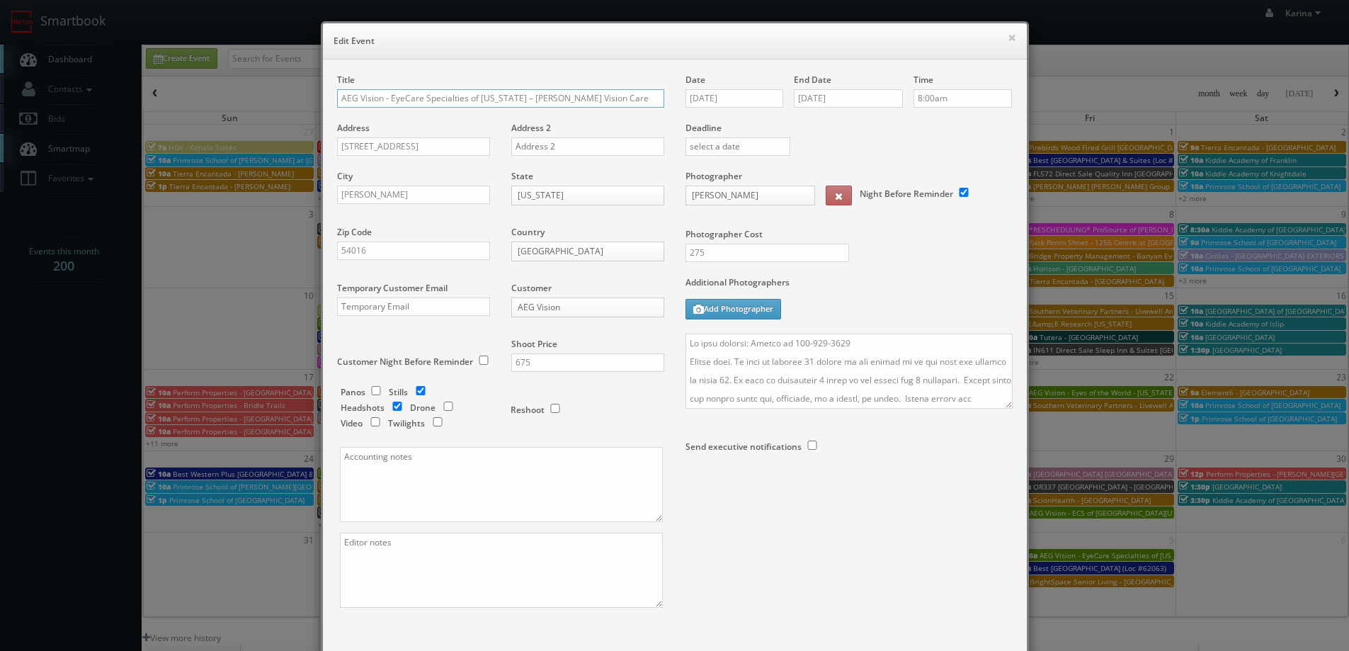
click at [337, 99] on input "AEG Vision - EyeCare Specialties of Wisconsin – Christenson Vision Care" at bounding box center [500, 98] width 327 height 18
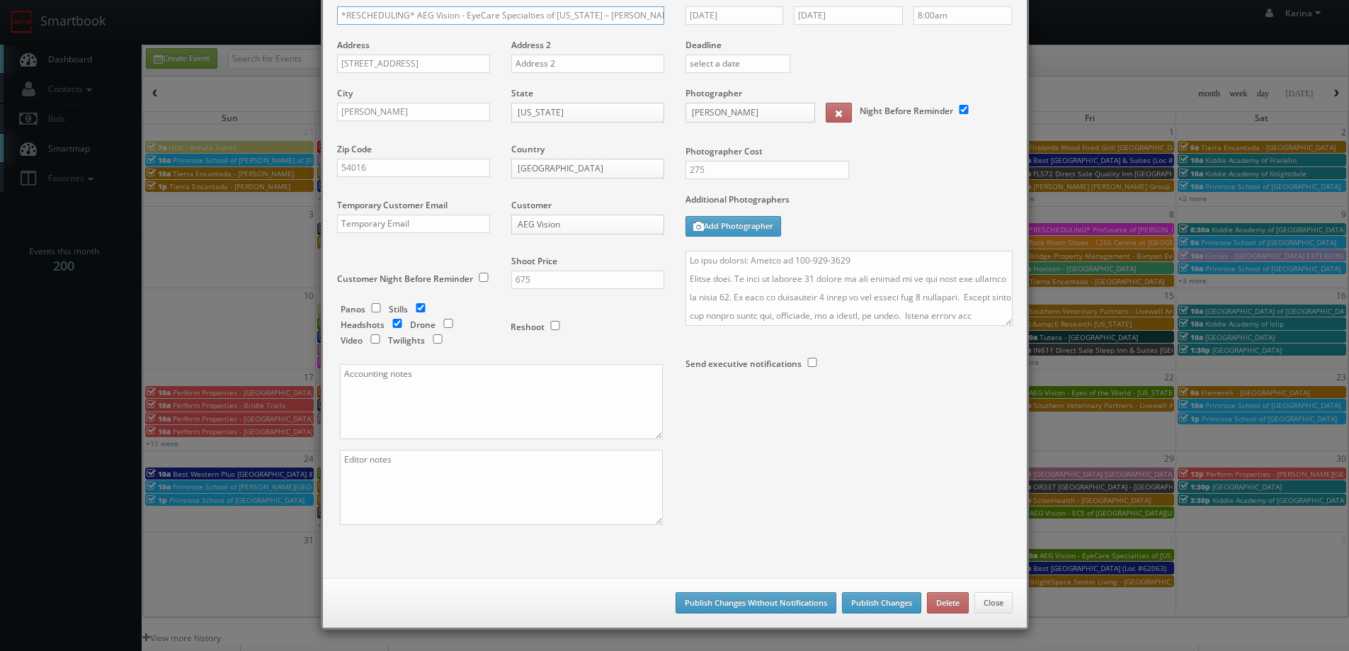
scroll to position [142, 0]
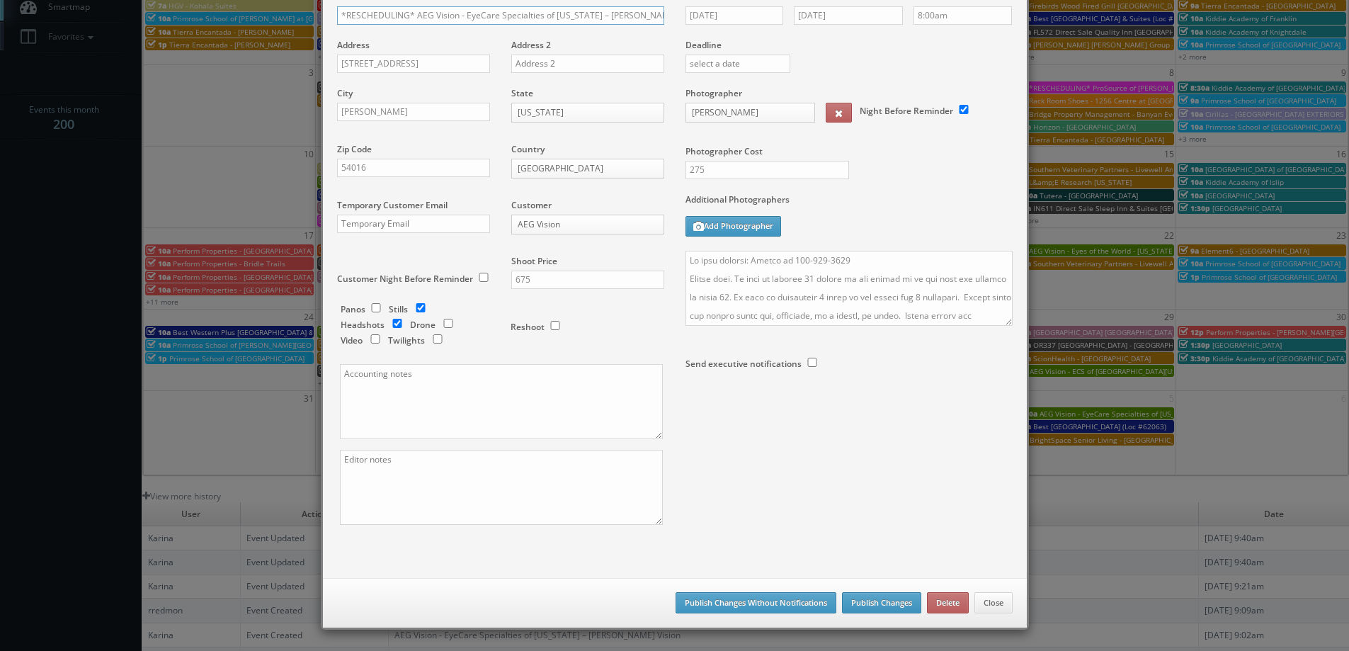
type input "*RESCHEDULING* AEG Vision - EyeCare Specialties of [US_STATE] – [PERSON_NAME] V…"
click at [880, 603] on button "Publish Changes" at bounding box center [881, 602] width 79 height 21
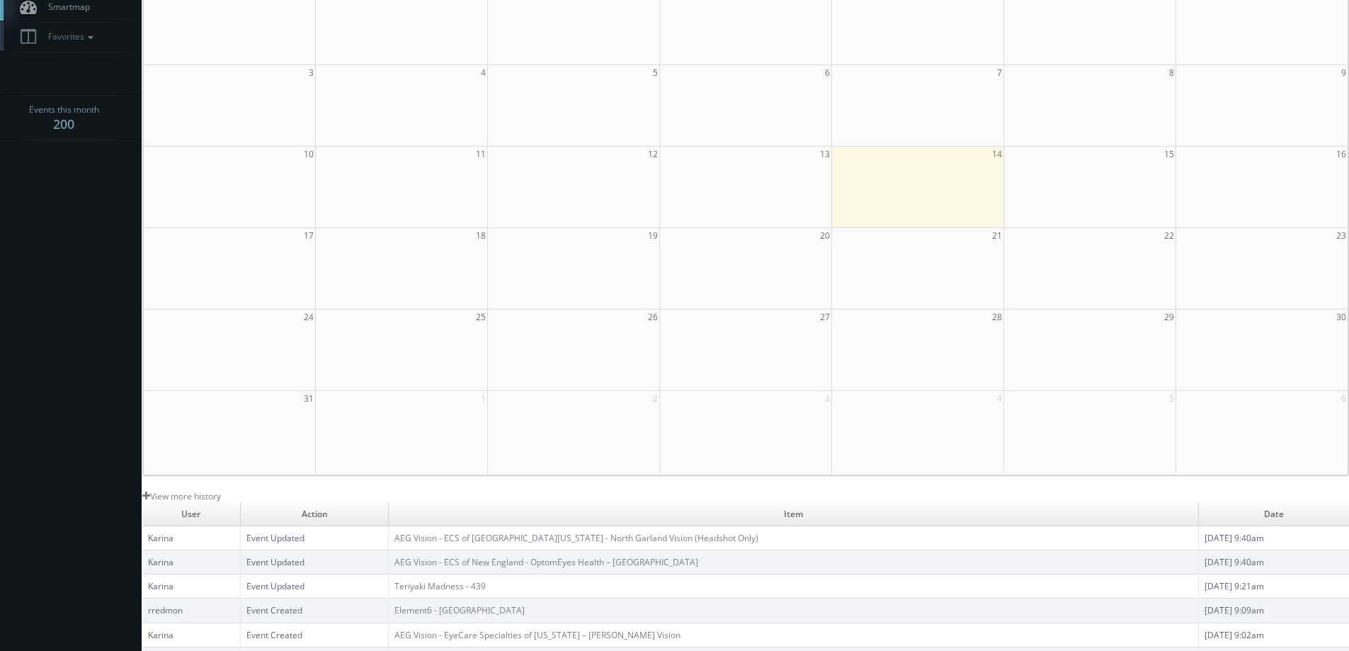
scroll to position [0, 0]
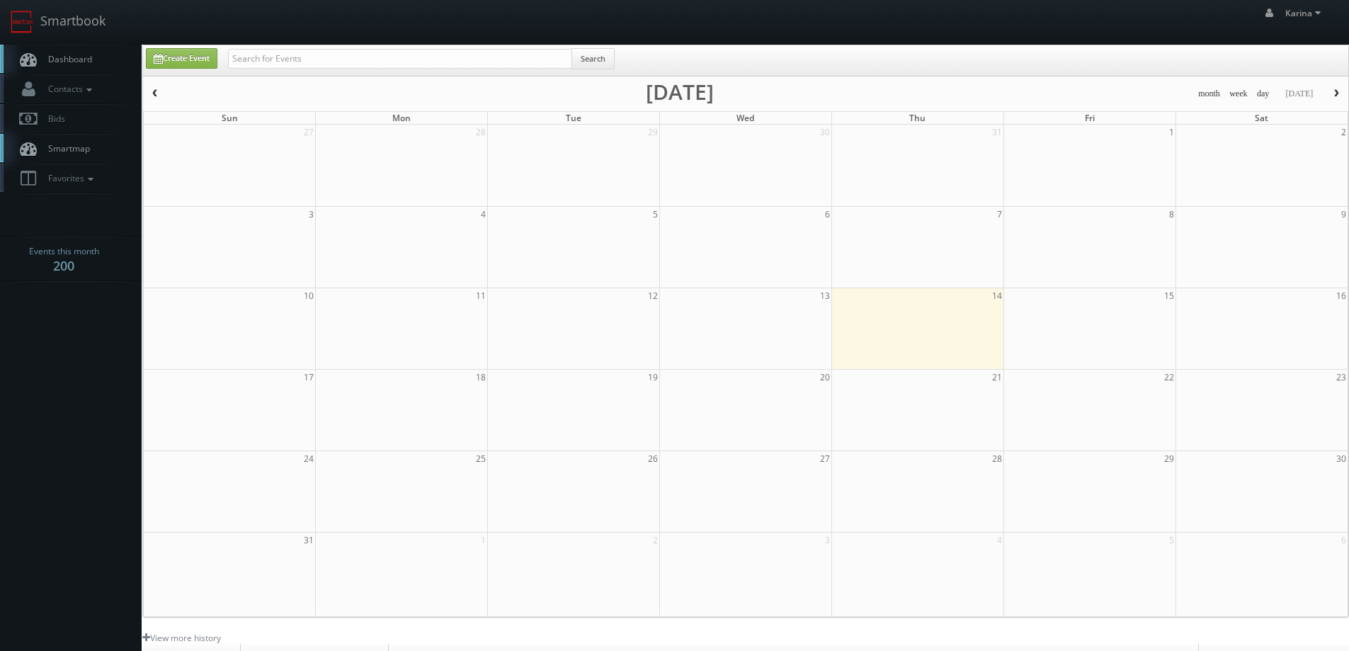
click at [70, 57] on span "Dashboard" at bounding box center [66, 59] width 51 height 12
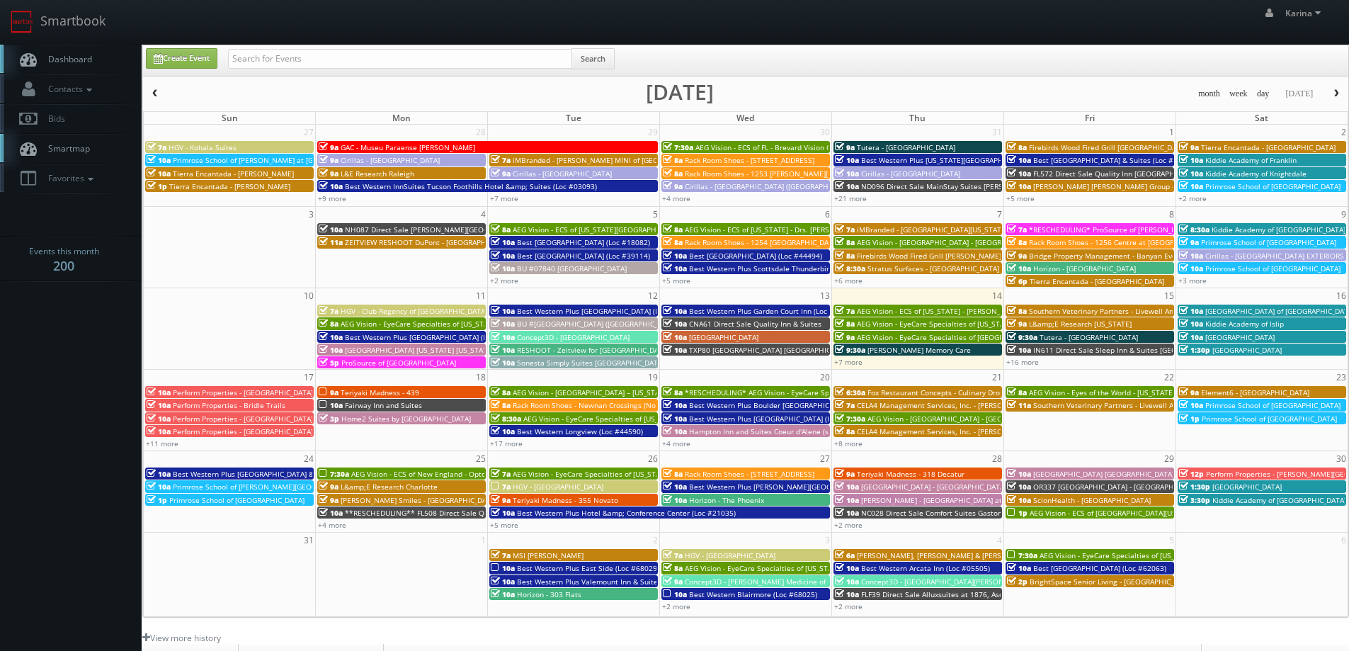
click at [79, 55] on span "Dashboard" at bounding box center [66, 59] width 51 height 12
click at [71, 62] on span "Dashboard" at bounding box center [66, 59] width 51 height 12
click at [94, 57] on link "Dashboard" at bounding box center [71, 59] width 142 height 29
